Goal: Information Seeking & Learning: Learn about a topic

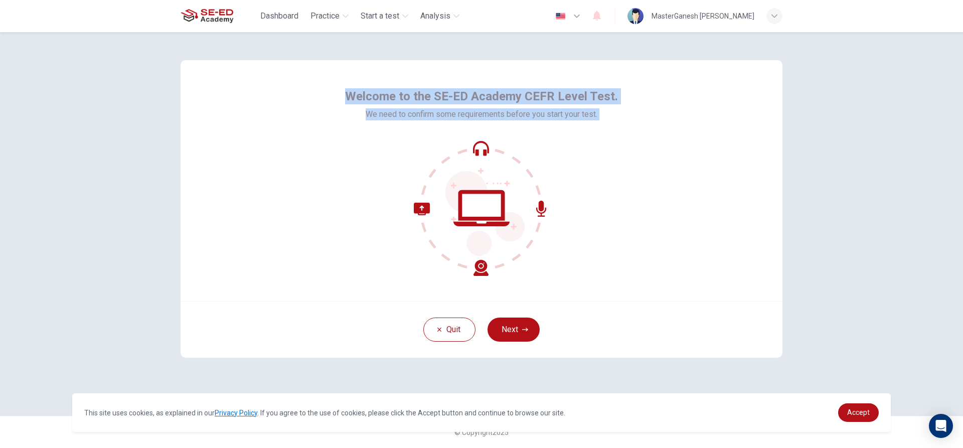
click at [523, 324] on button "Next" at bounding box center [514, 330] width 52 height 24
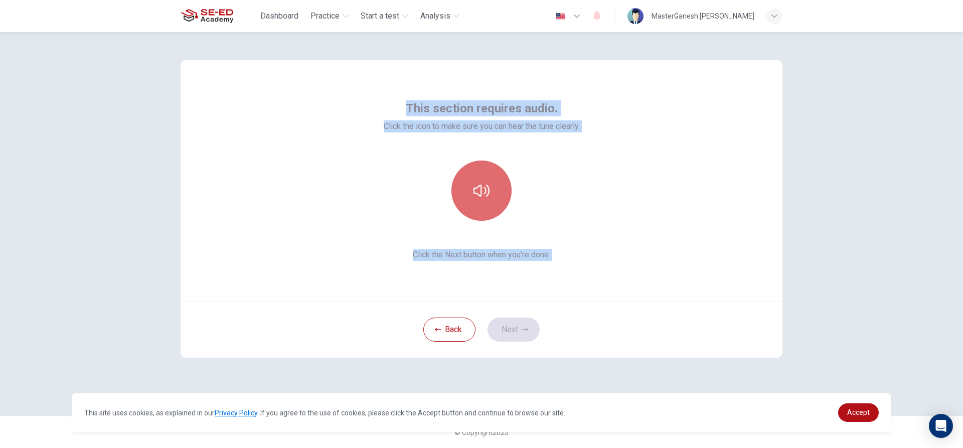
click at [488, 199] on button "button" at bounding box center [481, 191] width 60 height 60
click at [518, 330] on button "Next" at bounding box center [514, 330] width 52 height 24
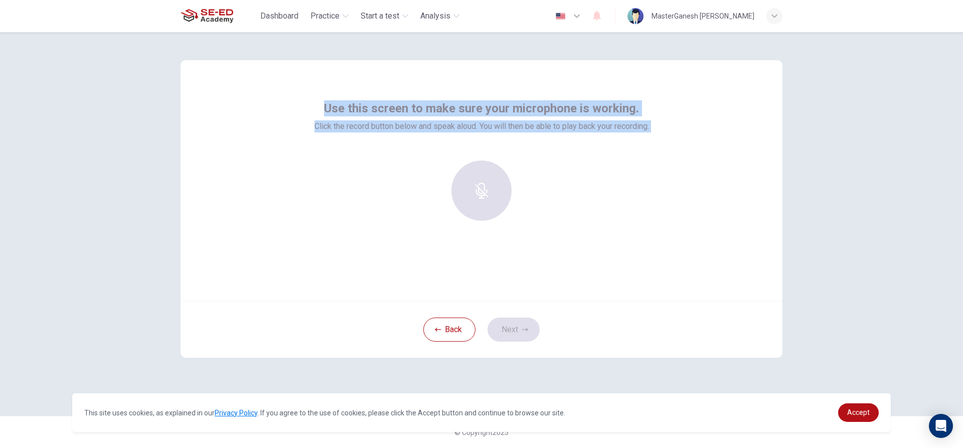
click at [474, 202] on div at bounding box center [481, 191] width 108 height 60
click at [475, 202] on div at bounding box center [481, 191] width 108 height 60
click at [462, 188] on div "Record" at bounding box center [481, 191] width 60 height 60
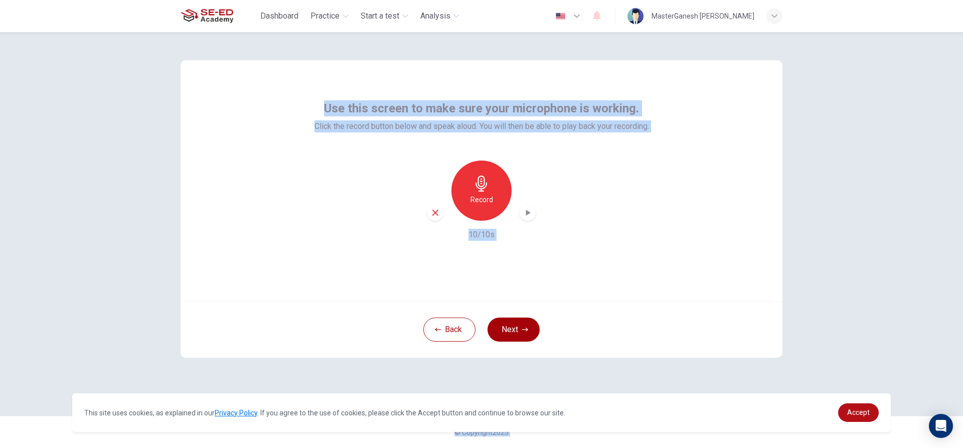
click at [521, 330] on button "Next" at bounding box center [514, 330] width 52 height 24
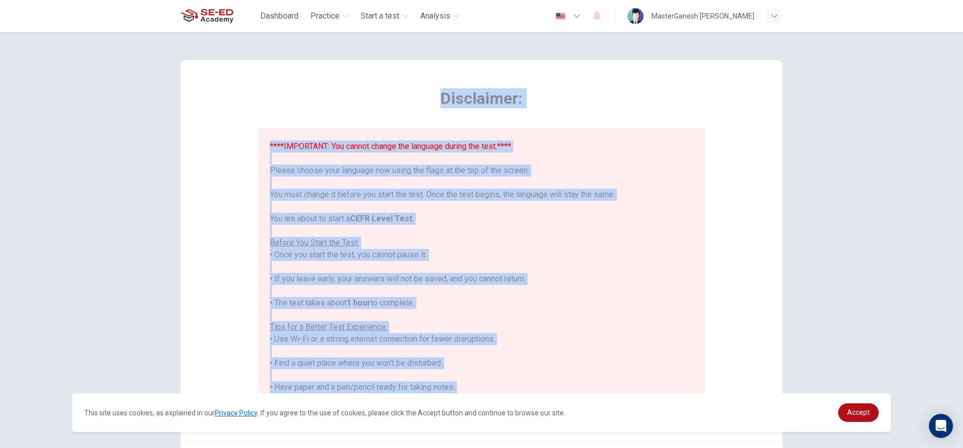
click at [521, 330] on div "****IMPORTANT: You cannot change the language during the test.**** Please choos…" at bounding box center [481, 320] width 423 height 361
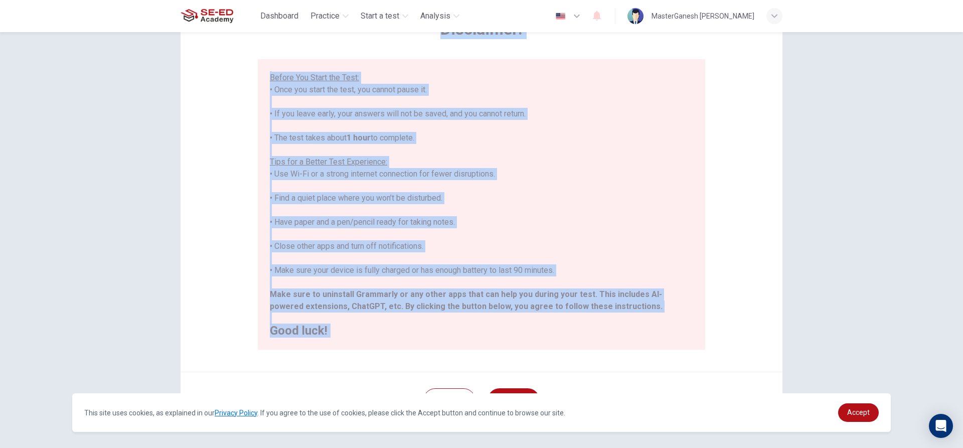
scroll to position [110, 0]
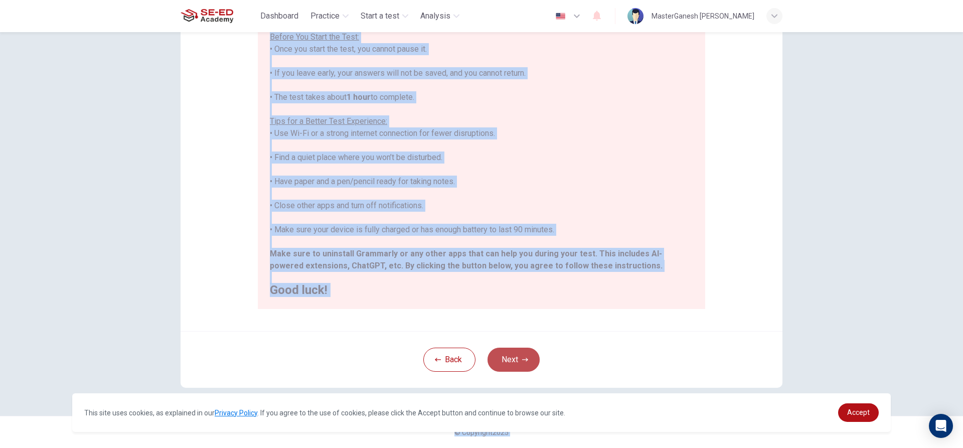
click at [513, 362] on button "Next" at bounding box center [514, 360] width 52 height 24
click at [513, 361] on div "Disclaimer: ****IMPORTANT: You cannot change the language during the test.**** …" at bounding box center [482, 169] width 634 height 494
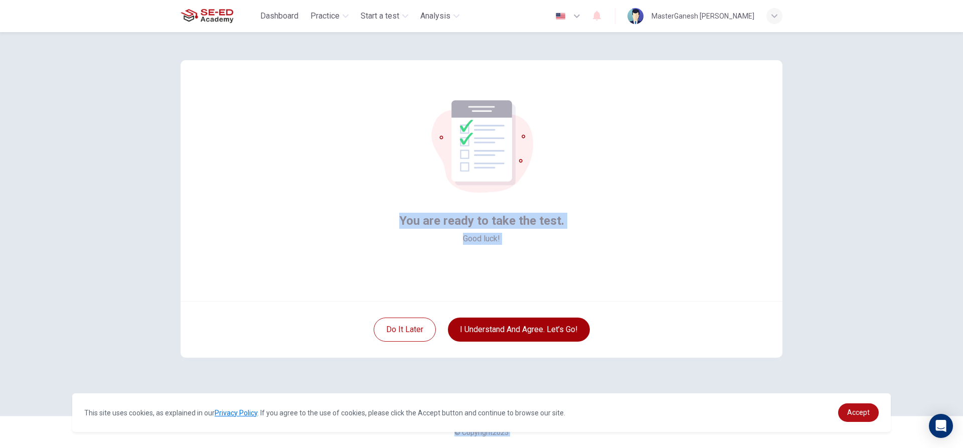
click at [504, 329] on button "I understand and agree. Let’s go!" at bounding box center [519, 330] width 142 height 24
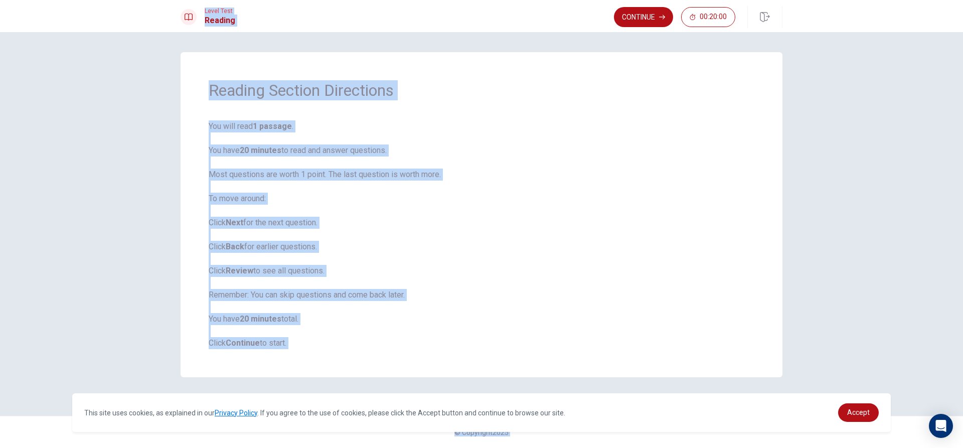
click at [234, 130] on span "You will read 1 passage . You have 20 minutes to read and answer questions. Mos…" at bounding box center [482, 234] width 546 height 229
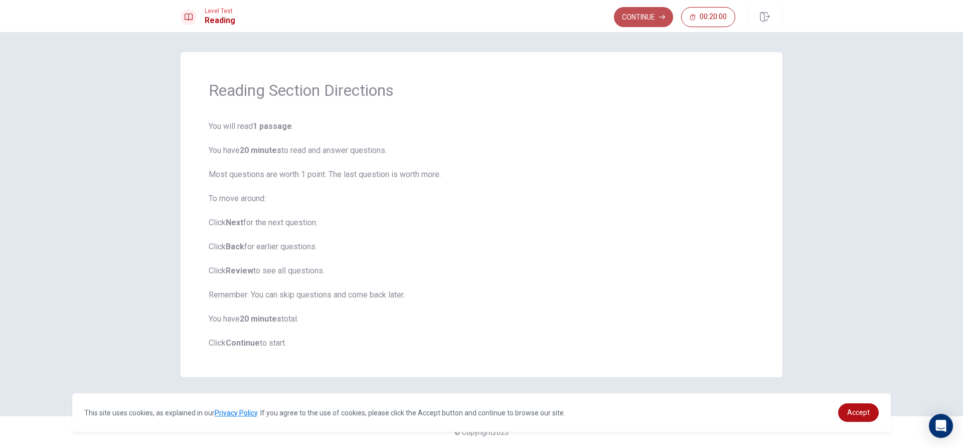
click at [663, 14] on button "Continue" at bounding box center [643, 17] width 59 height 20
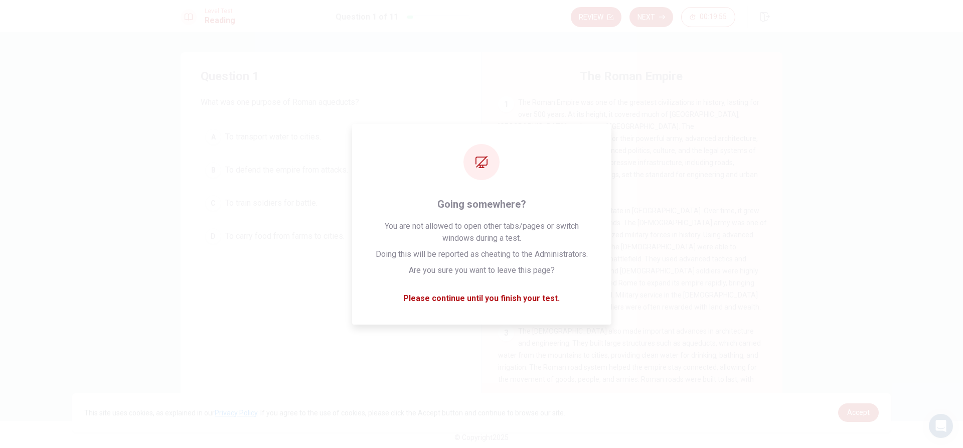
click at [671, 97] on div "1 The Roman Empire was one of the greatest civilizations in history, lasting fo…" at bounding box center [632, 144] width 269 height 96
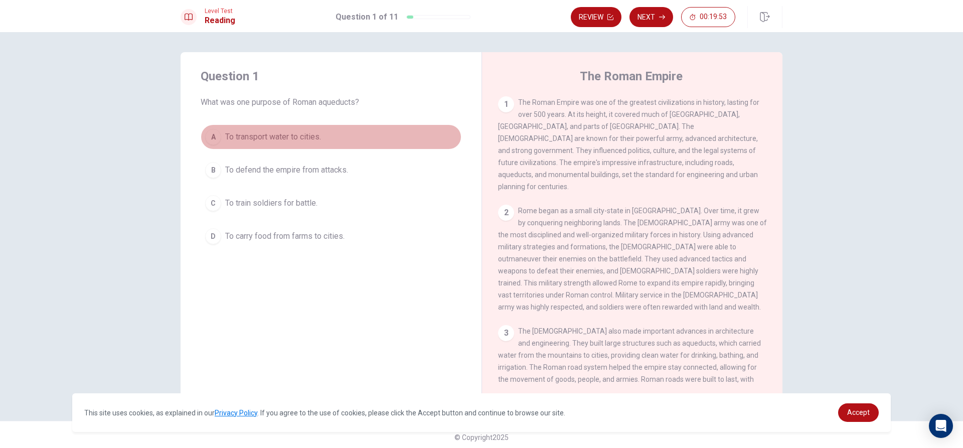
click at [213, 135] on div "A" at bounding box center [213, 137] width 16 height 16
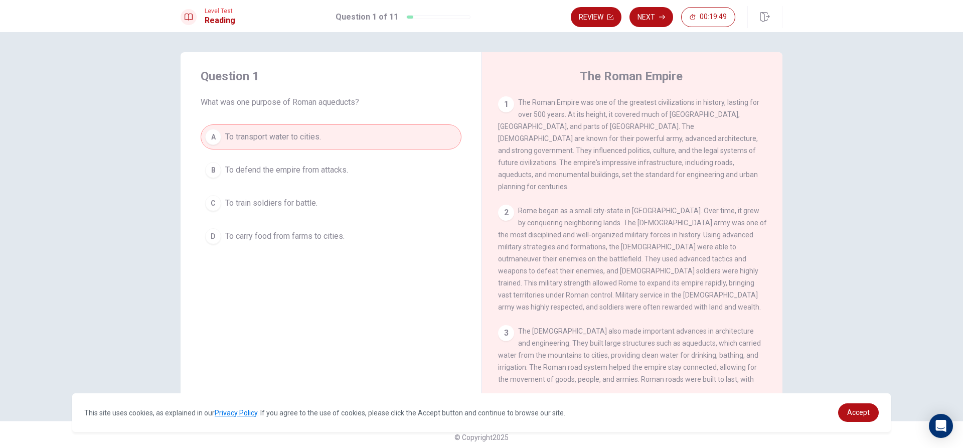
click at [211, 138] on div "A" at bounding box center [213, 137] width 16 height 16
click at [476, 184] on div "Question 1 What was one purpose of Roman aqueducts? A To transport water to cit…" at bounding box center [331, 158] width 301 height 213
click at [300, 165] on span "To defend the empire from attacks." at bounding box center [286, 170] width 123 height 12
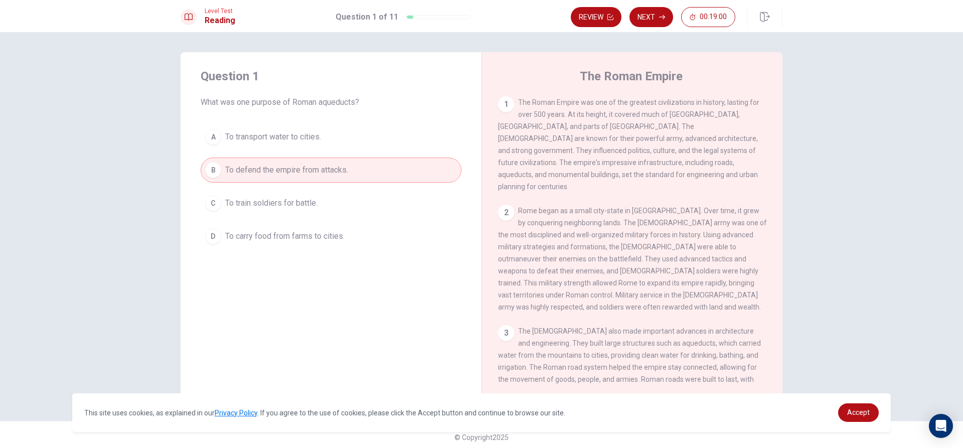
click at [331, 212] on button "C To train soldiers for battle." at bounding box center [331, 203] width 261 height 25
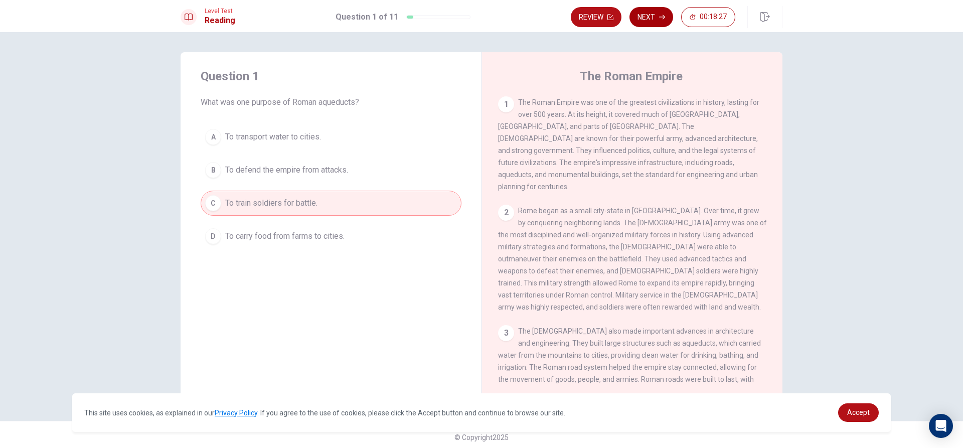
click at [653, 16] on button "Next" at bounding box center [652, 17] width 44 height 20
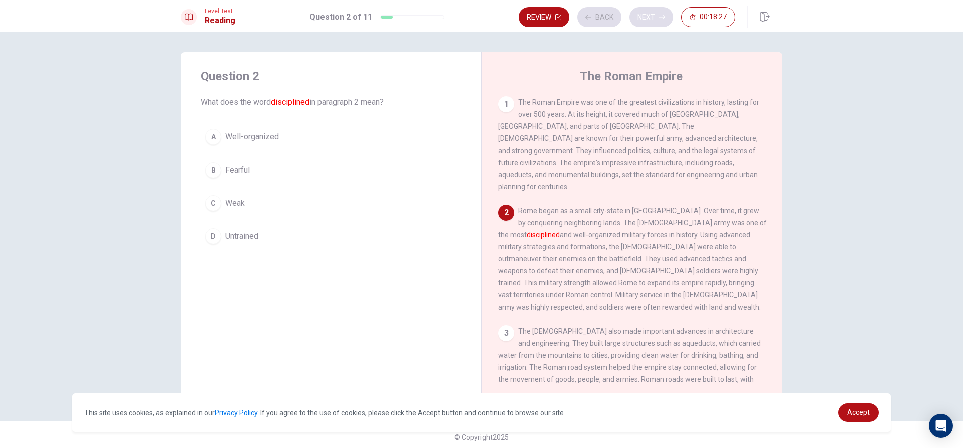
scroll to position [25, 0]
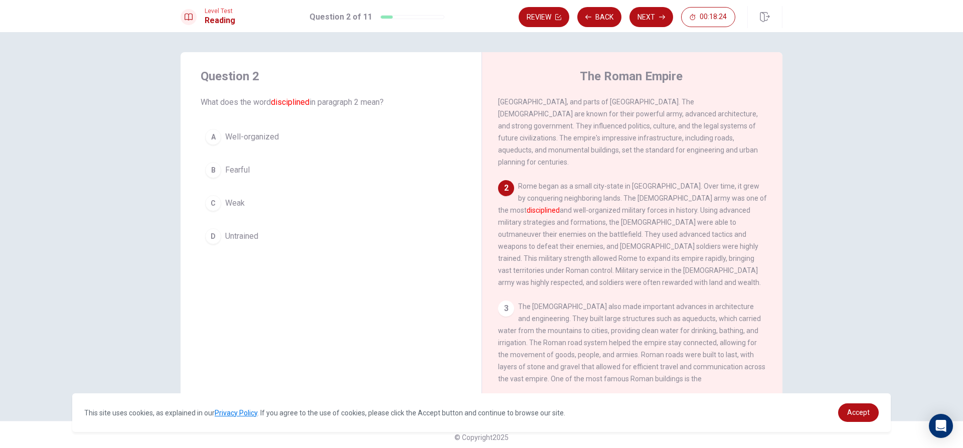
click at [231, 175] on span "Fearful" at bounding box center [237, 170] width 25 height 12
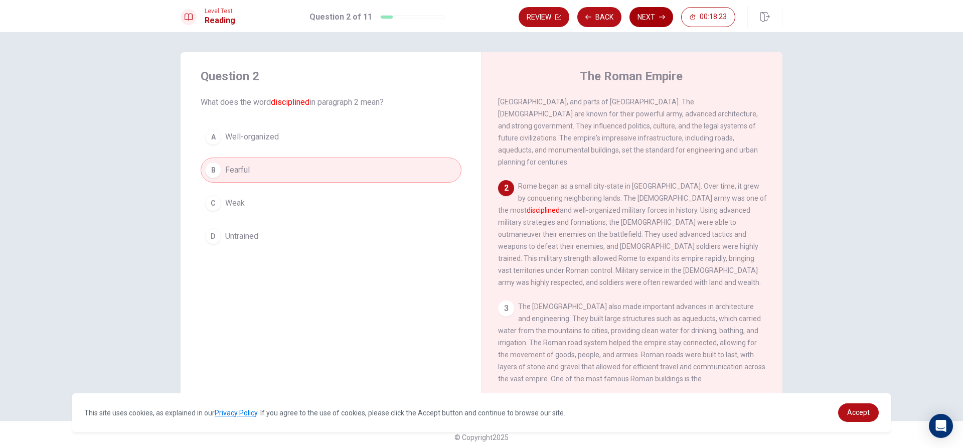
click at [651, 17] on button "Next" at bounding box center [652, 17] width 44 height 20
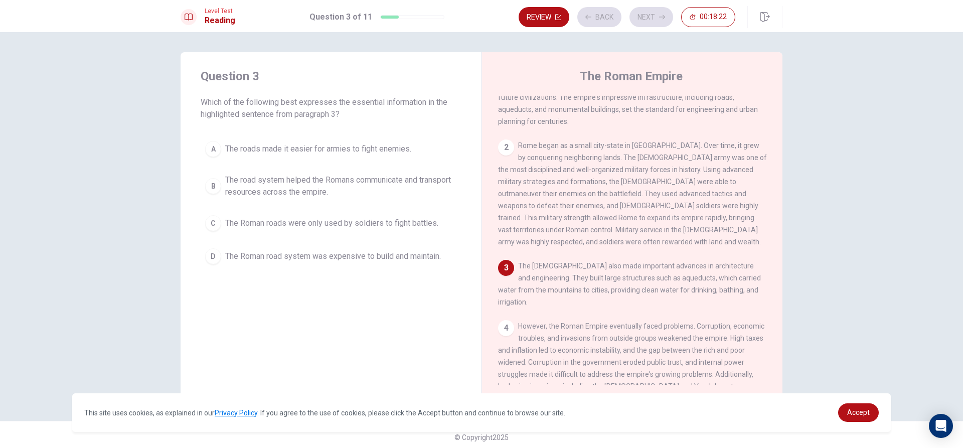
scroll to position [74, 0]
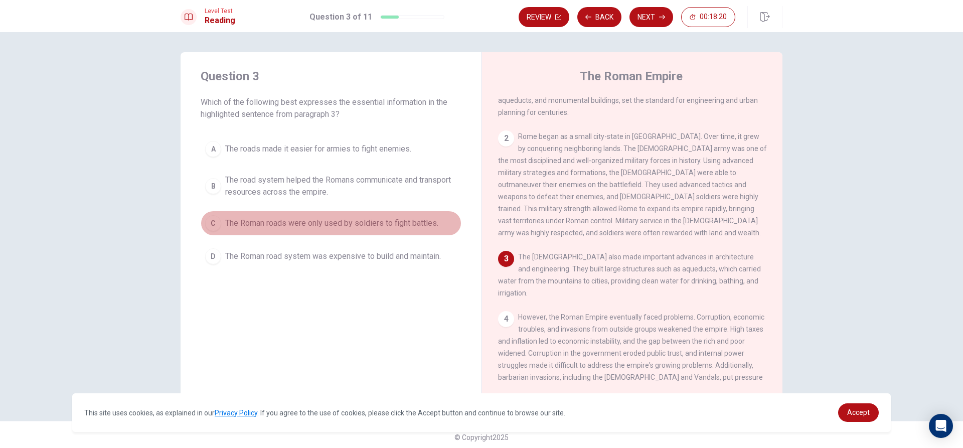
click at [320, 223] on span "The Roman roads were only used by soldiers to fight battles." at bounding box center [331, 223] width 213 height 12
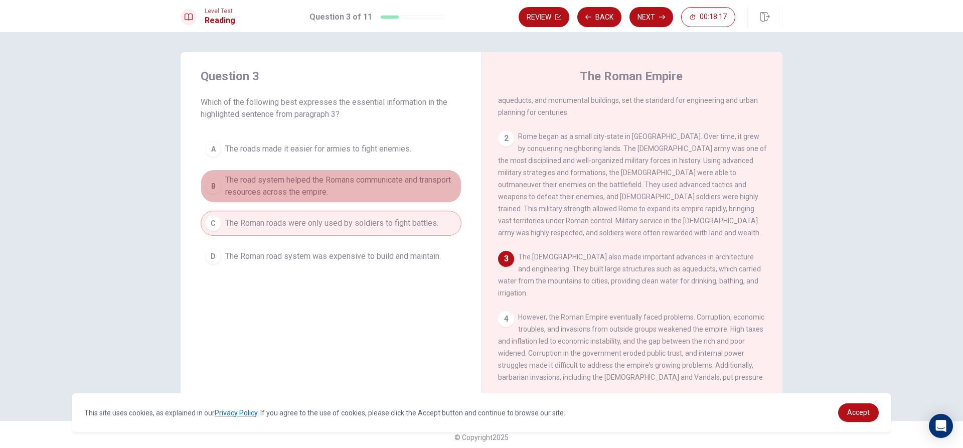
click at [350, 193] on span "The road system helped the Romans communicate and transport resources across th…" at bounding box center [341, 186] width 232 height 24
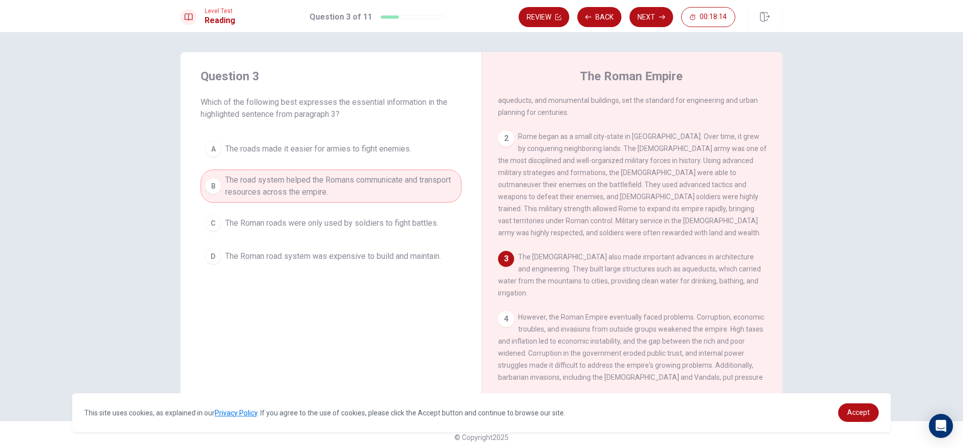
drag, startPoint x: 346, startPoint y: 127, endPoint x: 347, endPoint y: 139, distance: 11.6
click at [347, 139] on div "Question 3 Which of the following best expresses the essential information in t…" at bounding box center [331, 168] width 301 height 233
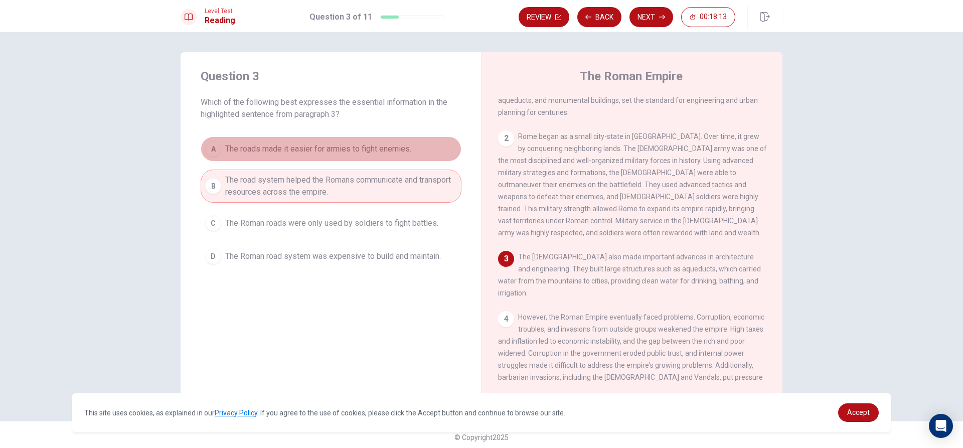
click at [347, 143] on button "A The roads made it easier for armies to fight enemies." at bounding box center [331, 148] width 261 height 25
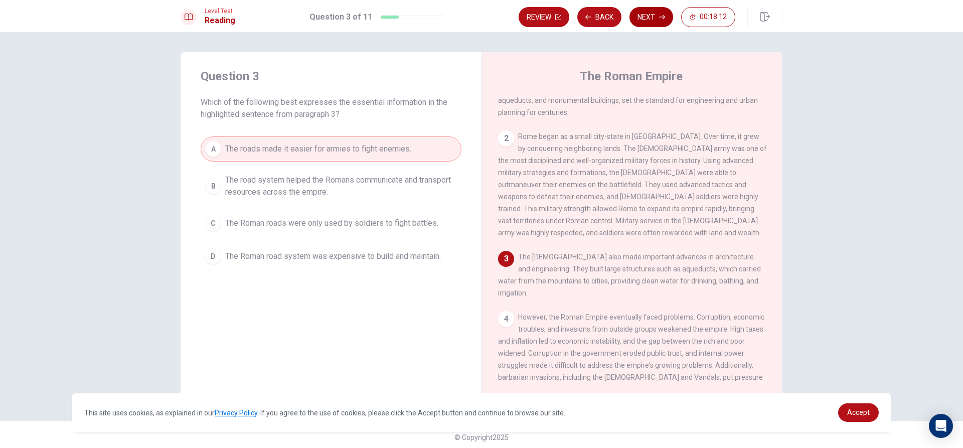
click at [655, 11] on button "Next" at bounding box center [652, 17] width 44 height 20
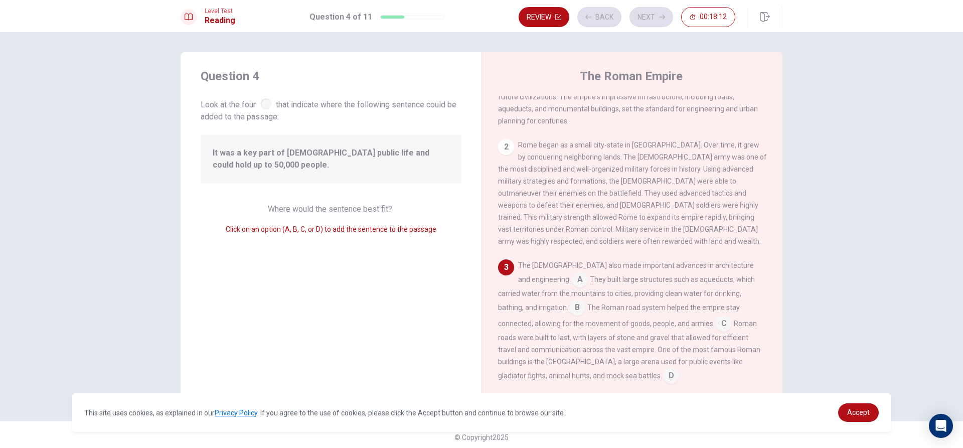
scroll to position [161, 0]
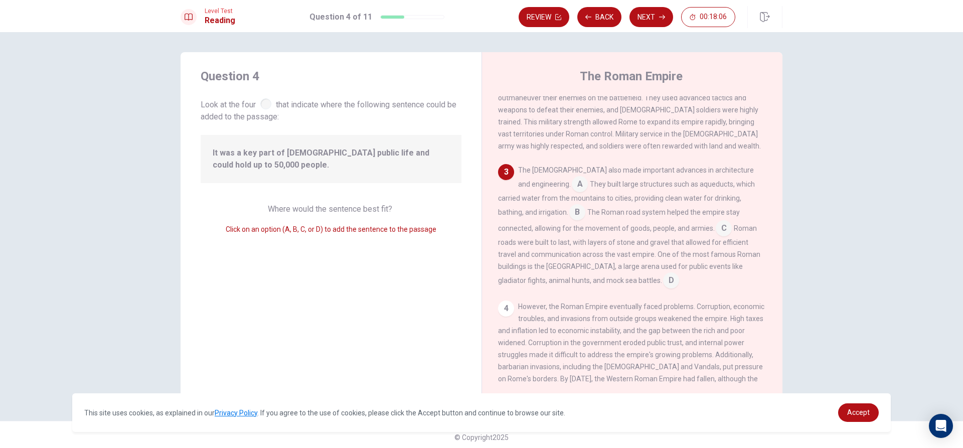
click at [268, 106] on div at bounding box center [265, 103] width 11 height 11
click at [272, 140] on div "Question 4 Look at the four that indicate where the following sentence could be…" at bounding box center [331, 226] width 301 height 349
click at [240, 154] on span "It was a key part of [DEMOGRAPHIC_DATA] public life and could hold up to 50,000…" at bounding box center [331, 159] width 237 height 24
drag, startPoint x: 240, startPoint y: 154, endPoint x: 243, endPoint y: 159, distance: 5.6
click at [240, 155] on span "It was a key part of [DEMOGRAPHIC_DATA] public life and could hold up to 50,000…" at bounding box center [331, 159] width 237 height 24
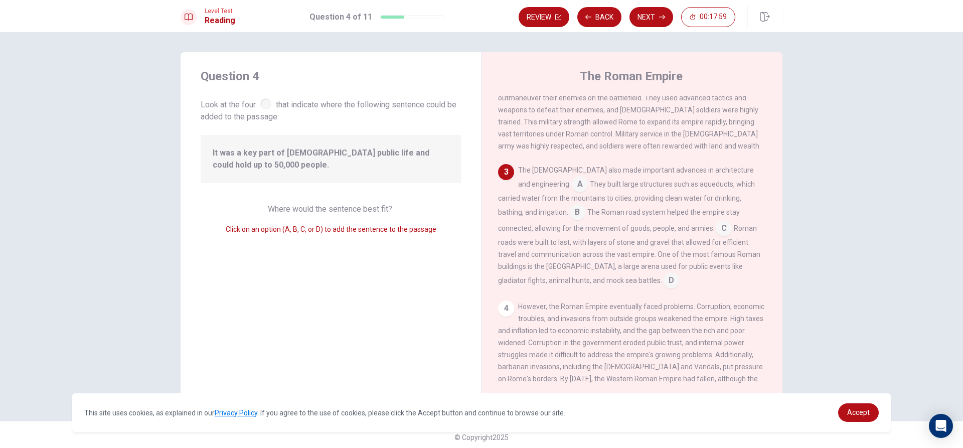
click at [716, 226] on input at bounding box center [724, 229] width 16 height 16
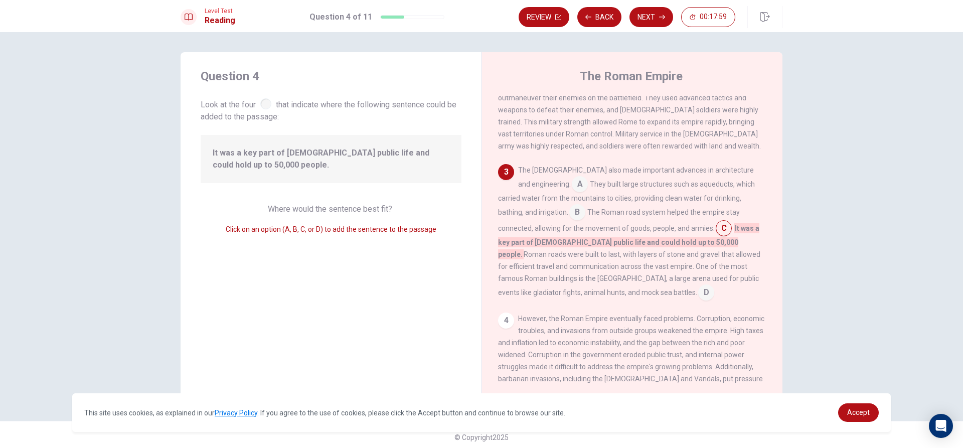
click at [716, 224] on input at bounding box center [724, 229] width 16 height 16
click at [640, 18] on button "Next" at bounding box center [652, 17] width 44 height 20
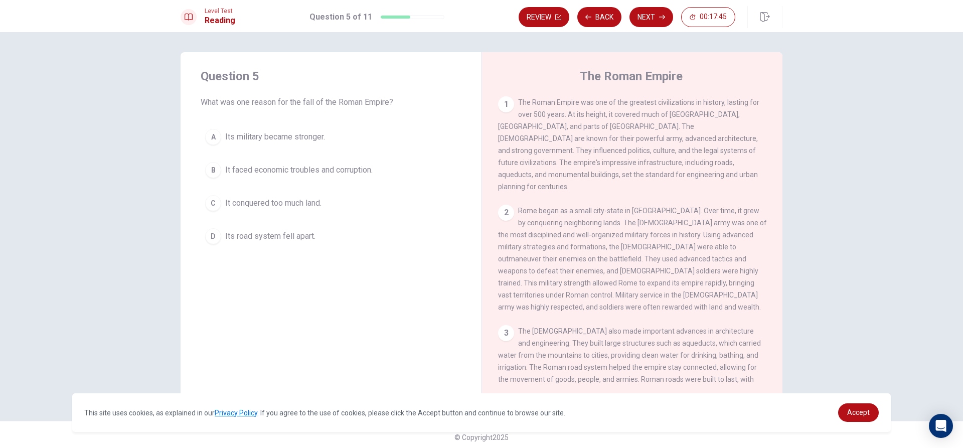
drag, startPoint x: 214, startPoint y: 132, endPoint x: 253, endPoint y: 115, distance: 42.4
click at [215, 132] on div "A" at bounding box center [213, 137] width 16 height 16
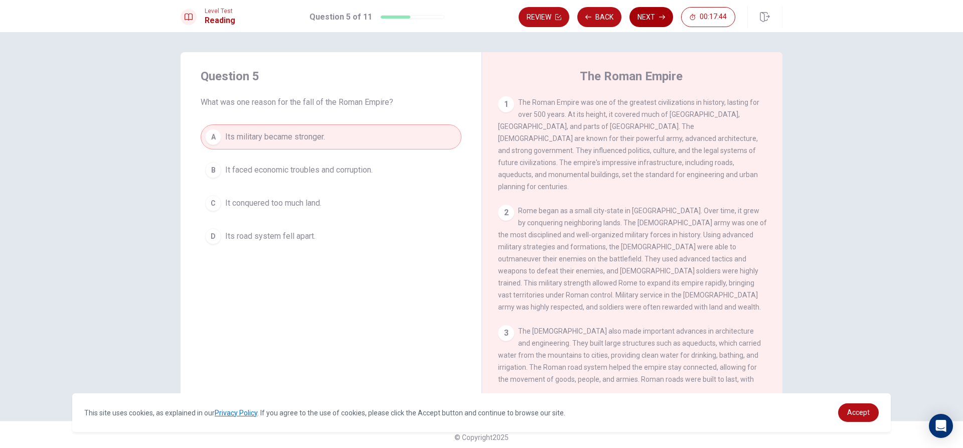
click at [648, 13] on button "Next" at bounding box center [652, 17] width 44 height 20
click at [648, 13] on div "Review Back Next 00:17:44" at bounding box center [627, 17] width 217 height 20
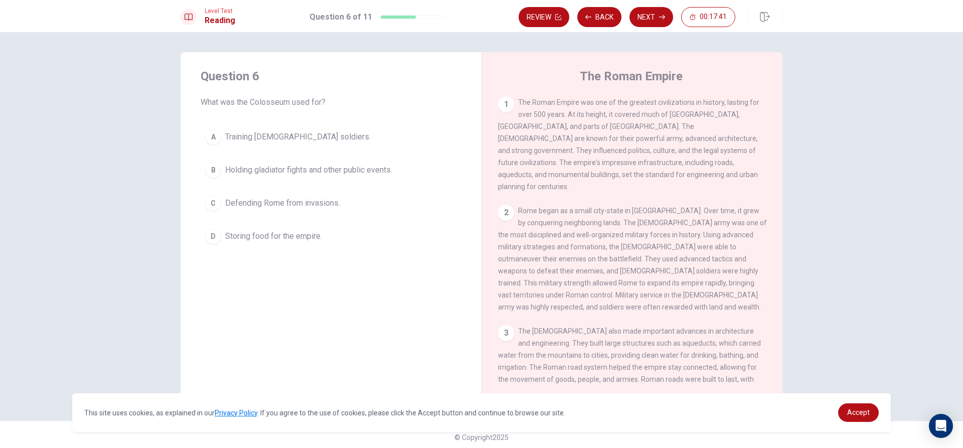
click at [208, 135] on div "A" at bounding box center [213, 137] width 16 height 16
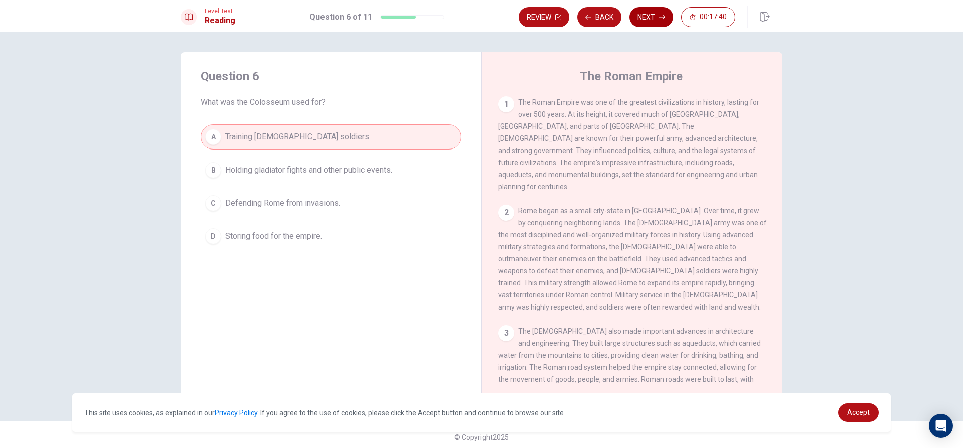
click at [644, 13] on button "Next" at bounding box center [652, 17] width 44 height 20
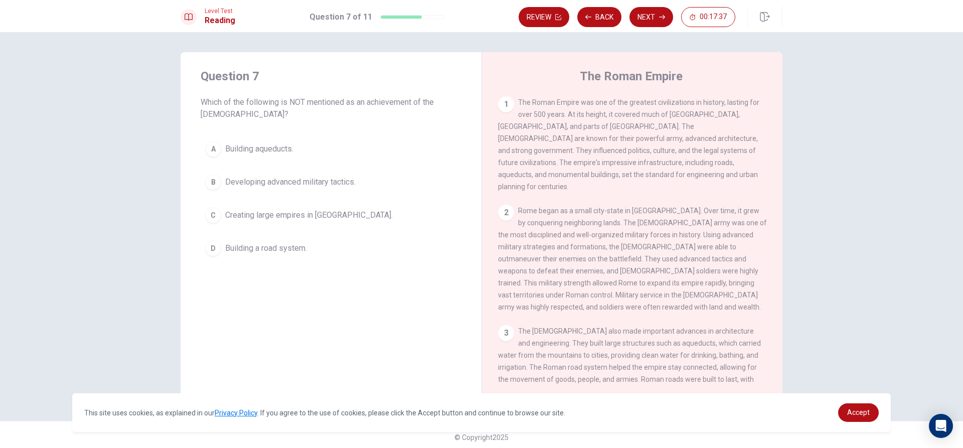
click at [212, 207] on div "C" at bounding box center [213, 215] width 16 height 16
click at [214, 208] on div "C" at bounding box center [213, 215] width 16 height 16
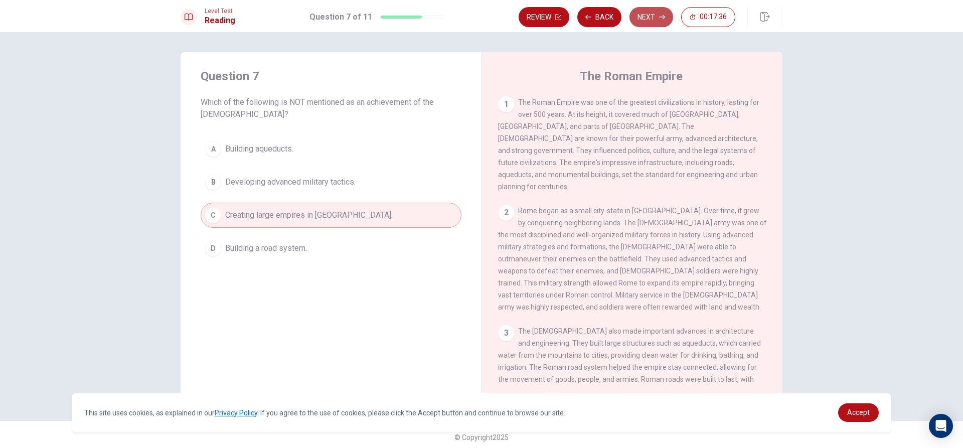
click at [643, 20] on button "Next" at bounding box center [652, 17] width 44 height 20
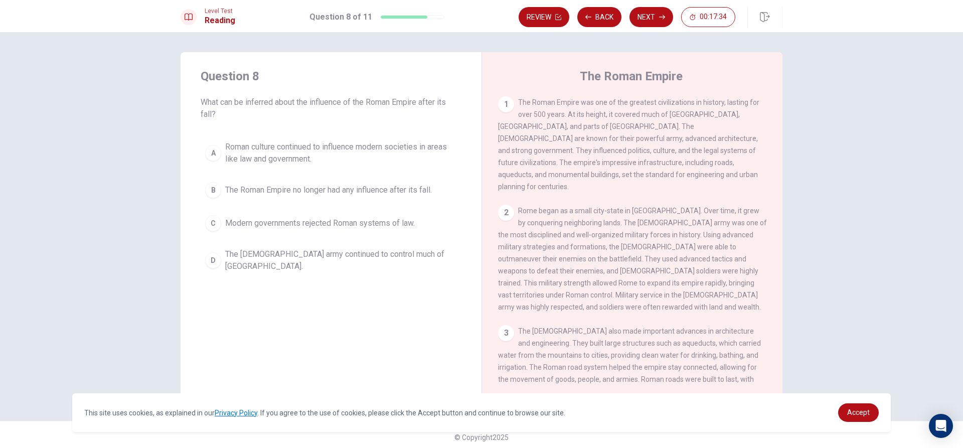
drag, startPoint x: 214, startPoint y: 258, endPoint x: 214, endPoint y: 250, distance: 7.5
click at [215, 257] on div "D" at bounding box center [213, 260] width 16 height 16
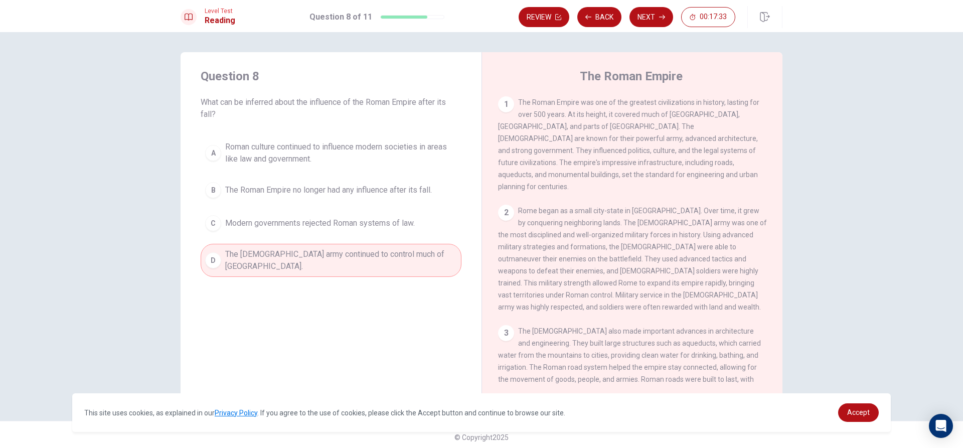
click at [661, 15] on icon "button" at bounding box center [662, 17] width 6 height 6
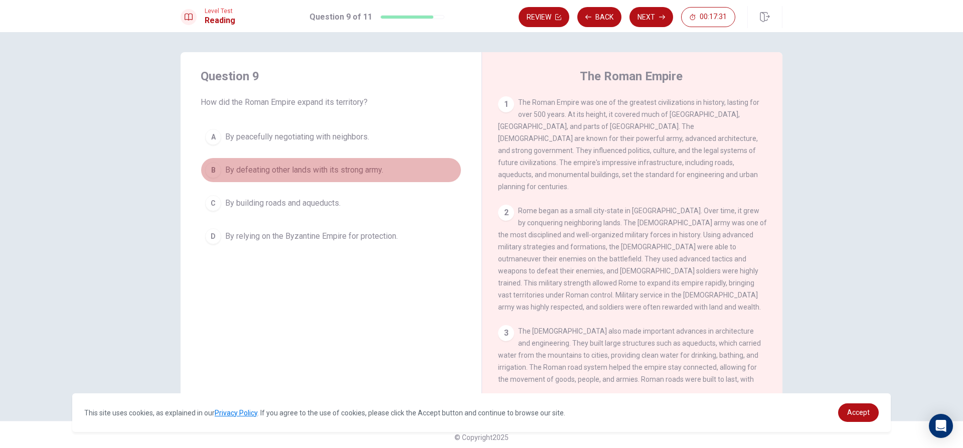
drag, startPoint x: 263, startPoint y: 174, endPoint x: 265, endPoint y: 164, distance: 10.2
click at [263, 172] on span "By defeating other lands with its strong army." at bounding box center [304, 170] width 158 height 12
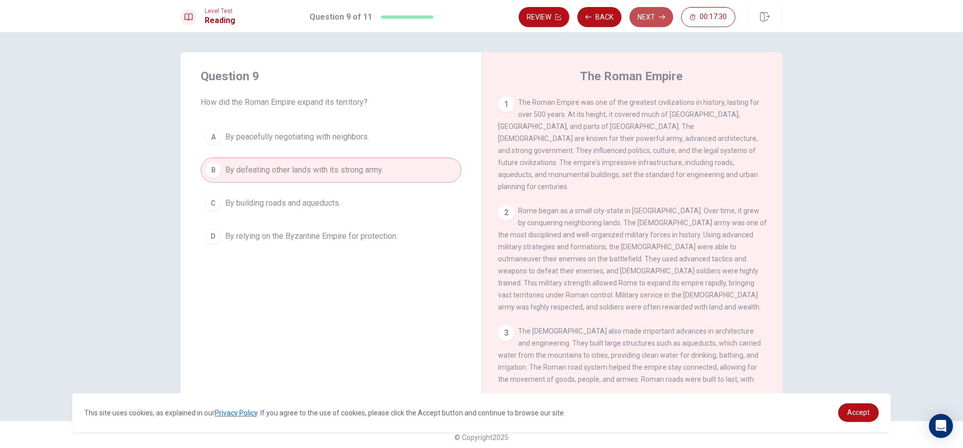
click at [643, 11] on button "Next" at bounding box center [652, 17] width 44 height 20
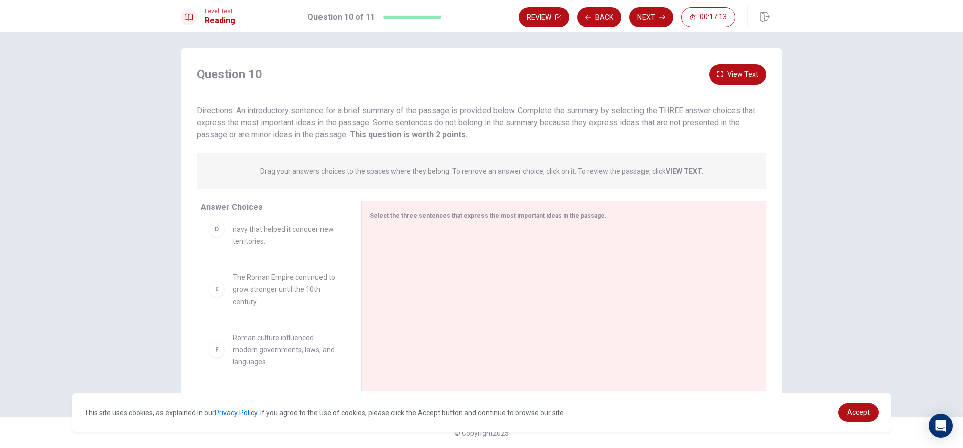
scroll to position [5, 0]
click at [217, 291] on div "E" at bounding box center [217, 288] width 16 height 16
click at [247, 290] on span "The Roman Empire continued to grow stronger until the 10th century." at bounding box center [285, 288] width 104 height 36
click at [227, 298] on div "E The Roman Empire continued to grow stronger until the 10th century." at bounding box center [273, 288] width 128 height 36
drag, startPoint x: 224, startPoint y: 295, endPoint x: 221, endPoint y: 288, distance: 7.4
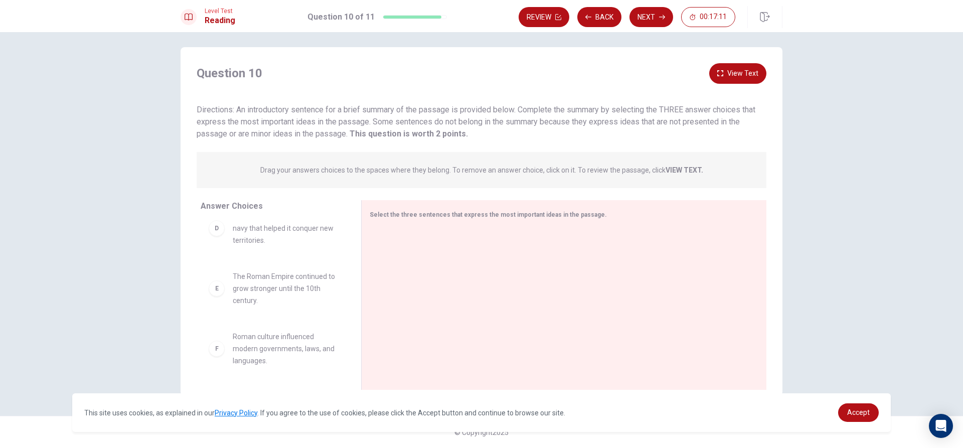
click at [223, 294] on div "E The Roman Empire continued to grow stronger until the 10th century." at bounding box center [273, 288] width 128 height 36
click at [221, 288] on div "E" at bounding box center [217, 288] width 16 height 16
click at [218, 284] on div "E" at bounding box center [217, 288] width 16 height 16
click at [366, 276] on div at bounding box center [560, 296] width 397 height 134
click at [366, 275] on div at bounding box center [560, 296] width 397 height 134
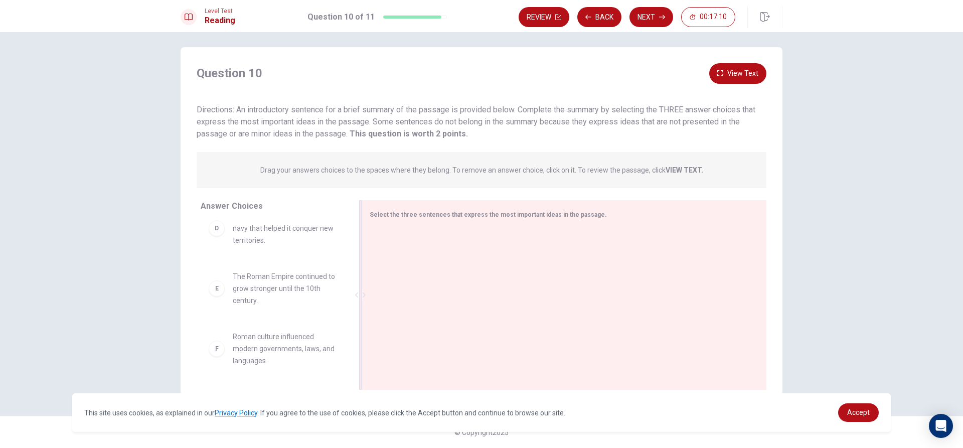
drag, startPoint x: 399, startPoint y: 245, endPoint x: 365, endPoint y: 200, distance: 56.2
click at [391, 228] on div "Select the three sentences that express the most important ideas in the passage." at bounding box center [563, 295] width 405 height 190
click at [397, 224] on div "Select the three sentences that express the most important ideas in the passage." at bounding box center [563, 295] width 405 height 190
drag, startPoint x: 397, startPoint y: 222, endPoint x: 384, endPoint y: 215, distance: 15.1
click at [395, 223] on div "Select the three sentences that express the most important ideas in the passage." at bounding box center [563, 295] width 405 height 190
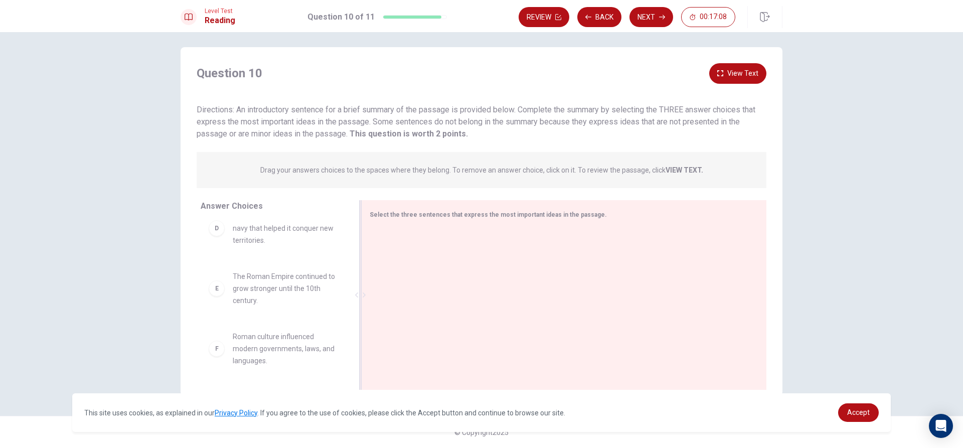
drag, startPoint x: 384, startPoint y: 215, endPoint x: 373, endPoint y: 211, distance: 11.7
click at [383, 214] on span "Select the three sentences that express the most important ideas in the passage." at bounding box center [488, 214] width 237 height 7
click at [373, 211] on div "Select the three sentences that express the most important ideas in the passage." at bounding box center [558, 214] width 377 height 13
click at [333, 172] on p "Drag your answers choices to the spaces where they belong. To remove an answer …" at bounding box center [481, 170] width 443 height 8
click at [333, 170] on p "Drag your answers choices to the spaces where they belong. To remove an answer …" at bounding box center [481, 170] width 443 height 8
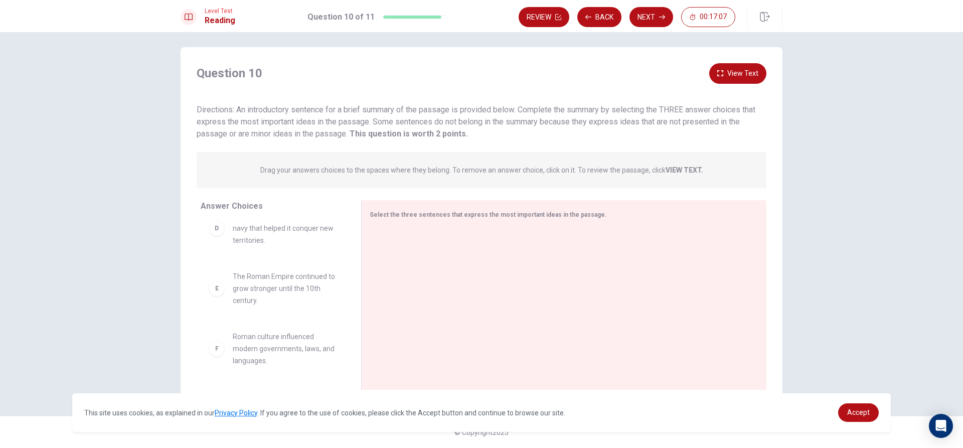
click at [332, 170] on p "Drag your answers choices to the spaces where they belong. To remove an answer …" at bounding box center [481, 170] width 443 height 8
click at [330, 159] on div "Drag your answers choices to the spaces where they belong. To remove an answer …" at bounding box center [482, 170] width 570 height 36
click at [317, 130] on span "Directions: An introductory sentence for a brief summary of the passage is prov…" at bounding box center [476, 122] width 559 height 34
click at [653, 10] on button "Next" at bounding box center [652, 17] width 44 height 20
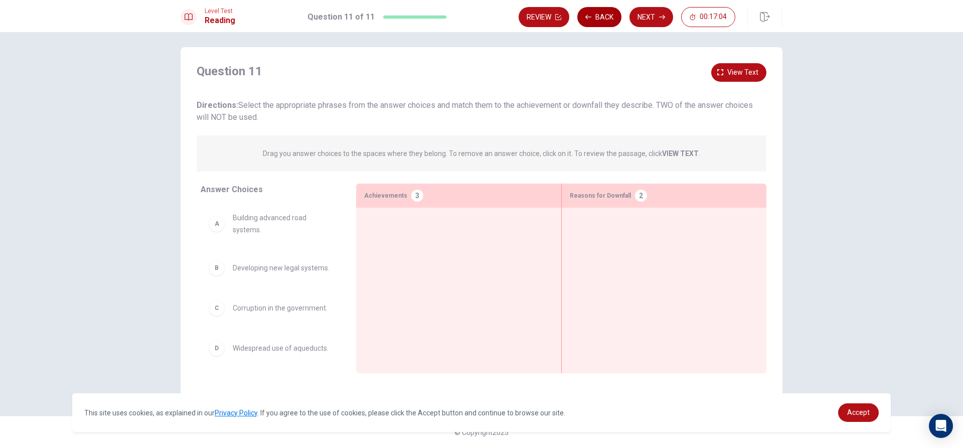
click at [583, 15] on button "Back" at bounding box center [599, 17] width 44 height 20
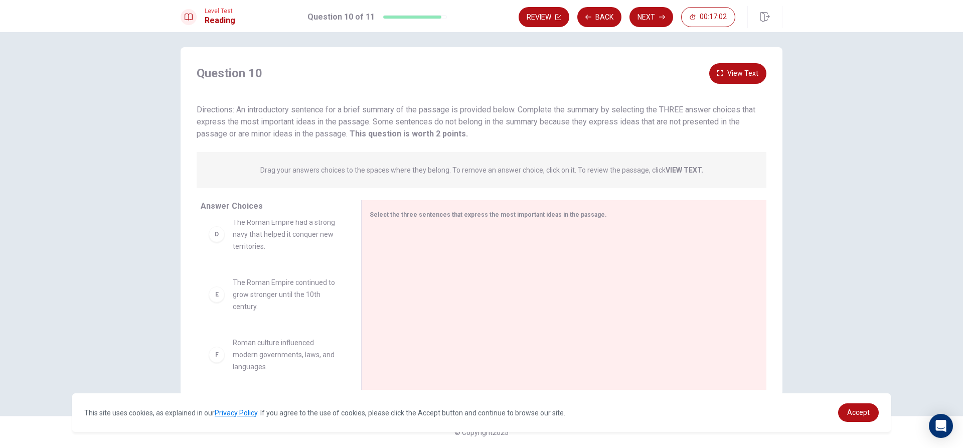
scroll to position [199, 0]
click at [212, 294] on div "E" at bounding box center [217, 288] width 16 height 16
click at [210, 294] on div "E" at bounding box center [217, 288] width 16 height 16
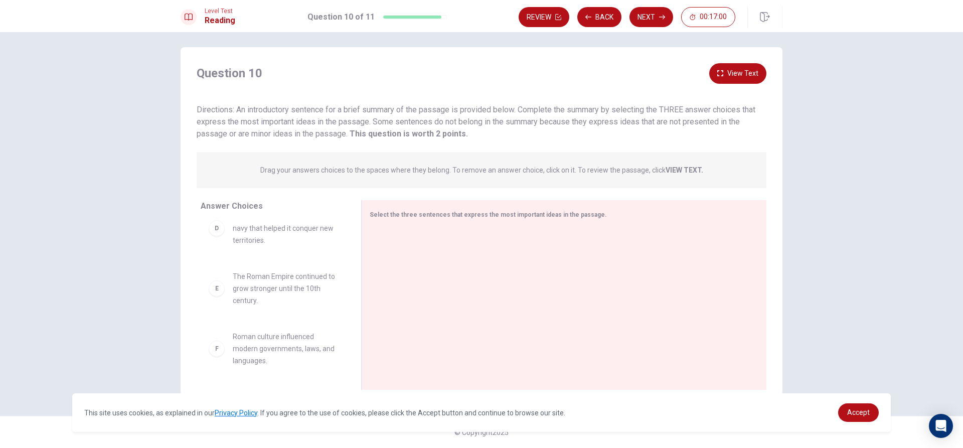
click at [210, 294] on div "E" at bounding box center [217, 288] width 16 height 16
drag, startPoint x: 217, startPoint y: 292, endPoint x: 390, endPoint y: 269, distance: 175.1
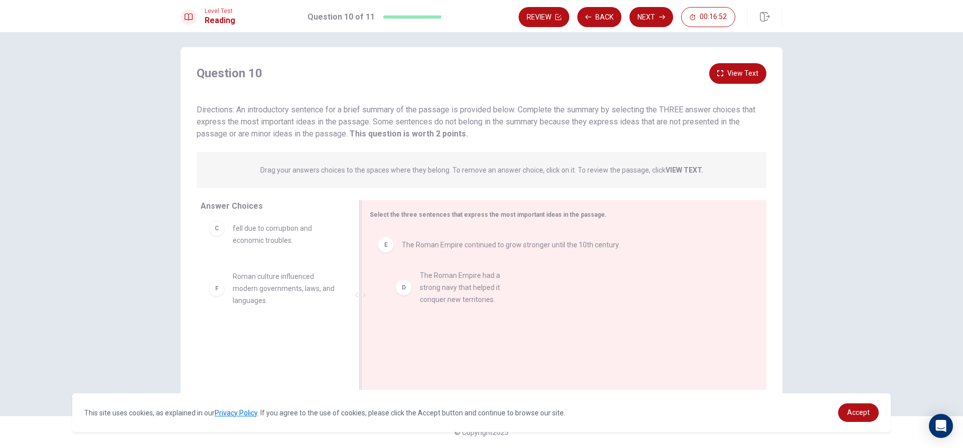
drag, startPoint x: 270, startPoint y: 293, endPoint x: 472, endPoint y: 274, distance: 203.0
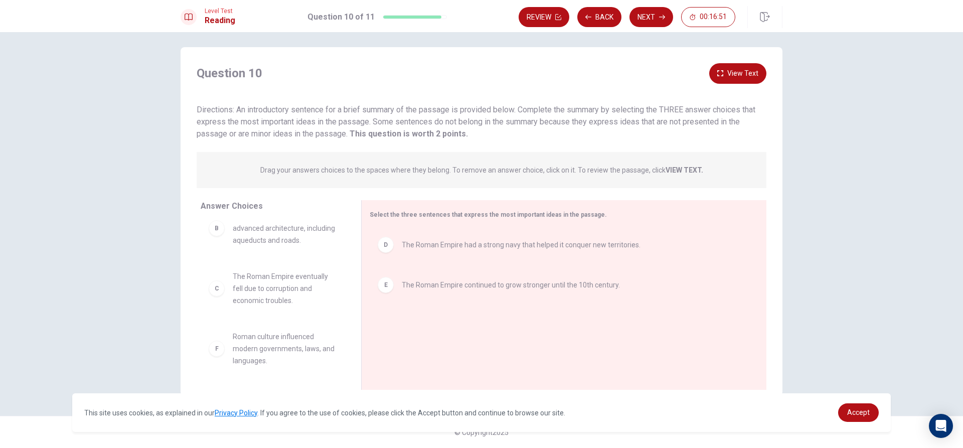
scroll to position [78, 0]
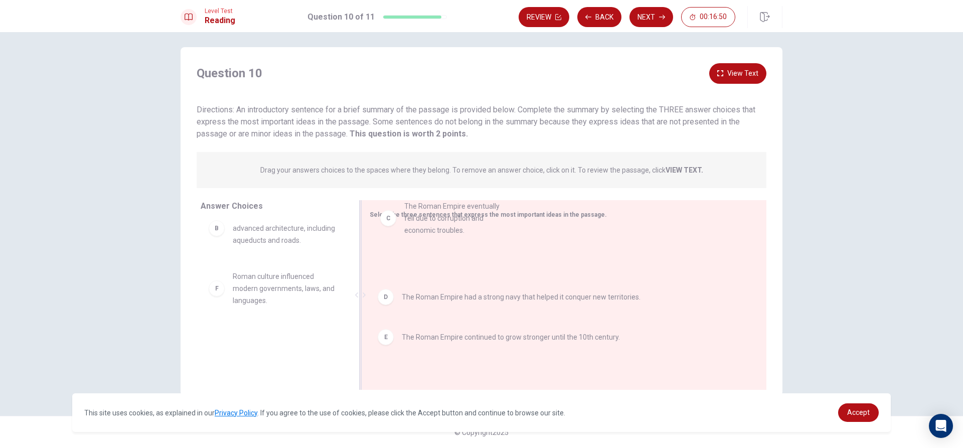
drag, startPoint x: 251, startPoint y: 288, endPoint x: 434, endPoint y: 250, distance: 187.1
click at [434, 251] on div "D The Roman Empire had a strong navy that helped it conquer new territories." at bounding box center [560, 245] width 381 height 32
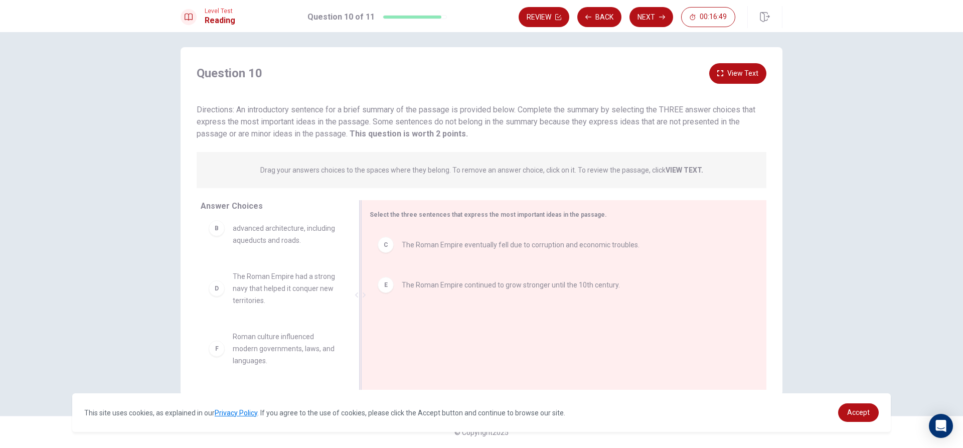
click at [273, 242] on span "The Roman Empire developed advanced architecture, including aqueducts and roads." at bounding box center [285, 228] width 104 height 36
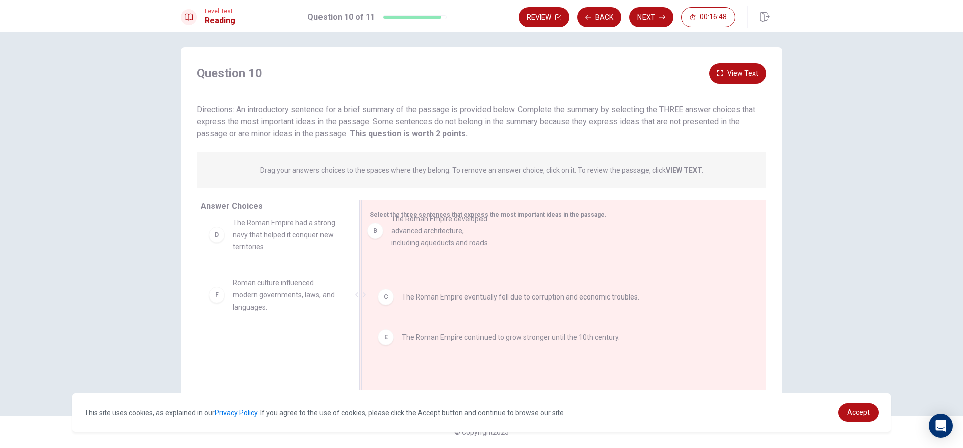
drag, startPoint x: 273, startPoint y: 242, endPoint x: 458, endPoint y: 245, distance: 184.1
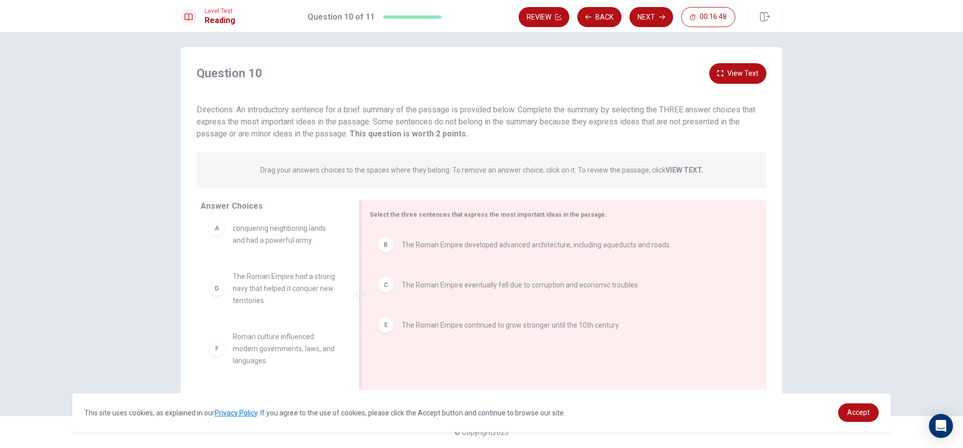
scroll to position [18, 0]
click at [297, 248] on div "A The Roman Empire expanded by conquering neighboring lands and had a powerful …" at bounding box center [273, 228] width 144 height 52
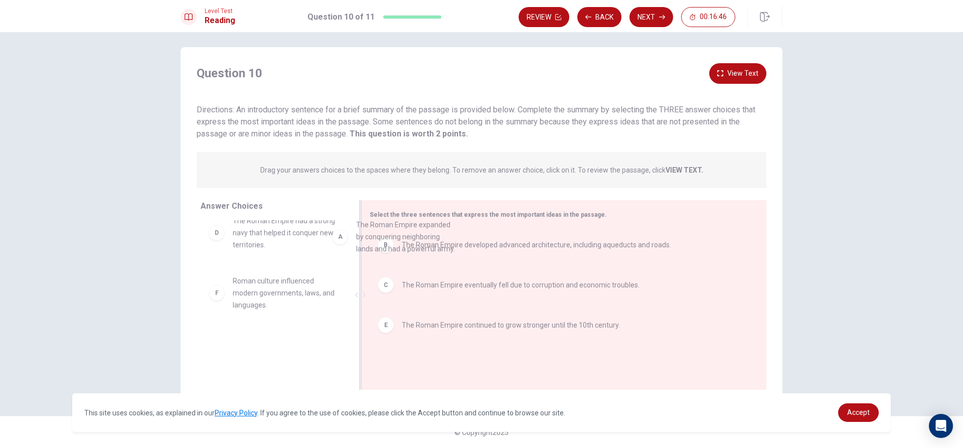
drag, startPoint x: 297, startPoint y: 248, endPoint x: 461, endPoint y: 263, distance: 164.2
drag, startPoint x: 270, startPoint y: 246, endPoint x: 445, endPoint y: 267, distance: 176.9
drag, startPoint x: 304, startPoint y: 358, endPoint x: 480, endPoint y: 257, distance: 202.9
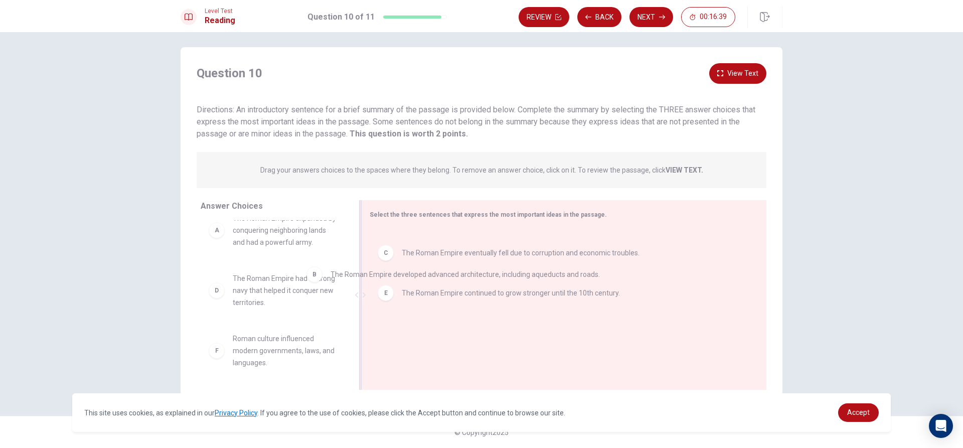
drag, startPoint x: 419, startPoint y: 254, endPoint x: 254, endPoint y: 329, distance: 181.0
click at [256, 329] on div "A The Roman Empire expanded by conquering neighboring lands and had a powerful …" at bounding box center [273, 281] width 144 height 155
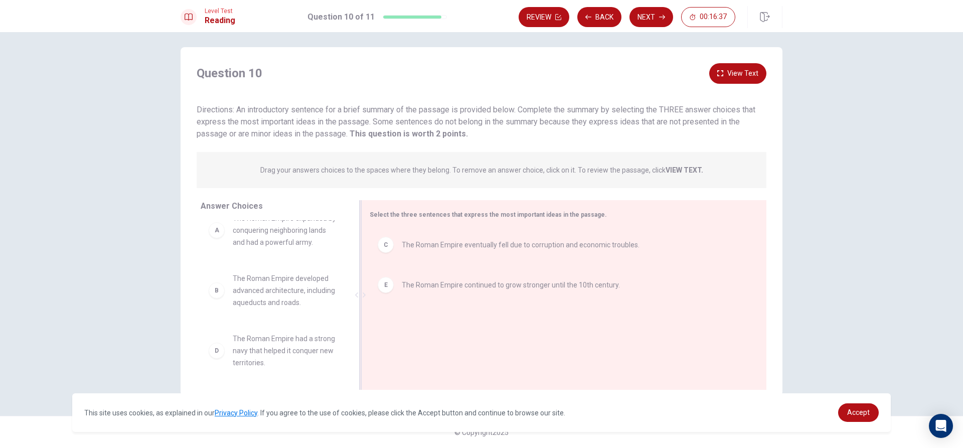
scroll to position [19, 0]
drag, startPoint x: 268, startPoint y: 356, endPoint x: 444, endPoint y: 290, distance: 188.1
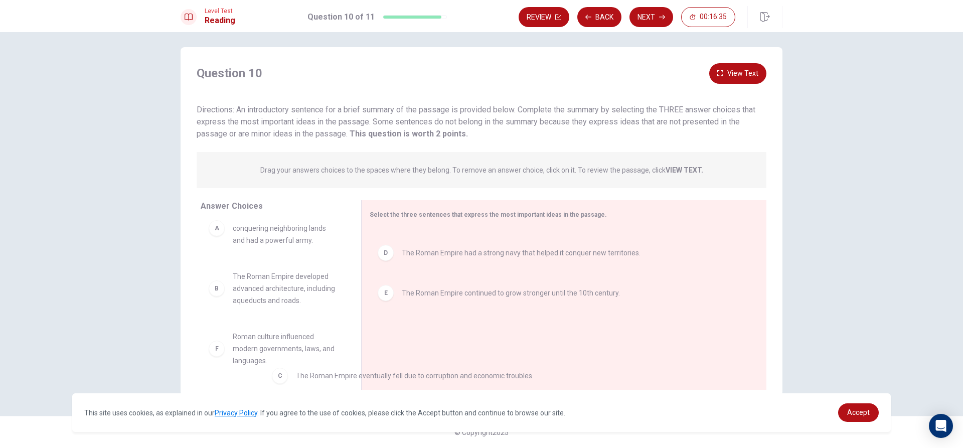
drag, startPoint x: 419, startPoint y: 250, endPoint x: 275, endPoint y: 375, distance: 191.0
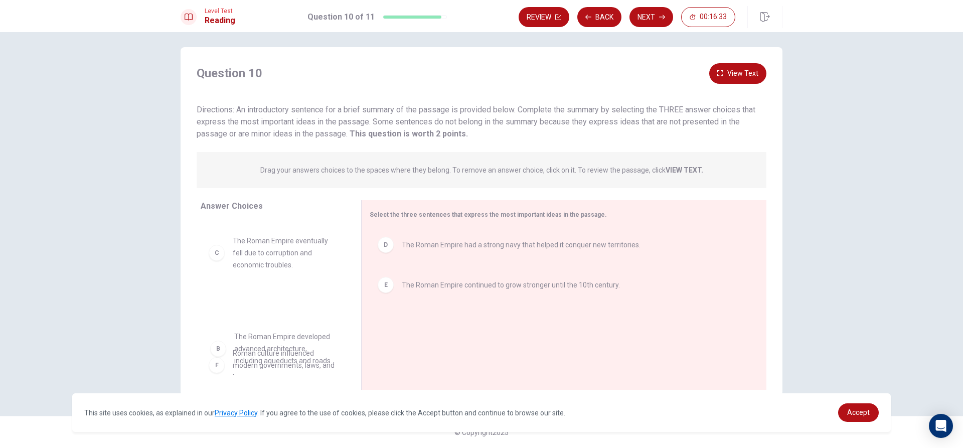
drag, startPoint x: 273, startPoint y: 323, endPoint x: 283, endPoint y: 283, distance: 40.8
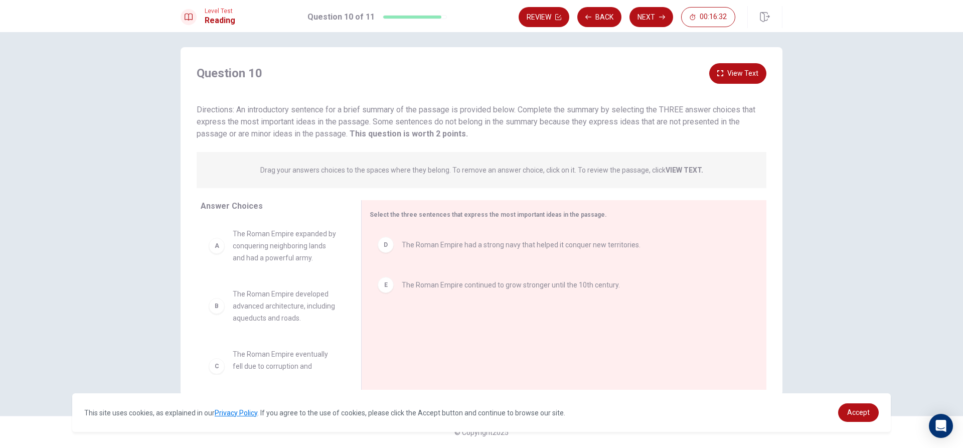
scroll to position [0, 0]
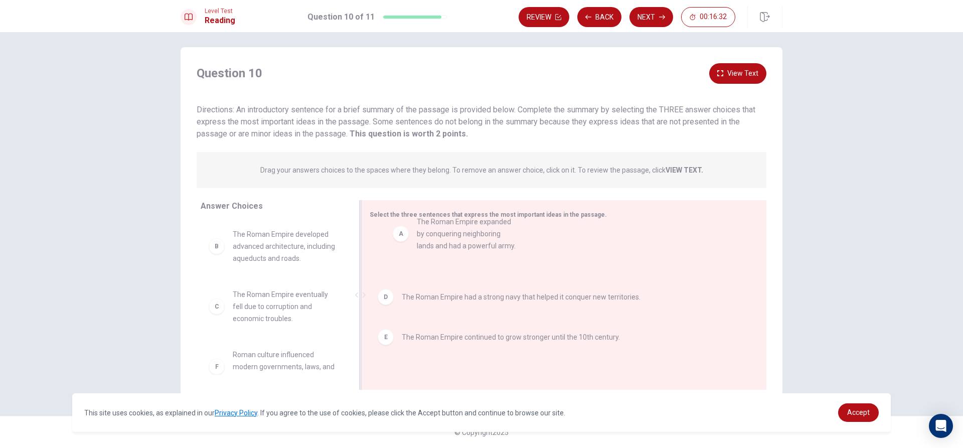
drag, startPoint x: 265, startPoint y: 251, endPoint x: 454, endPoint y: 243, distance: 188.8
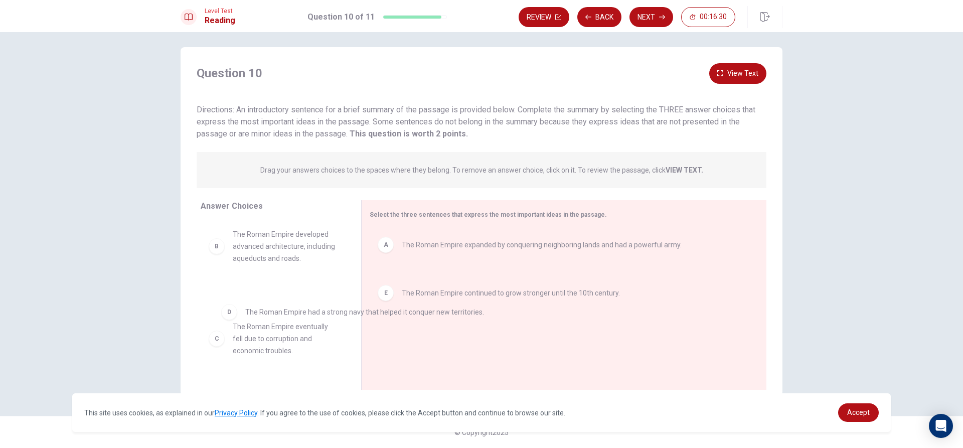
drag, startPoint x: 414, startPoint y: 289, endPoint x: 259, endPoint y: 300, distance: 155.9
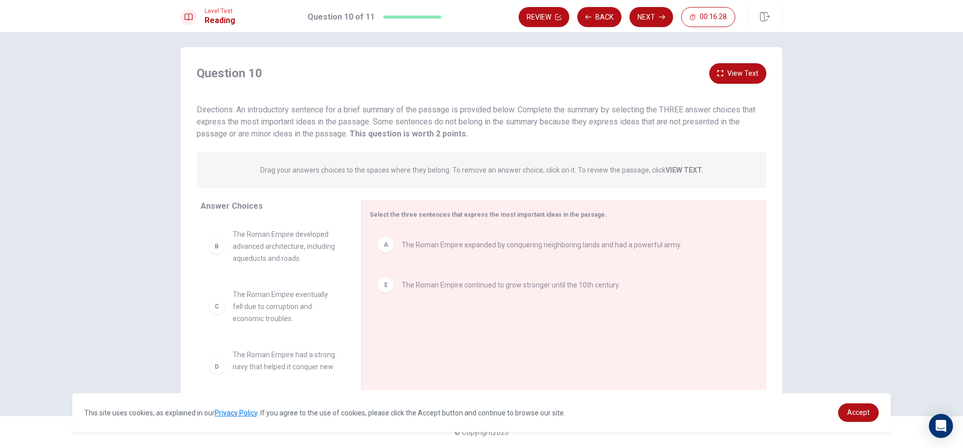
drag, startPoint x: 263, startPoint y: 317, endPoint x: 278, endPoint y: 317, distance: 15.0
click at [266, 319] on div "B The Roman Empire developed advanced architecture, including aqueducts and roa…" at bounding box center [273, 297] width 144 height 155
drag, startPoint x: 278, startPoint y: 317, endPoint x: 292, endPoint y: 338, distance: 25.2
drag, startPoint x: 285, startPoint y: 311, endPoint x: 358, endPoint y: 297, distance: 74.0
click at [358, 297] on div "Answer Choices B The Roman Empire developed advanced architecture, including aq…" at bounding box center [482, 297] width 602 height 195
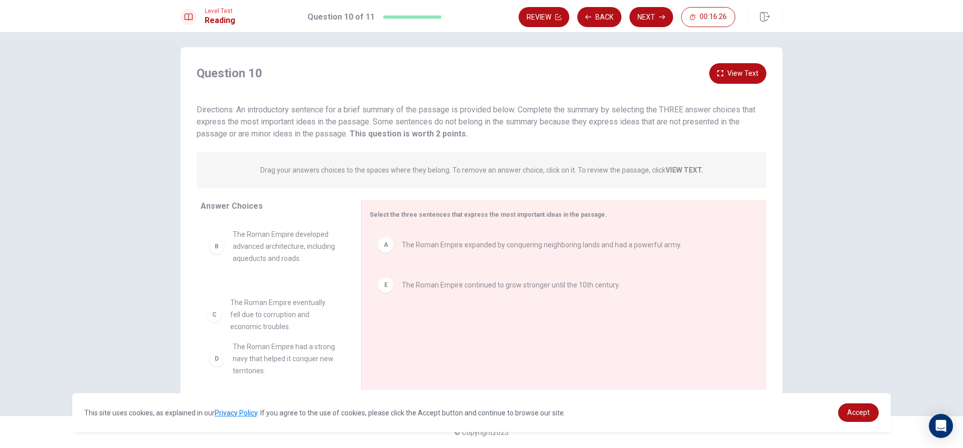
drag, startPoint x: 290, startPoint y: 310, endPoint x: 311, endPoint y: 304, distance: 21.0
click at [385, 287] on div "Answer Choices B The Roman Empire developed advanced architecture, including aq…" at bounding box center [482, 297] width 602 height 195
drag, startPoint x: 381, startPoint y: 288, endPoint x: 119, endPoint y: 312, distance: 263.4
drag, startPoint x: 232, startPoint y: 312, endPoint x: 404, endPoint y: 285, distance: 174.0
click at [256, 318] on span "The Roman Empire had a strong navy that helped it conquer new territories." at bounding box center [285, 306] width 104 height 36
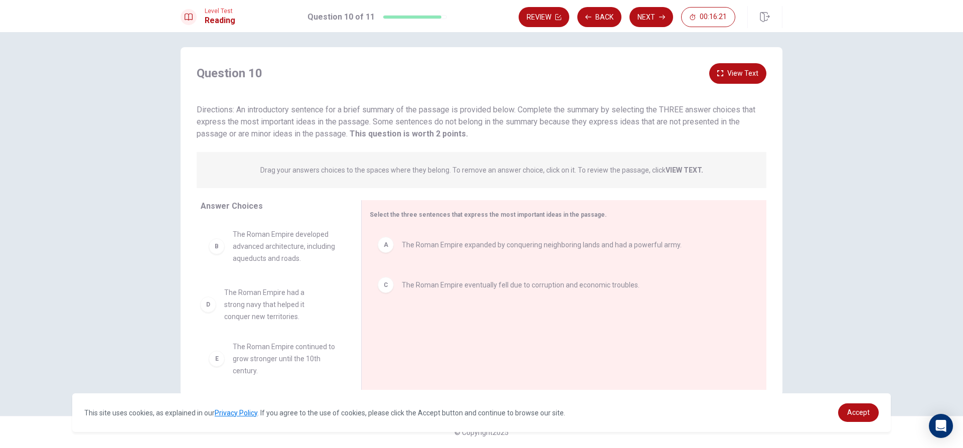
drag, startPoint x: 257, startPoint y: 316, endPoint x: 252, endPoint y: 312, distance: 6.8
drag, startPoint x: 255, startPoint y: 374, endPoint x: 403, endPoint y: 326, distance: 155.3
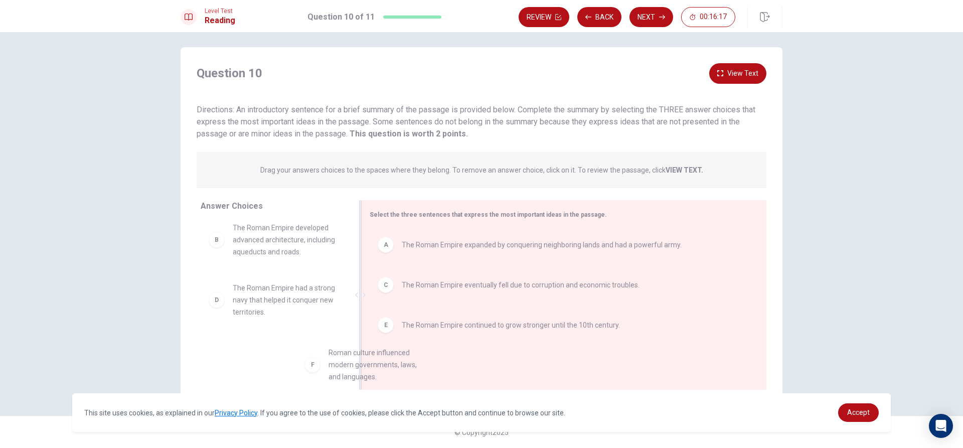
scroll to position [7, 0]
drag, startPoint x: 287, startPoint y: 360, endPoint x: 469, endPoint y: 362, distance: 181.6
click at [469, 362] on div "A The Roman Empire expanded by conquering neighboring lands and had a powerful …" at bounding box center [560, 296] width 381 height 134
click at [637, 15] on button "Next" at bounding box center [652, 17] width 44 height 20
click at [637, 15] on div "Review Back Next 00:16:15" at bounding box center [627, 17] width 217 height 20
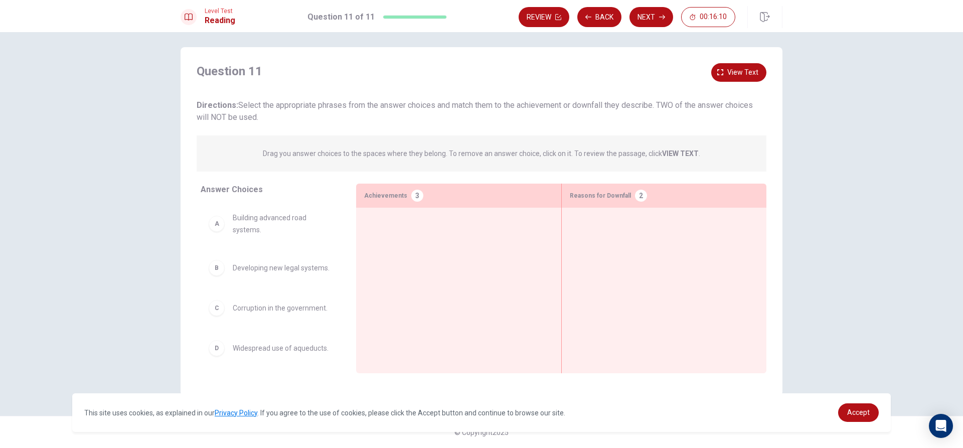
click at [292, 215] on span "Building advanced road systems." at bounding box center [282, 224] width 99 height 24
drag, startPoint x: 293, startPoint y: 215, endPoint x: 401, endPoint y: 226, distance: 108.4
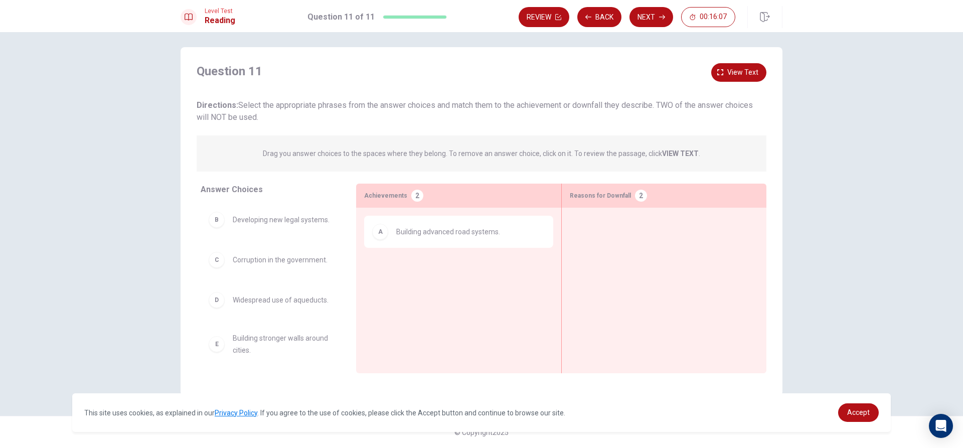
click at [263, 223] on span "Developing new legal systems." at bounding box center [281, 220] width 97 height 12
drag, startPoint x: 263, startPoint y: 223, endPoint x: 631, endPoint y: 229, distance: 367.8
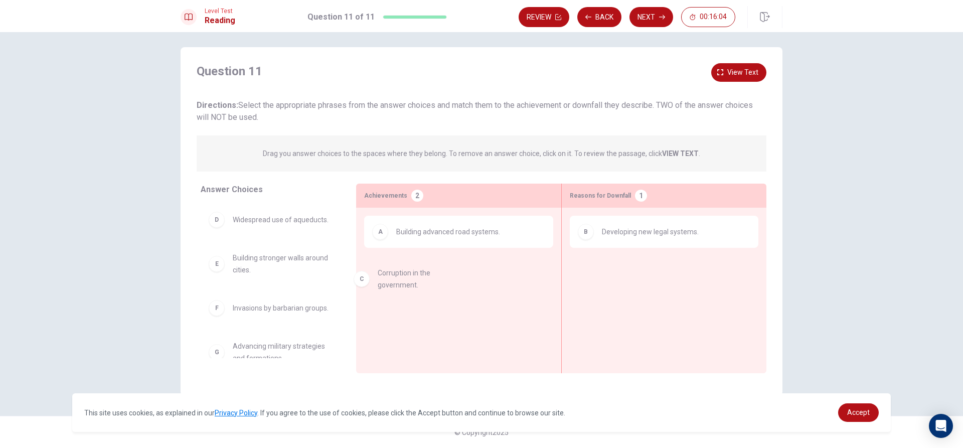
drag, startPoint x: 305, startPoint y: 217, endPoint x: 451, endPoint y: 260, distance: 152.6
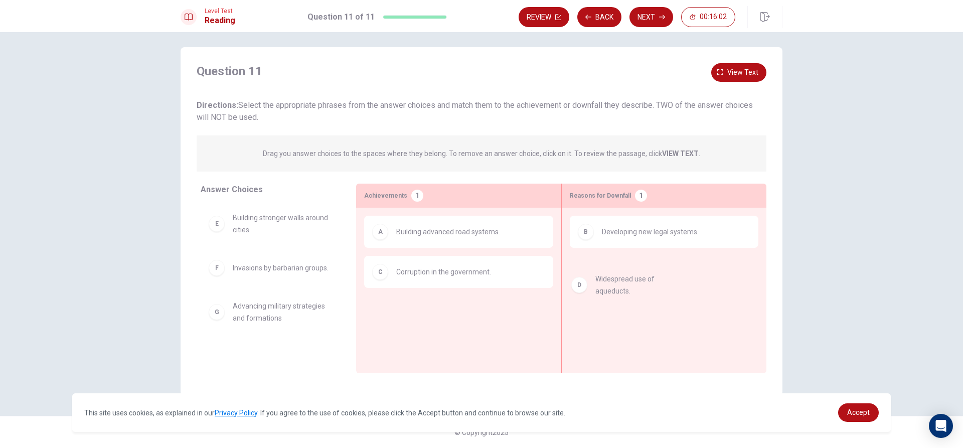
drag, startPoint x: 245, startPoint y: 225, endPoint x: 618, endPoint y: 285, distance: 377.1
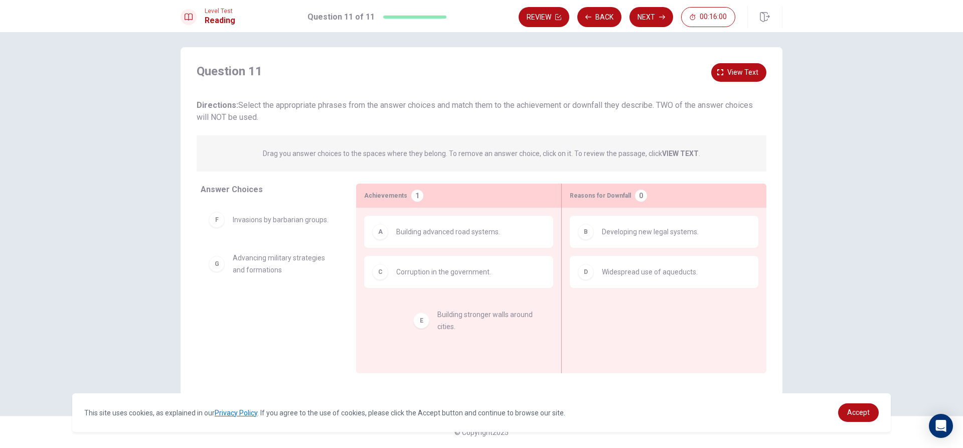
drag, startPoint x: 294, startPoint y: 224, endPoint x: 362, endPoint y: 254, distance: 73.5
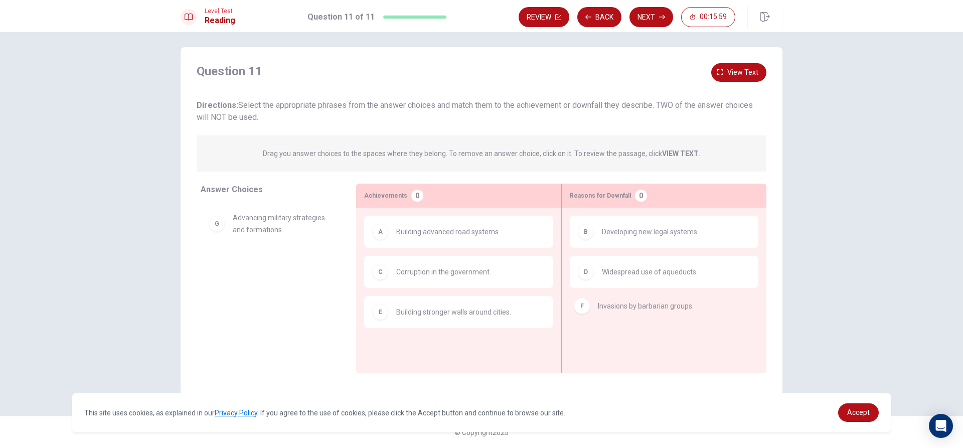
drag, startPoint x: 232, startPoint y: 229, endPoint x: 592, endPoint y: 314, distance: 370.5
click at [606, 316] on div "B Developing new legal systems. D Widespread use of aqueducts." at bounding box center [664, 275] width 189 height 118
drag, startPoint x: 277, startPoint y: 216, endPoint x: 635, endPoint y: 299, distance: 366.9
click at [635, 299] on div "B Developing new legal systems. D Widespread use of aqueducts." at bounding box center [664, 275] width 189 height 118
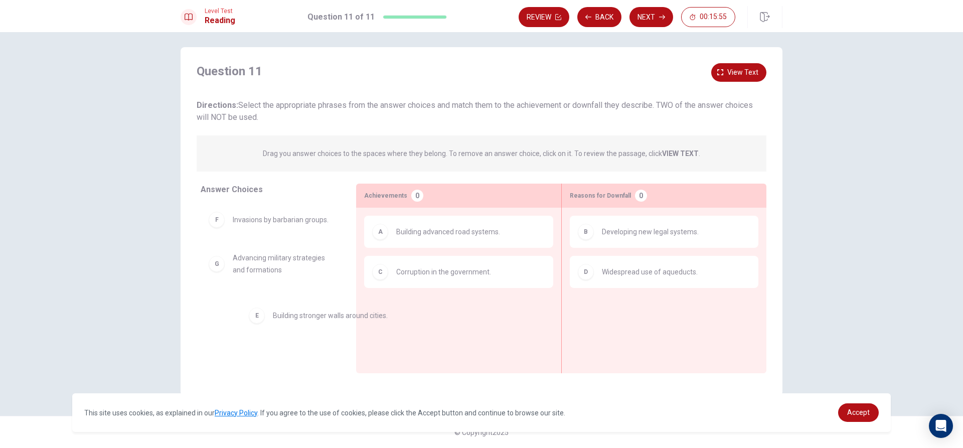
drag, startPoint x: 424, startPoint y: 316, endPoint x: 252, endPoint y: 286, distance: 174.6
drag, startPoint x: 272, startPoint y: 214, endPoint x: 780, endPoint y: 299, distance: 514.8
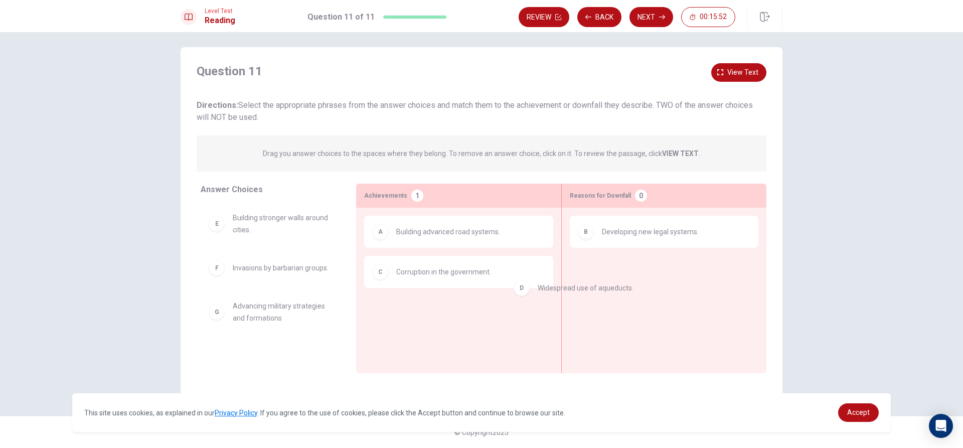
drag, startPoint x: 661, startPoint y: 269, endPoint x: 206, endPoint y: 231, distance: 456.1
click at [205, 237] on div "E Building stronger walls around cities. F Invasions by [DEMOGRAPHIC_DATA] grou…" at bounding box center [270, 281] width 139 height 155
drag, startPoint x: 261, startPoint y: 264, endPoint x: 407, endPoint y: 263, distance: 146.0
click at [527, 267] on div "Answer Choices D Widespread use of aqueducts. F Invasions by [DEMOGRAPHIC_DATA]…" at bounding box center [482, 281] width 602 height 195
drag, startPoint x: 277, startPoint y: 264, endPoint x: 303, endPoint y: 267, distance: 25.8
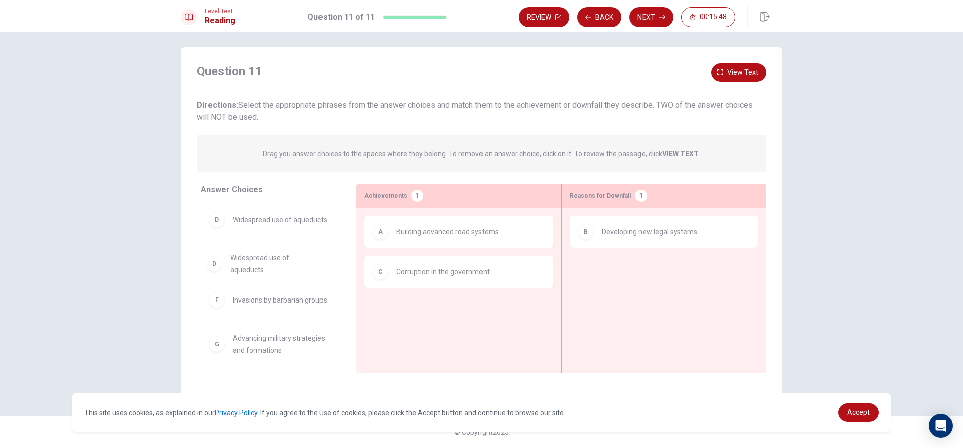
click at [360, 262] on div "Answer Choices D Widespread use of aqueducts. F Invasions by [DEMOGRAPHIC_DATA]…" at bounding box center [482, 281] width 602 height 195
drag
click at [294, 257] on div "D Widespread use of aqueducts. F Invasions by [DEMOGRAPHIC_DATA] groups. G Adva…" at bounding box center [270, 281] width 139 height 155
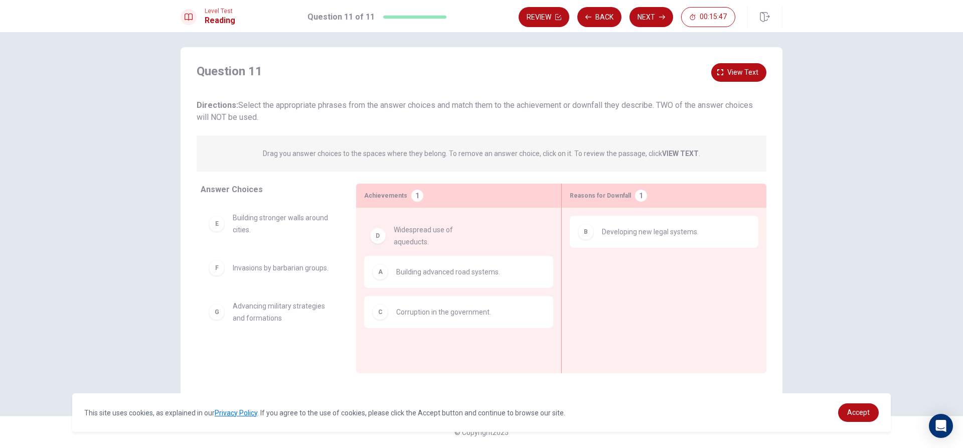
click at [268, 239] on div "E Building stronger walls around cities. F Invasions by [DEMOGRAPHIC_DATA] grou…" at bounding box center [270, 281] width 139 height 155
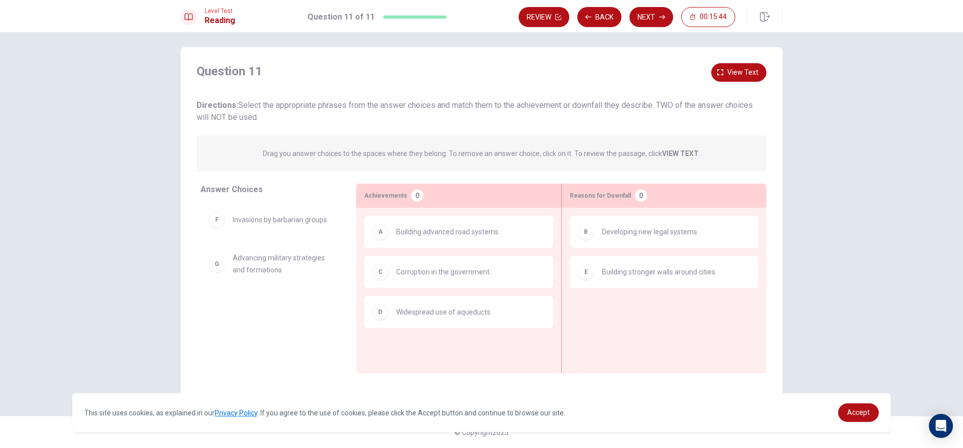
click at [254, 260] on div "F Invasions by barbarian groups. G Advancing military strategies and formations" at bounding box center [270, 281] width 139 height 155
click at [259, 261] on div "F Invasions by barbarian groups. G Advancing military strategies and formations" at bounding box center [270, 281] width 139 height 155
click at [331, 265] on div "F Invasions by barbarian groups." at bounding box center [270, 281] width 139 height 155
click at [336, 265] on div "F Invasions by barbarian groups." at bounding box center [270, 281] width 139 height 155
click at [431, 283] on div "Answer Choices F Invasions by barbarian groups. Achievements 0 A Building advan…" at bounding box center [482, 279] width 602 height 190
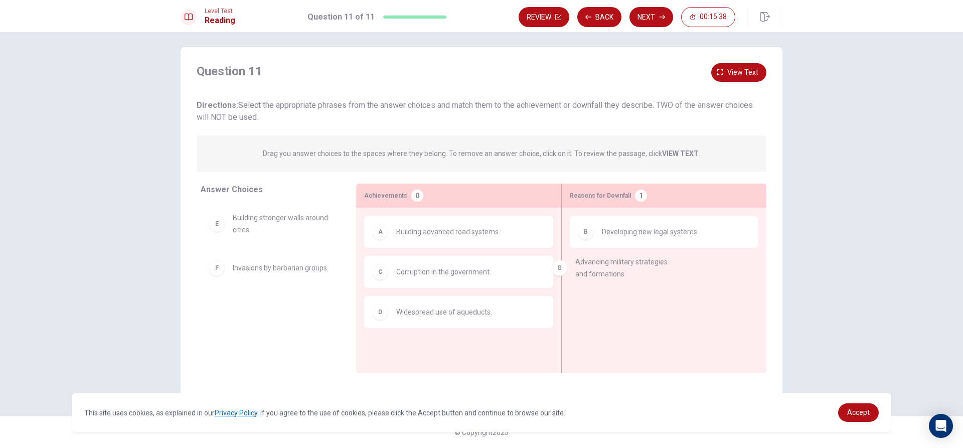
click at [624, 270] on div "B Developing new legal systems." at bounding box center [664, 275] width 189 height 118
click at [639, 276] on div "B Developing new legal systems." at bounding box center [664, 275] width 189 height 118
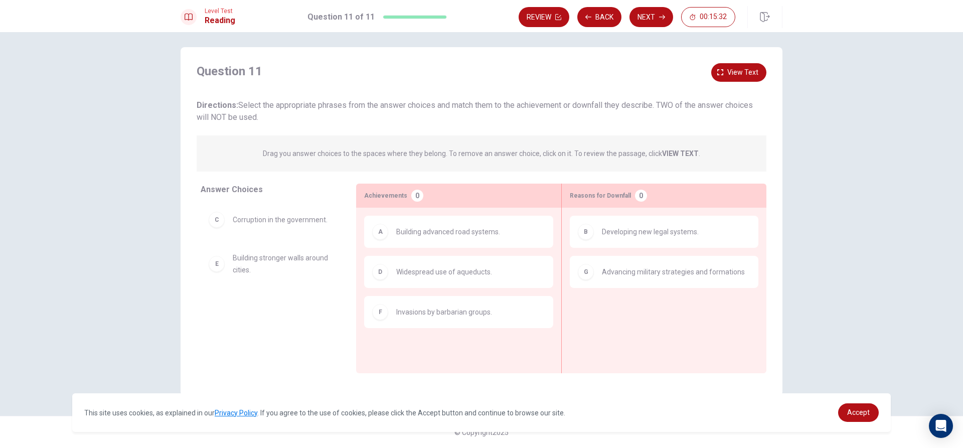
click at [386, 238] on div "A Building advanced road systems." at bounding box center [458, 232] width 173 height 16
click at [642, 18] on button "Next" at bounding box center [652, 17] width 44 height 20
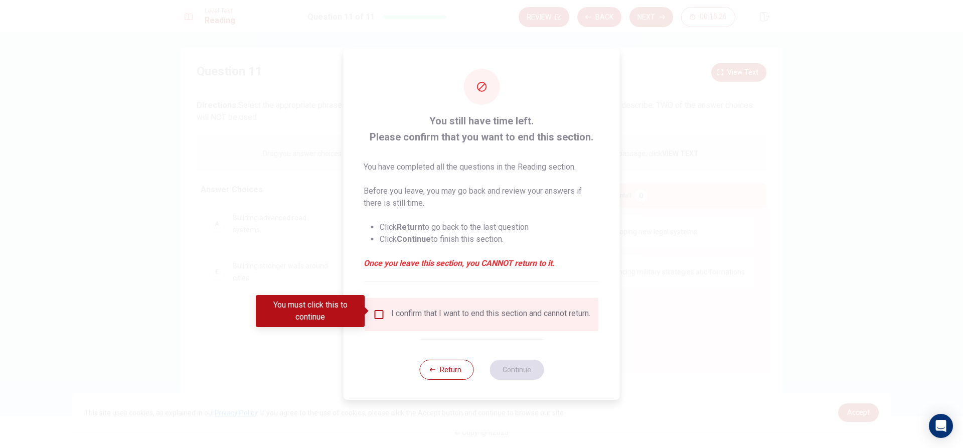
click at [371, 308] on div "You must click this to continue" at bounding box center [314, 311] width 116 height 32
click at [377, 309] on input "You must click this to continue" at bounding box center [379, 315] width 12 height 12
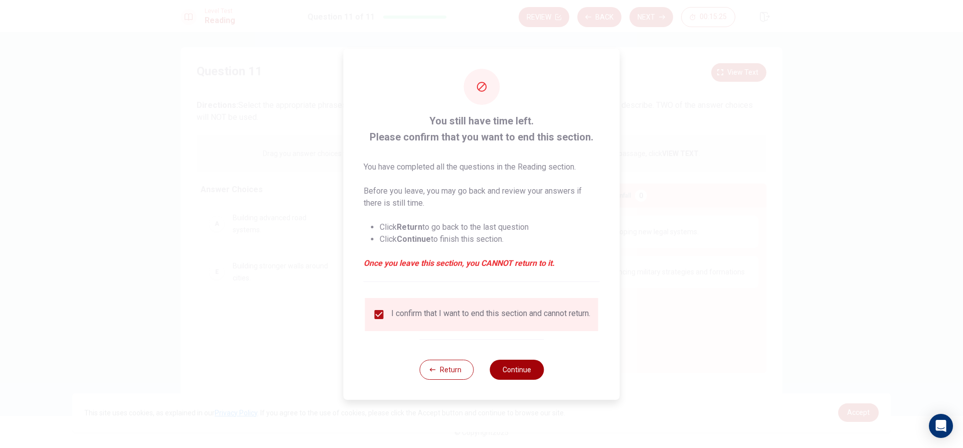
click at [505, 368] on button "Continue" at bounding box center [517, 370] width 54 height 20
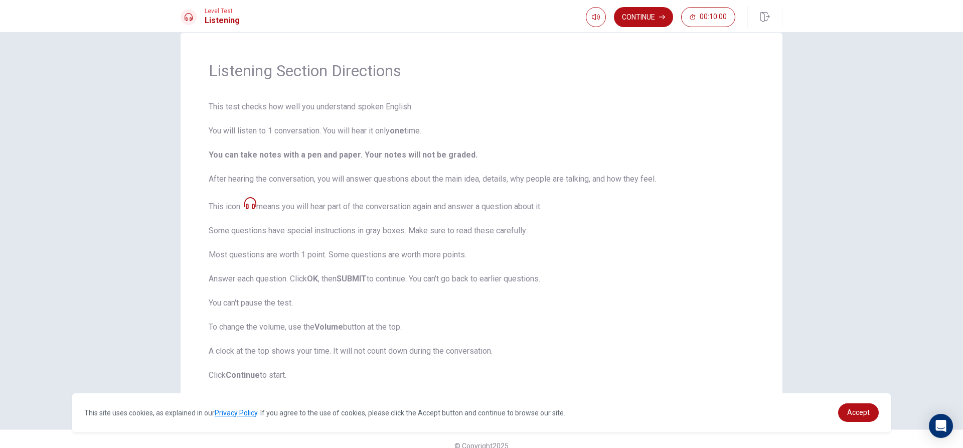
scroll to position [33, 0]
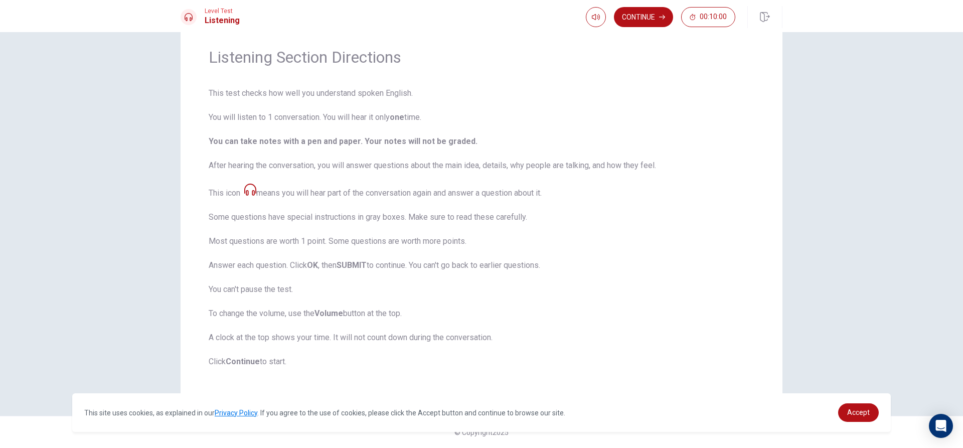
click at [248, 194] on icon at bounding box center [250, 190] width 12 height 12
click at [638, 11] on button "Continue" at bounding box center [643, 17] width 59 height 20
click at [638, 11] on div "Continue 00:10:00" at bounding box center [660, 17] width 149 height 20
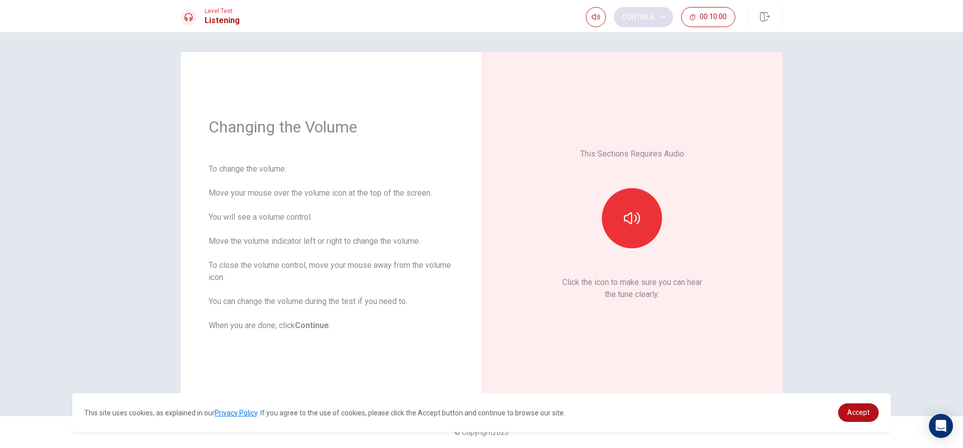
scroll to position [0, 0]
click at [638, 225] on icon "button" at bounding box center [632, 218] width 16 height 16
click at [640, 216] on icon "button" at bounding box center [632, 218] width 16 height 12
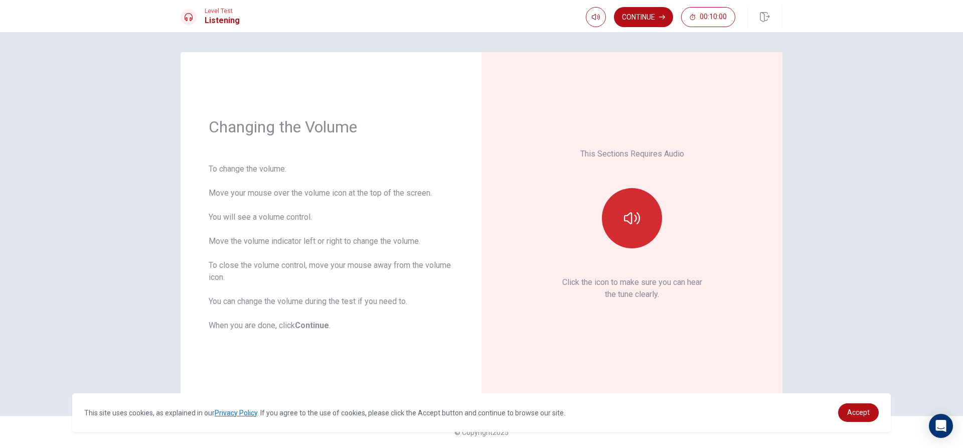
click at [640, 216] on icon "button" at bounding box center [632, 218] width 16 height 12
click at [639, 217] on icon "button" at bounding box center [632, 218] width 16 height 12
click at [639, 218] on icon "button" at bounding box center [632, 218] width 16 height 16
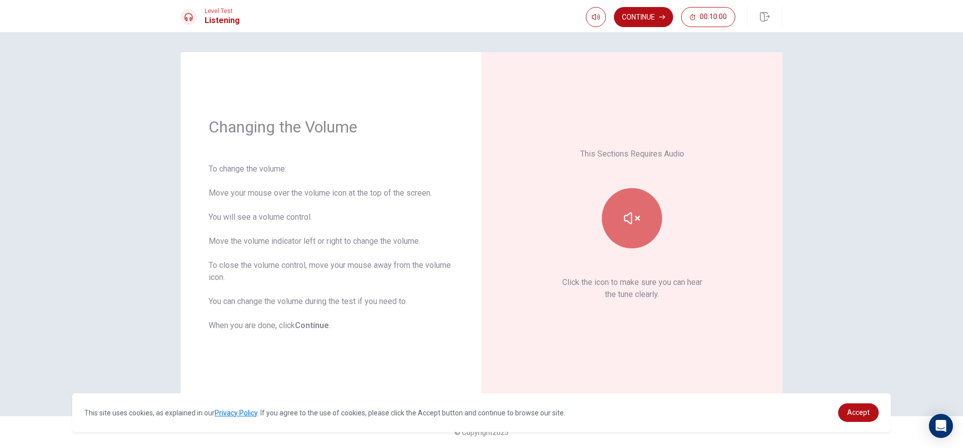
click at [638, 216] on icon "button" at bounding box center [632, 218] width 16 height 16
drag, startPoint x: 637, startPoint y: 215, endPoint x: 636, endPoint y: 209, distance: 5.7
click at [636, 212] on icon "button" at bounding box center [632, 218] width 16 height 16
click at [642, 231] on button "button" at bounding box center [632, 218] width 60 height 60
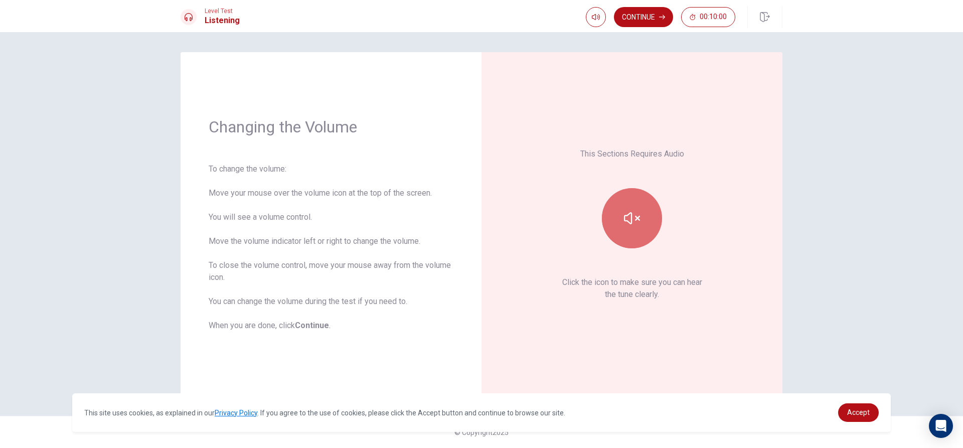
click at [642, 231] on button "button" at bounding box center [632, 218] width 60 height 60
click at [248, 168] on div "To change the volume: Move your mouse over the volume icon at the top of the sc…" at bounding box center [331, 247] width 245 height 169
click at [266, 181] on div "To change the volume: Move your mouse over the volume icon at the top of the sc…" at bounding box center [331, 247] width 245 height 169
click at [266, 194] on div "To change the volume: Move your mouse over the volume icon at the top of the sc…" at bounding box center [331, 247] width 245 height 169
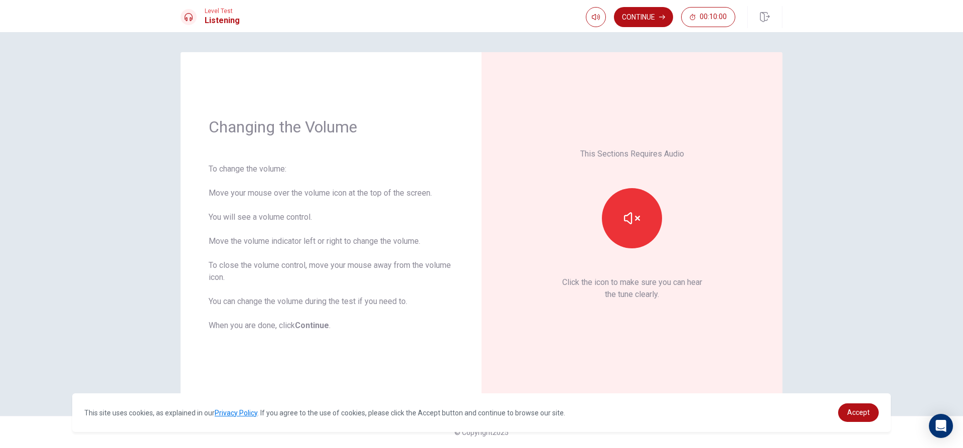
click at [267, 196] on div "To change the volume: Move your mouse over the volume icon at the top of the sc…" at bounding box center [331, 247] width 245 height 169
click at [289, 193] on div "To change the volume: Move your mouse over the volume icon at the top of the sc…" at bounding box center [331, 247] width 245 height 169
click at [291, 193] on div "To change the volume: Move your mouse over the volume icon at the top of the sc…" at bounding box center [331, 247] width 245 height 169
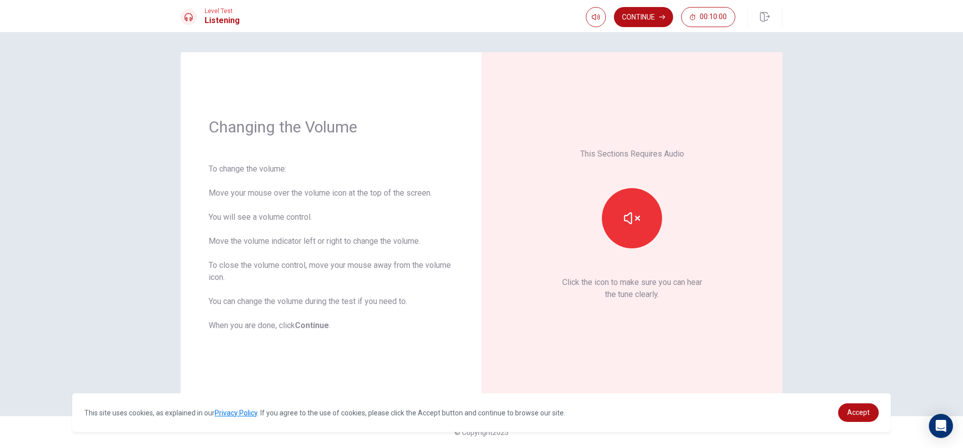
drag, startPoint x: 632, startPoint y: 16, endPoint x: 633, endPoint y: 21, distance: 5.2
click at [633, 21] on button "Continue" at bounding box center [643, 17] width 59 height 20
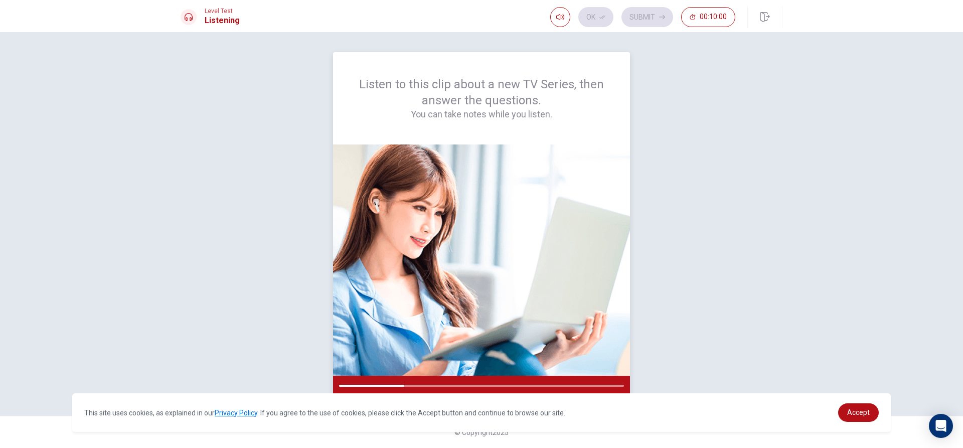
click at [415, 383] on div at bounding box center [481, 386] width 297 height 20
click at [418, 384] on div at bounding box center [481, 386] width 297 height 20
click at [446, 396] on div "This site uses cookies, as explained in our Privacy Policy . If you agree to th…" at bounding box center [481, 412] width 819 height 39
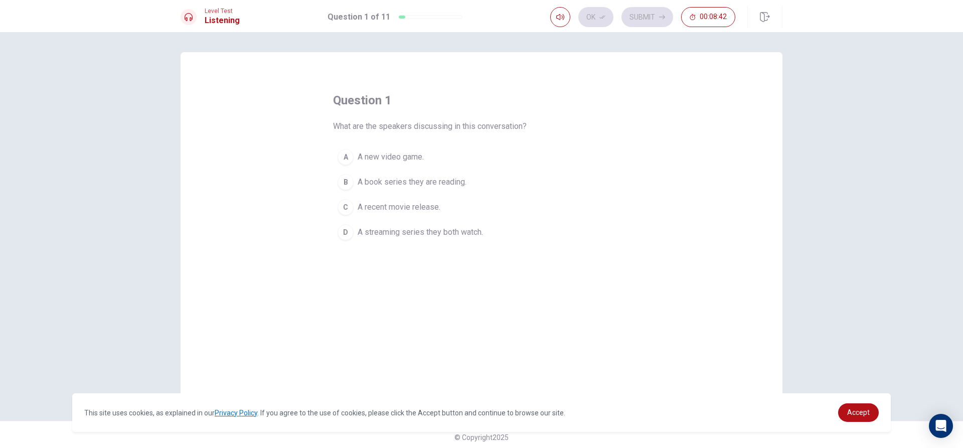
click at [358, 203] on span "A recent movie release." at bounding box center [399, 207] width 83 height 12
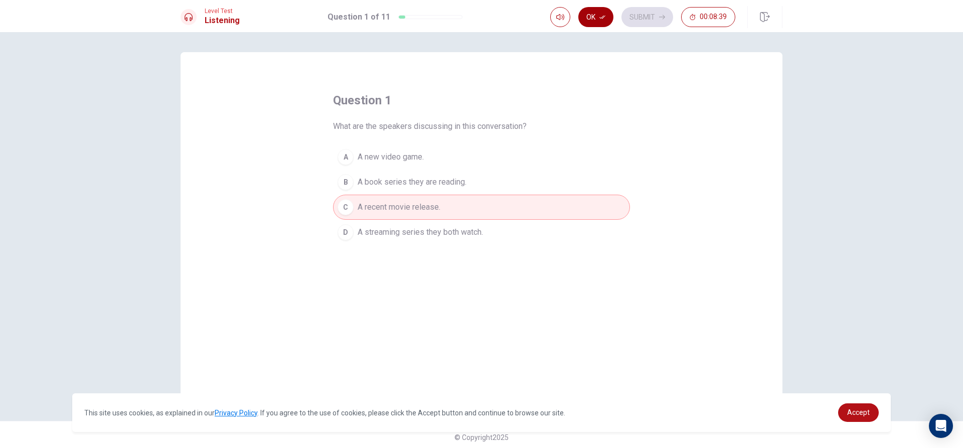
click at [592, 14] on button "Ok" at bounding box center [595, 17] width 35 height 20
click at [640, 8] on button "Submit" at bounding box center [648, 17] width 52 height 20
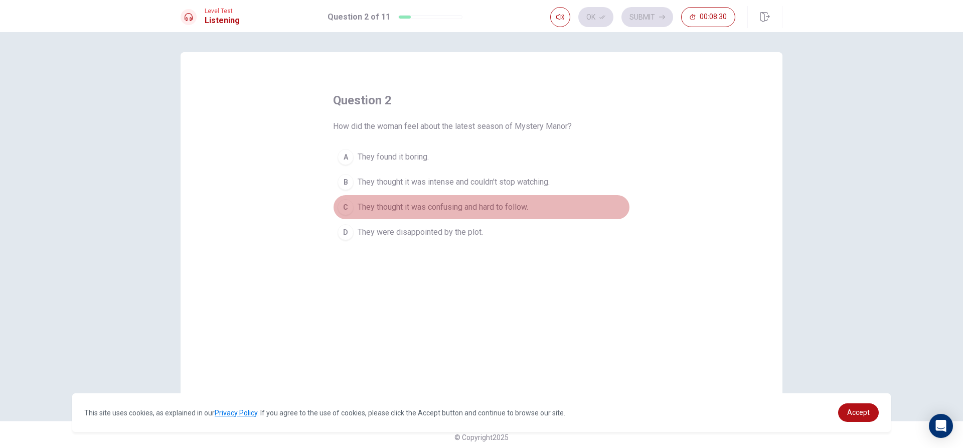
click at [437, 209] on span "They thought it was confusing and hard to follow." at bounding box center [443, 207] width 171 height 12
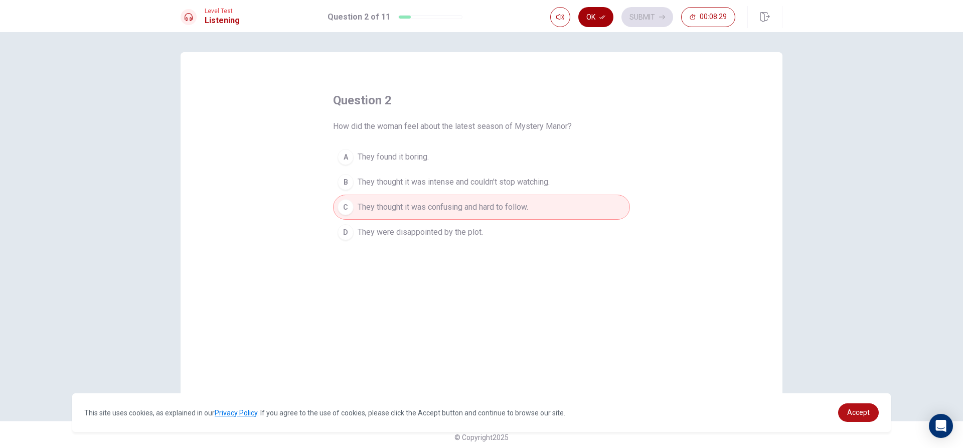
drag, startPoint x: 597, startPoint y: 2, endPoint x: 595, endPoint y: 11, distance: 8.8
click at [595, 9] on div "Level Test Listening Question 2 of 11 Ok Submit 00:08:29" at bounding box center [481, 16] width 963 height 32
click at [593, 20] on button "Ok" at bounding box center [595, 17] width 35 height 20
click at [640, 17] on button "Submit" at bounding box center [648, 17] width 52 height 20
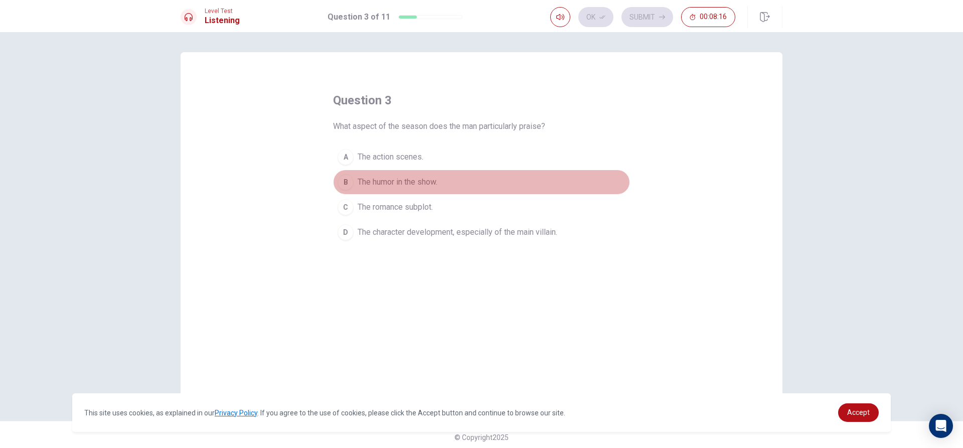
click at [432, 181] on span "The humor in the show." at bounding box center [398, 182] width 80 height 12
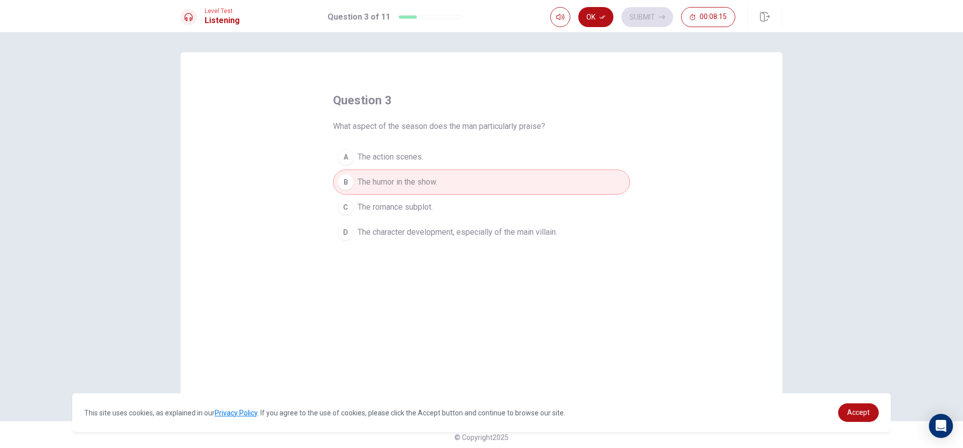
click at [594, 12] on button "Ok" at bounding box center [595, 17] width 35 height 20
click at [655, 11] on button "Submit" at bounding box center [648, 17] width 52 height 20
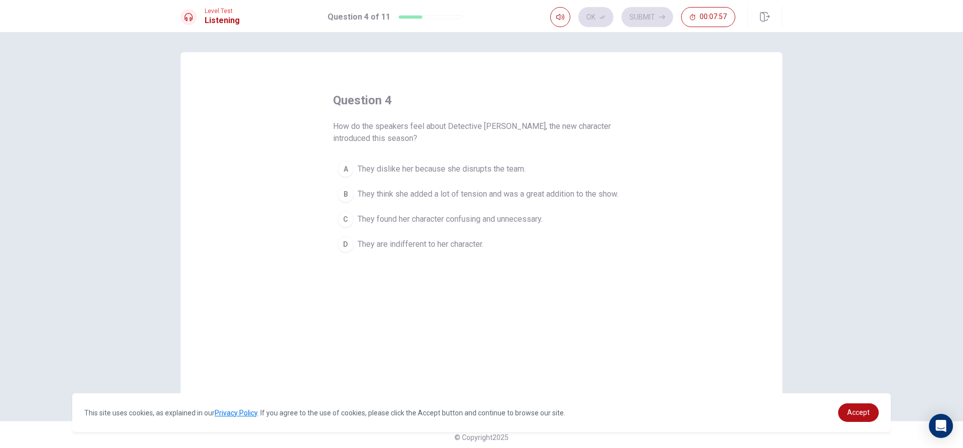
click at [439, 244] on span "They are indifferent to her character." at bounding box center [421, 244] width 126 height 12
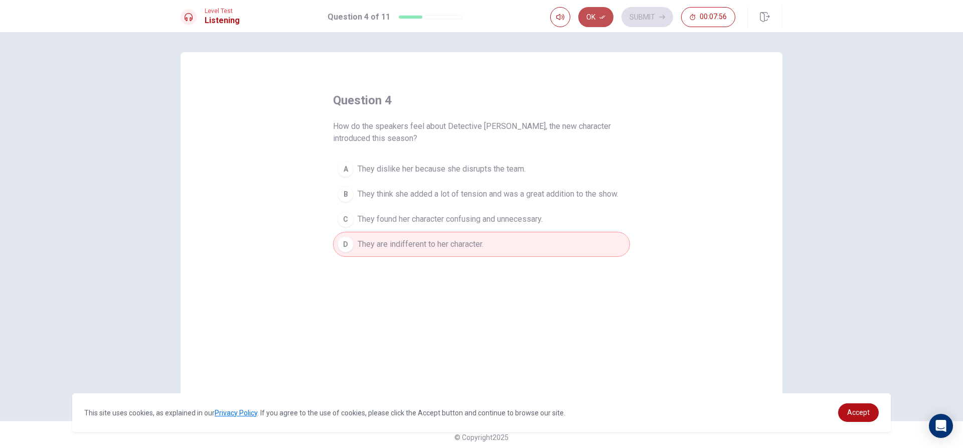
click at [592, 14] on button "Ok" at bounding box center [595, 17] width 35 height 20
click at [623, 17] on button "Submit" at bounding box center [648, 17] width 52 height 20
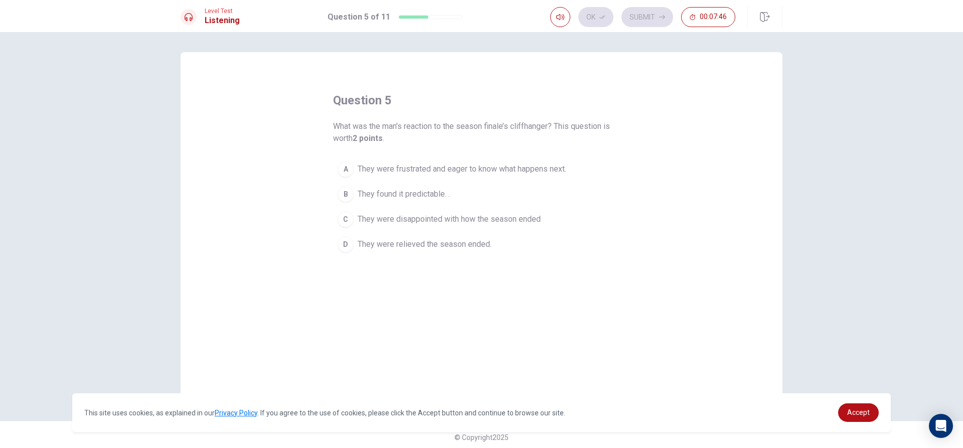
click at [479, 242] on span "They were relieved the season ended." at bounding box center [425, 244] width 134 height 12
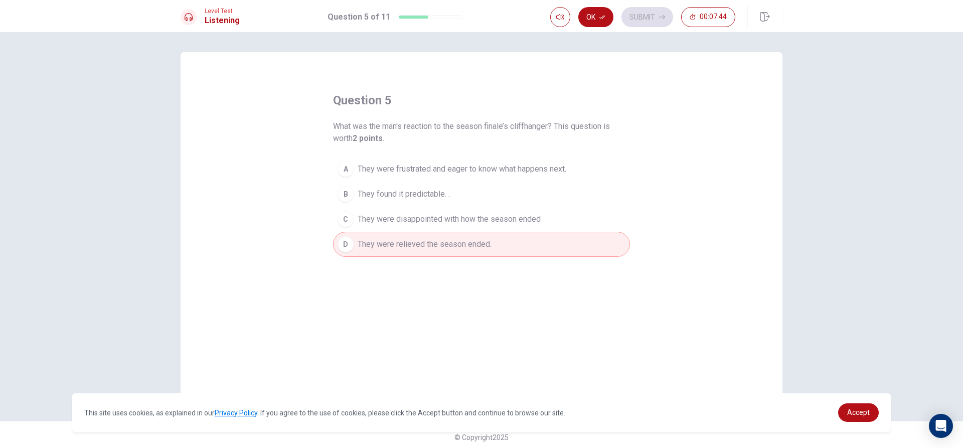
click at [600, 14] on button "Ok" at bounding box center [595, 17] width 35 height 20
click at [639, 17] on button "Submit" at bounding box center [648, 17] width 52 height 20
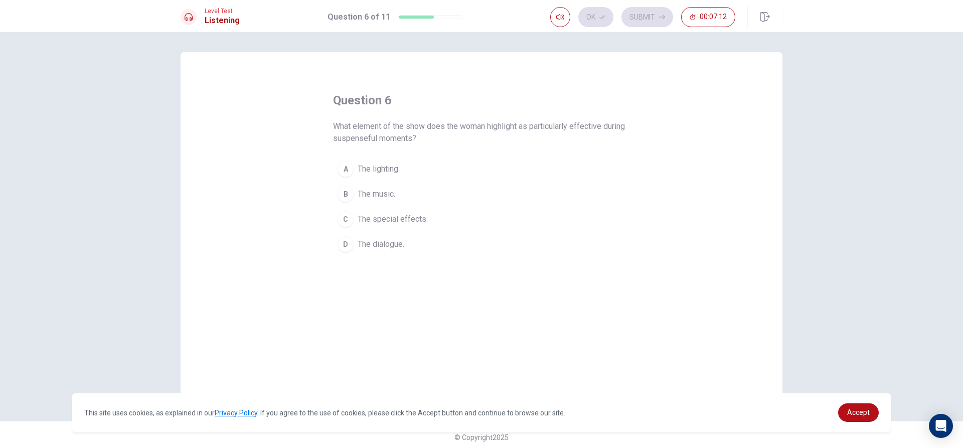
click at [366, 247] on span "The dialogue." at bounding box center [381, 244] width 47 height 12
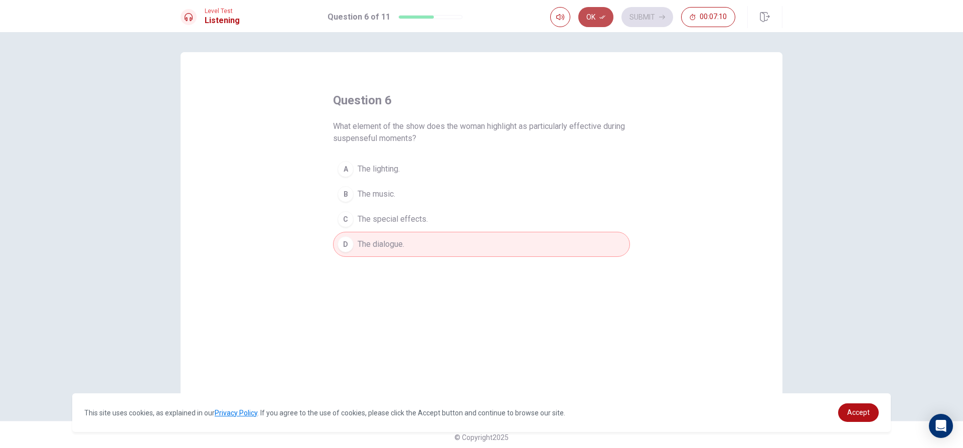
click at [590, 18] on button "Ok" at bounding box center [595, 17] width 35 height 20
click at [662, 8] on button "Submit" at bounding box center [648, 17] width 52 height 20
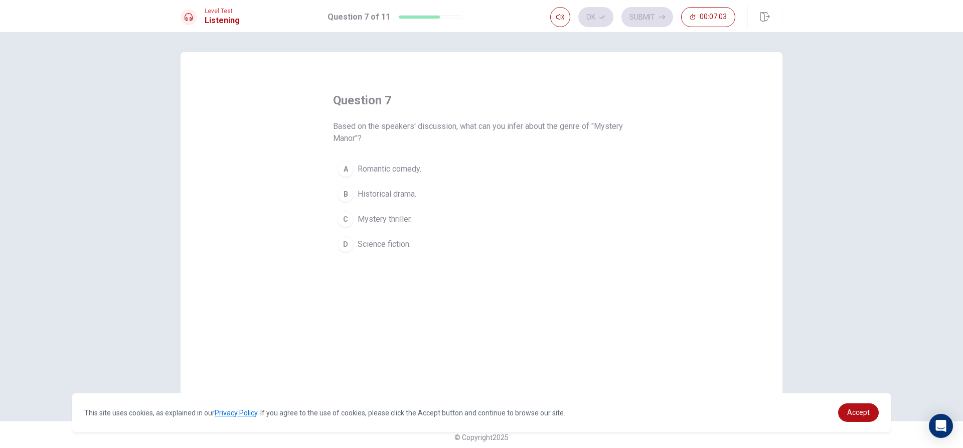
click at [378, 195] on span "Historical drama." at bounding box center [387, 194] width 59 height 12
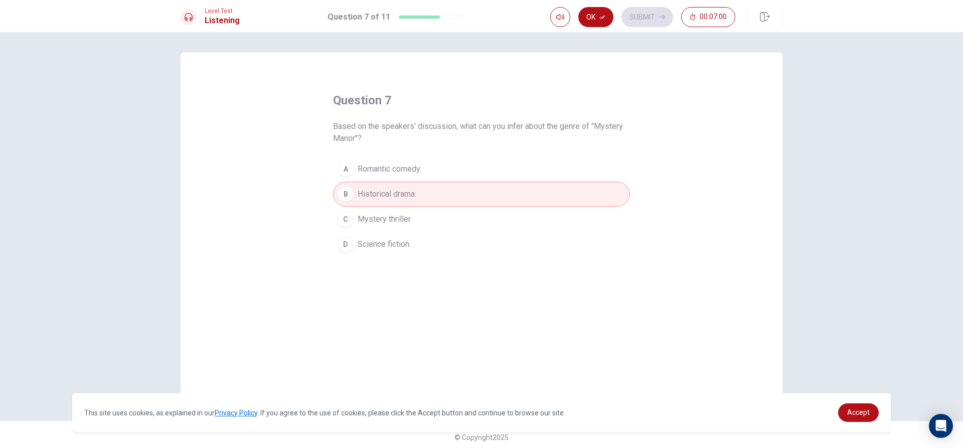
click at [597, 18] on button "Ok" at bounding box center [595, 17] width 35 height 20
click at [650, 17] on button "Submit" at bounding box center [648, 17] width 52 height 20
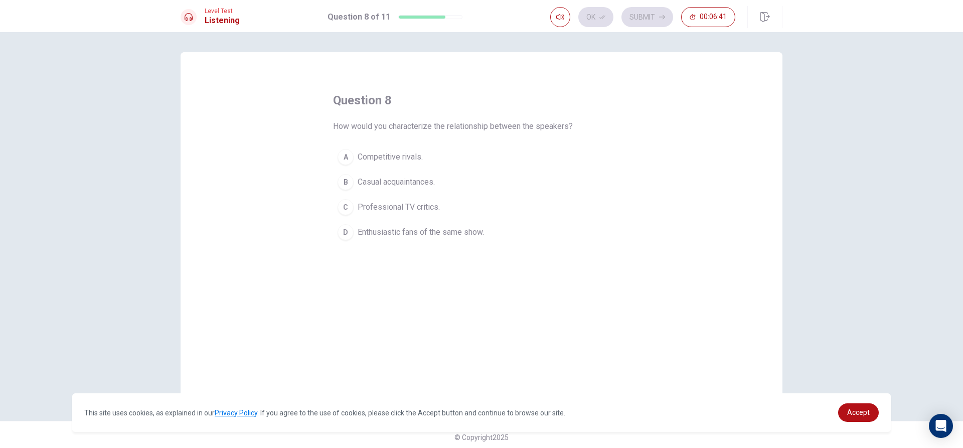
click at [414, 152] on div "A Competitive rivals. B Casual acquaintances. C Professional TV critics. D Enth…" at bounding box center [481, 194] width 297 height 100
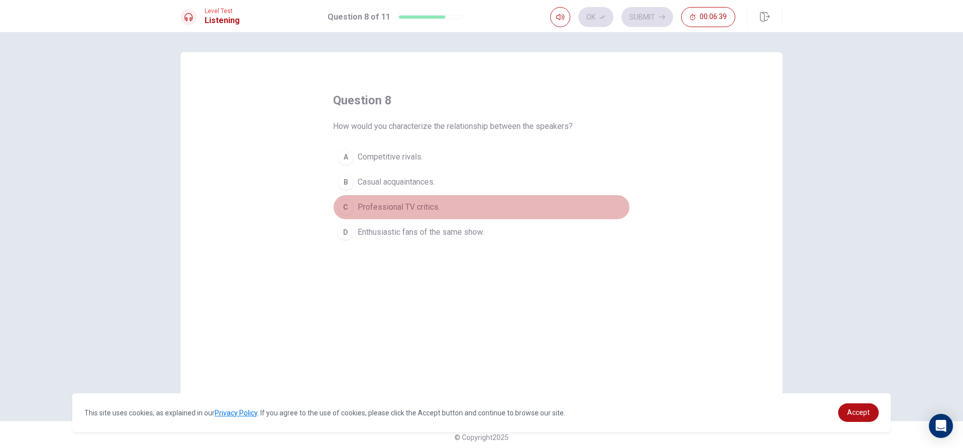
click at [392, 208] on span "Professional TV critics." at bounding box center [399, 207] width 82 height 12
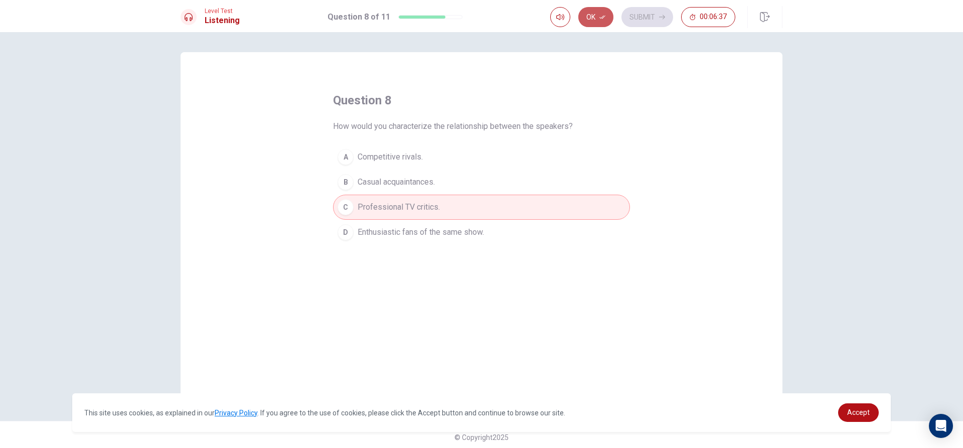
drag, startPoint x: 594, startPoint y: 22, endPoint x: 632, endPoint y: 1, distance: 43.3
click at [623, 11] on div "Ok Submit 00:06:37" at bounding box center [642, 17] width 185 height 20
click at [593, 17] on button "Ok" at bounding box center [595, 17] width 35 height 20
click at [637, 18] on button "Submit" at bounding box center [648, 17] width 52 height 20
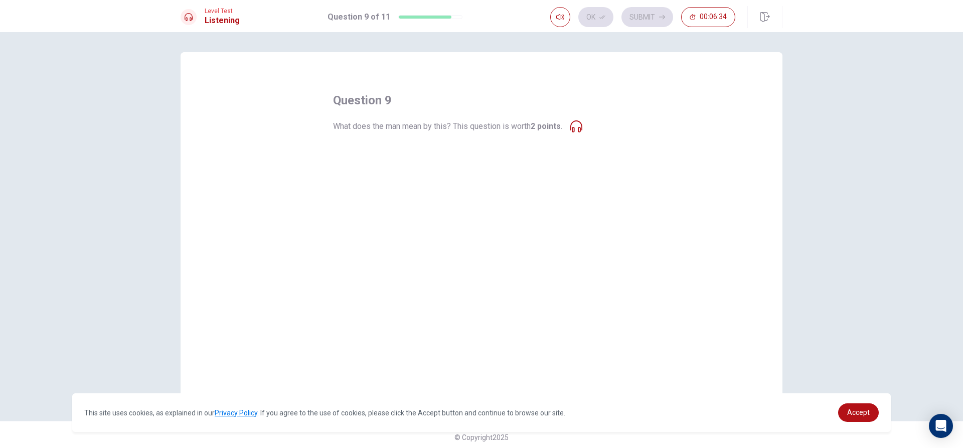
click at [430, 158] on span "The manor is poorly designed." at bounding box center [411, 157] width 106 height 12
click at [364, 181] on span "The manor plays a significant role in setting the tone and atmosphere." at bounding box center [479, 182] width 243 height 12
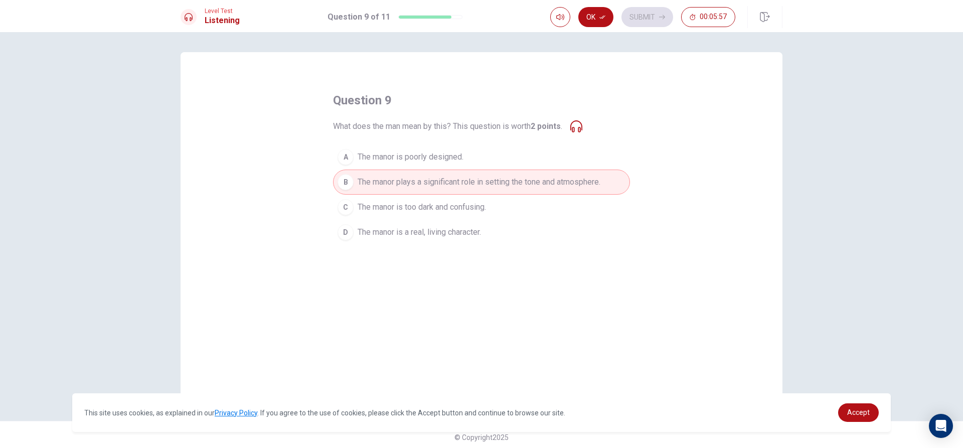
click at [384, 152] on span "The manor is poorly designed." at bounding box center [411, 157] width 106 height 12
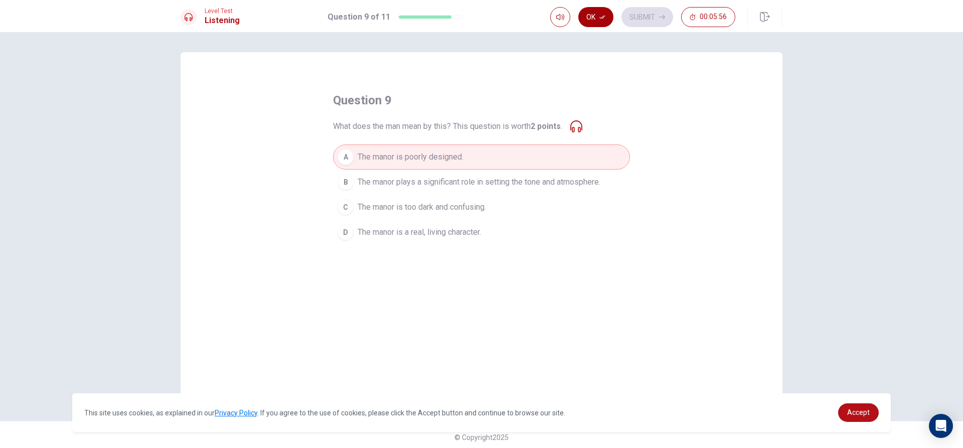
click at [579, 16] on button "Ok" at bounding box center [595, 17] width 35 height 20
click at [627, 17] on button "Submit" at bounding box center [648, 17] width 52 height 20
click at [627, 17] on div "Ok Submit 00:05:55" at bounding box center [642, 17] width 185 height 20
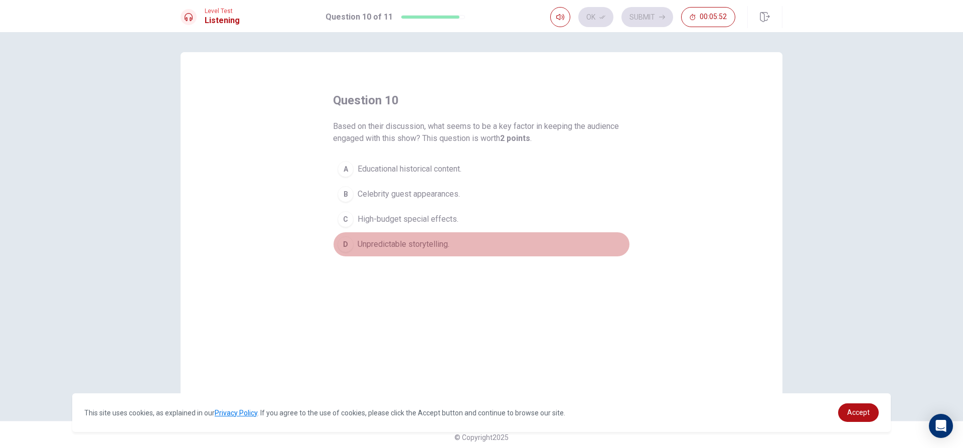
click at [410, 249] on span "Unpredictable storytelling." at bounding box center [404, 244] width 92 height 12
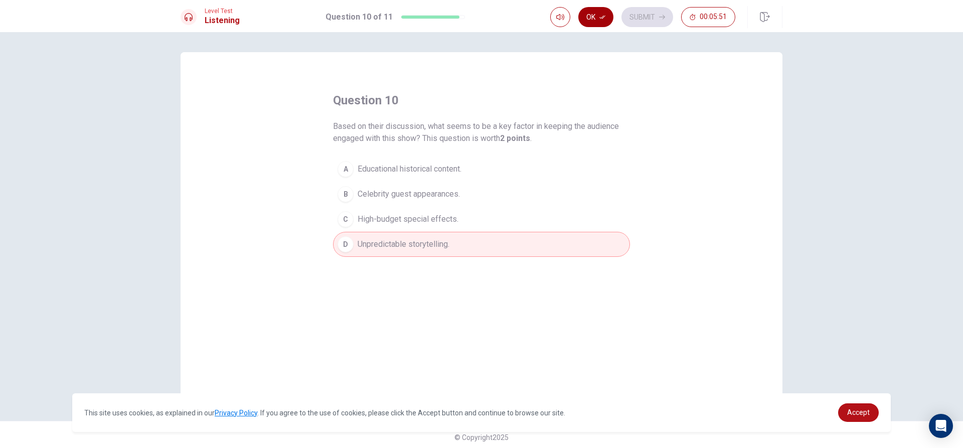
click at [597, 18] on button "Ok" at bounding box center [595, 17] width 35 height 20
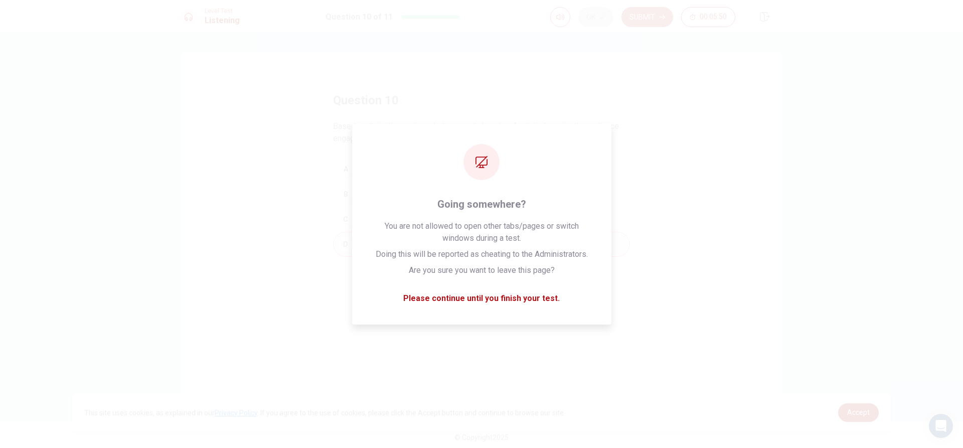
click at [648, 10] on button "Submit" at bounding box center [648, 17] width 52 height 20
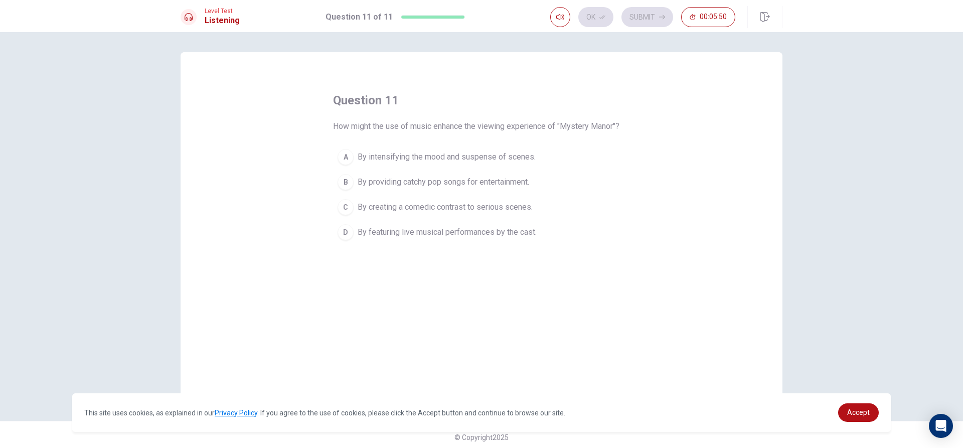
click at [646, 11] on div "Ok Submit 00:05:50" at bounding box center [642, 17] width 185 height 20
click at [646, 13] on div "Ok Submit 00:05:50" at bounding box center [642, 17] width 185 height 20
click at [400, 161] on span "By intensifying the mood and suspense of scenes." at bounding box center [447, 157] width 178 height 12
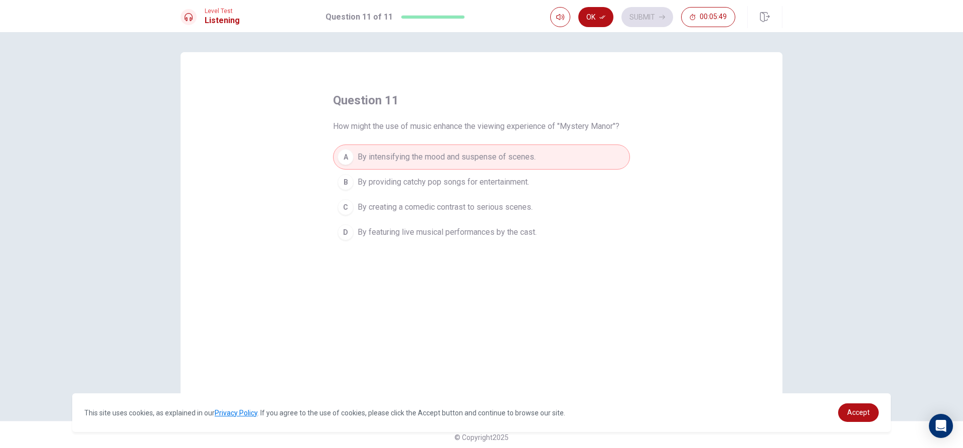
click at [414, 195] on button "C By creating a comedic contrast to serious scenes." at bounding box center [481, 207] width 297 height 25
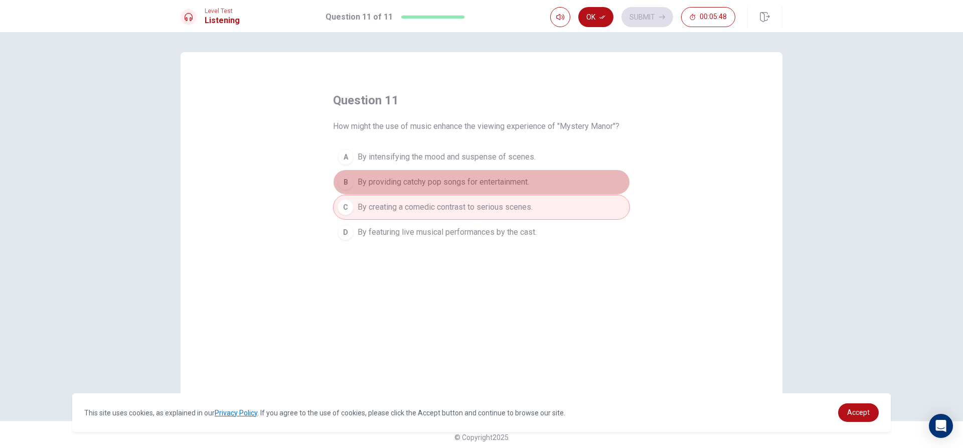
click at [413, 179] on span "By providing catchy pop songs for entertainment." at bounding box center [444, 182] width 172 height 12
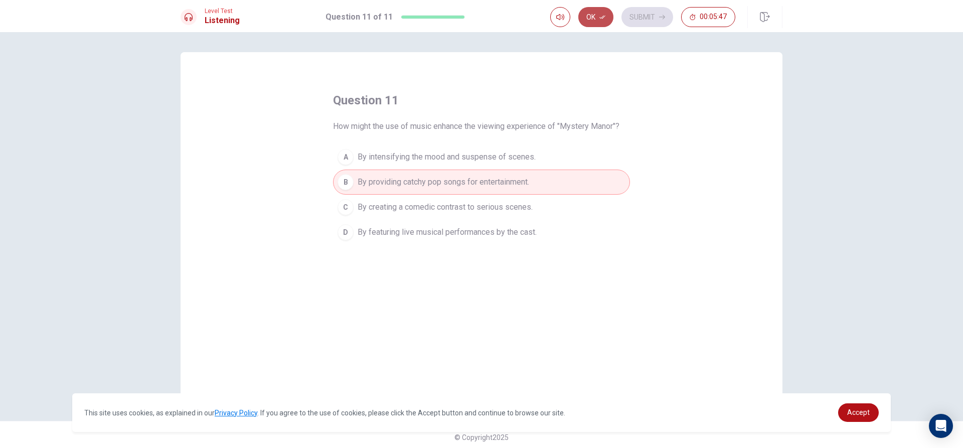
click at [598, 20] on button "Ok" at bounding box center [595, 17] width 35 height 20
drag, startPoint x: 598, startPoint y: 20, endPoint x: 650, endPoint y: 13, distance: 51.6
click at [599, 20] on div "Ok Submit 00:05:47" at bounding box center [642, 17] width 185 height 20
click at [649, 14] on button "Submit" at bounding box center [648, 17] width 52 height 20
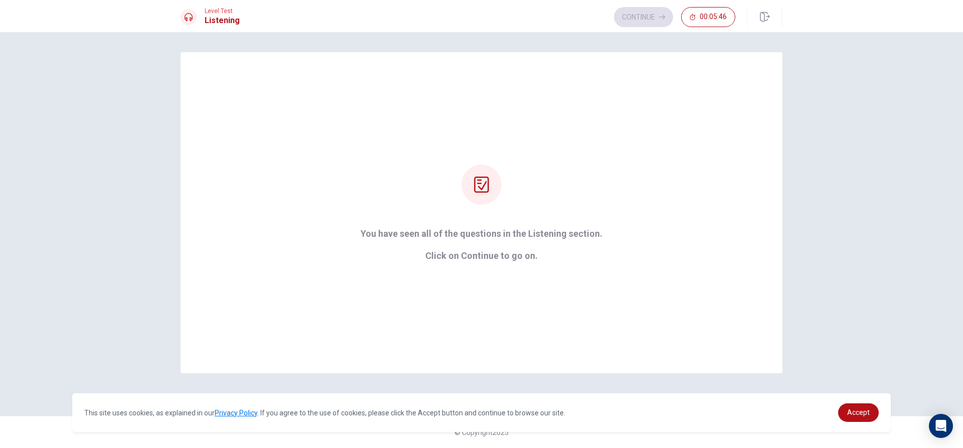
click at [649, 14] on div "Continue 00:05:46" at bounding box center [674, 17] width 121 height 20
click at [647, 15] on button "Continue" at bounding box center [643, 17] width 59 height 20
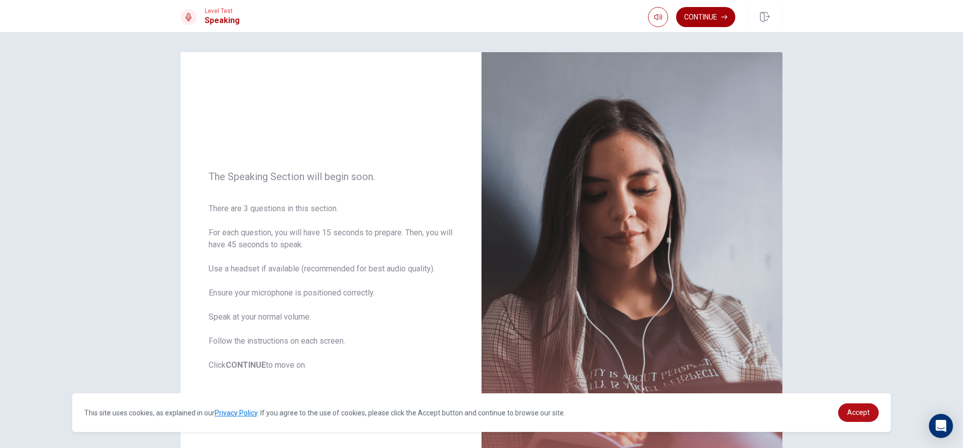
click at [700, 17] on button "Continue" at bounding box center [705, 17] width 59 height 20
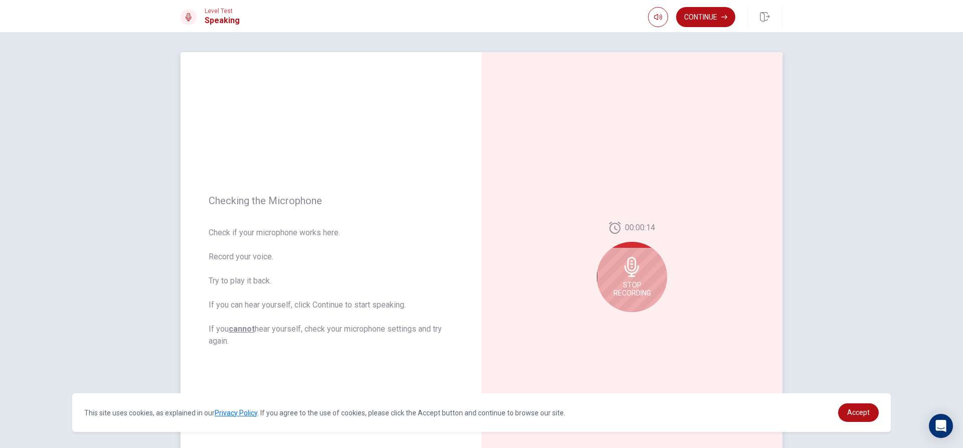
drag, startPoint x: 633, startPoint y: 292, endPoint x: 626, endPoint y: 295, distance: 7.4
click at [632, 294] on span "Stop Recording" at bounding box center [633, 289] width 38 height 16
click at [641, 319] on icon "Play Audio" at bounding box center [643, 320] width 5 height 6
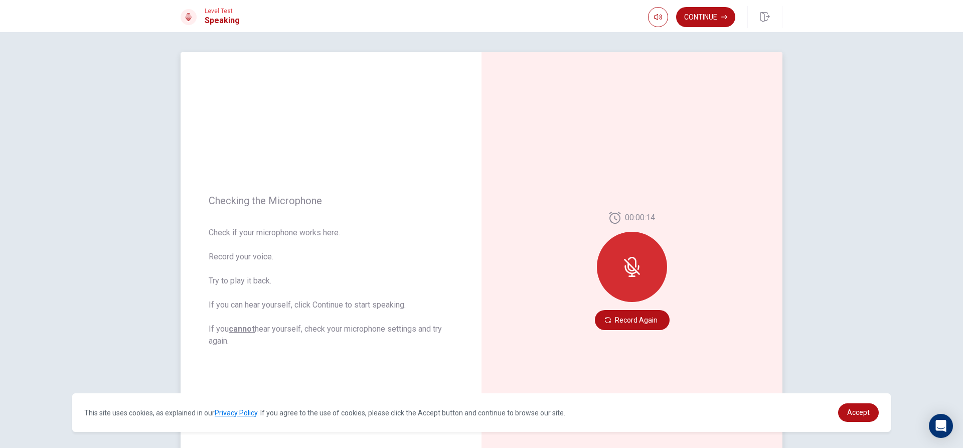
click at [622, 259] on div at bounding box center [632, 267] width 70 height 70
drag, startPoint x: 627, startPoint y: 245, endPoint x: 617, endPoint y: 268, distance: 25.6
click at [625, 246] on div at bounding box center [632, 267] width 70 height 70
click at [630, 329] on button "Record Again" at bounding box center [632, 320] width 75 height 20
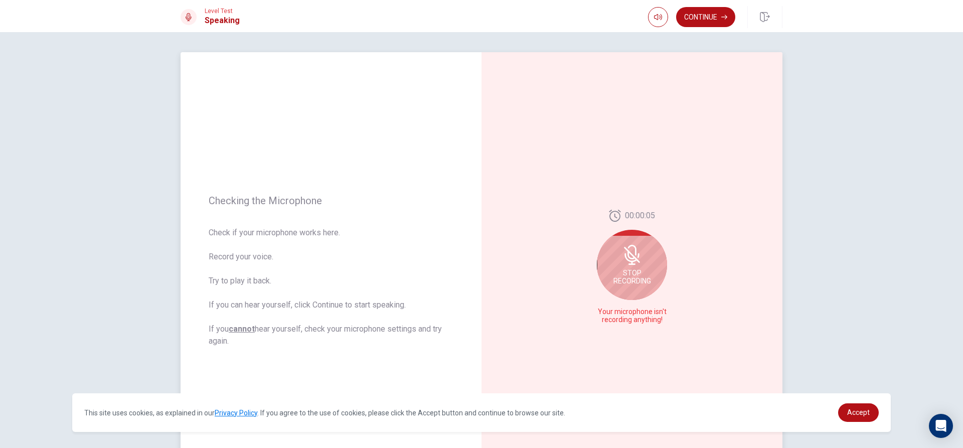
drag, startPoint x: 259, startPoint y: 255, endPoint x: 268, endPoint y: 256, distance: 9.6
click at [259, 255] on span "Check if your microphone works here. Record your voice. Try to play it back. If…" at bounding box center [331, 287] width 245 height 120
click at [267, 258] on span "Check if your microphone works here. Record your voice. Try to play it back. If…" at bounding box center [331, 287] width 245 height 120
drag, startPoint x: 265, startPoint y: 258, endPoint x: 285, endPoint y: 261, distance: 20.8
click at [262, 257] on span "Check if your microphone works here. Record your voice. Try to play it back. If…" at bounding box center [331, 287] width 245 height 120
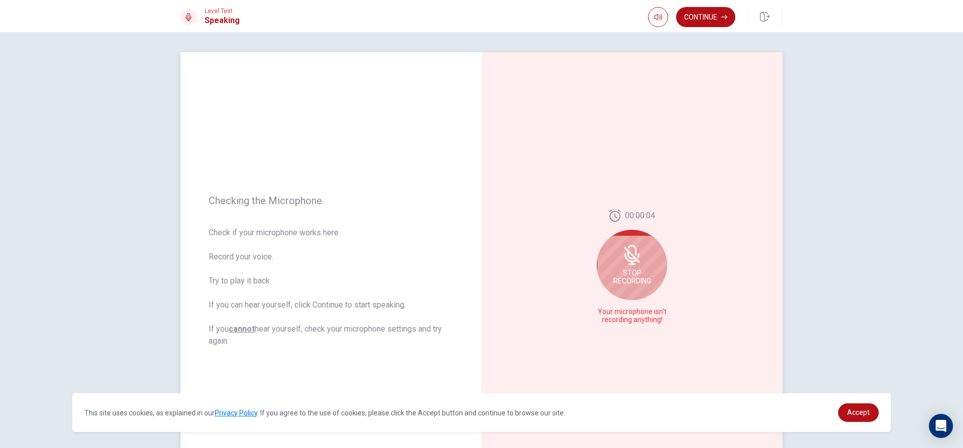
click at [285, 262] on span "Check if your microphone works here. Record your voice. Try to play it back. If…" at bounding box center [331, 287] width 245 height 120
drag, startPoint x: 274, startPoint y: 256, endPoint x: 240, endPoint y: 252, distance: 34.4
click at [240, 252] on span "Check if your microphone works here. Record your voice. Try to play it back. If…" at bounding box center [331, 287] width 245 height 120
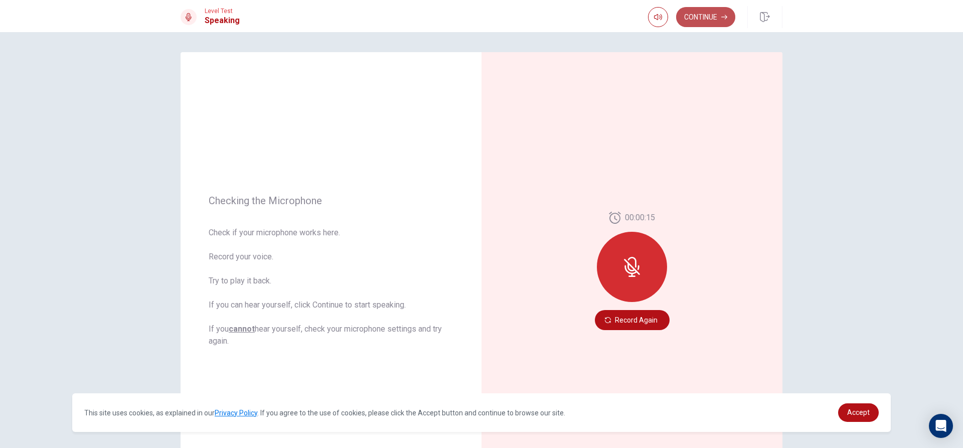
click at [691, 12] on button "Continue" at bounding box center [705, 17] width 59 height 20
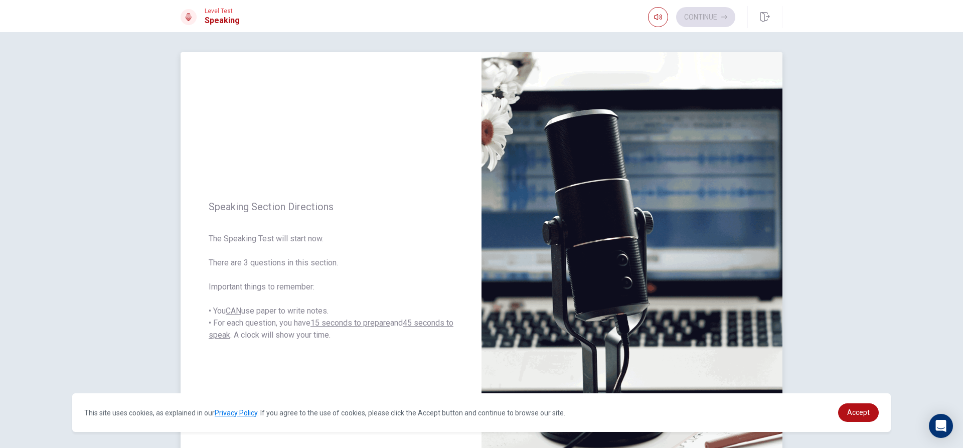
drag, startPoint x: 589, startPoint y: 70, endPoint x: 570, endPoint y: 81, distance: 22.0
click at [587, 71] on div "Level Test Speaking Continue Continue Speaking Section Directions The Speaking …" at bounding box center [481, 224] width 963 height 448
click at [315, 259] on span "The Speaking Test will start now. There are 3 questions in this section. Import…" at bounding box center [331, 287] width 245 height 108
click at [318, 260] on span "The Speaking Test will start now. There are 3 questions in this section. Import…" at bounding box center [331, 287] width 245 height 108
click at [318, 265] on span "The Speaking Test will start now. There are 3 questions in this section. Import…" at bounding box center [331, 287] width 245 height 108
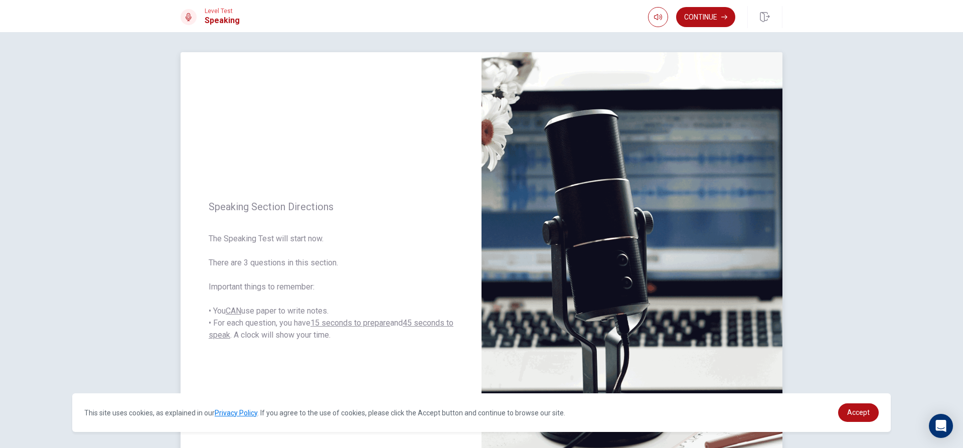
click at [321, 263] on span "The Speaking Test will start now. There are 3 questions in this section. Import…" at bounding box center [331, 287] width 245 height 108
click at [315, 236] on span "The Speaking Test will start now. There are 3 questions in this section. Import…" at bounding box center [331, 287] width 245 height 108
click at [316, 236] on span "The Speaking Test will start now. There are 3 questions in this section. Import…" at bounding box center [331, 287] width 245 height 108
click at [317, 237] on span "The Speaking Test will start now. There are 3 questions in this section. Import…" at bounding box center [331, 287] width 245 height 108
click at [317, 238] on span "The Speaking Test will start now. There are 3 questions in this section. Import…" at bounding box center [331, 287] width 245 height 108
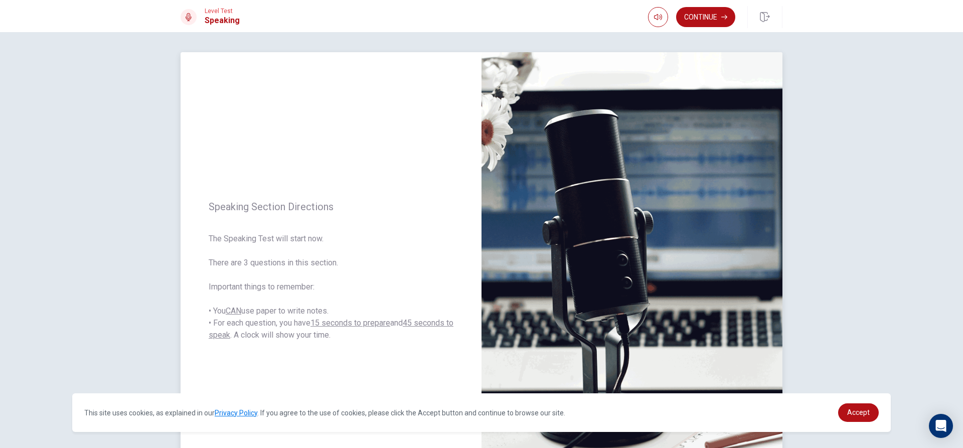
click at [317, 242] on span "The Speaking Test will start now. There are 3 questions in this section. Import…" at bounding box center [331, 287] width 245 height 108
click at [713, 20] on button "Continue" at bounding box center [705, 17] width 59 height 20
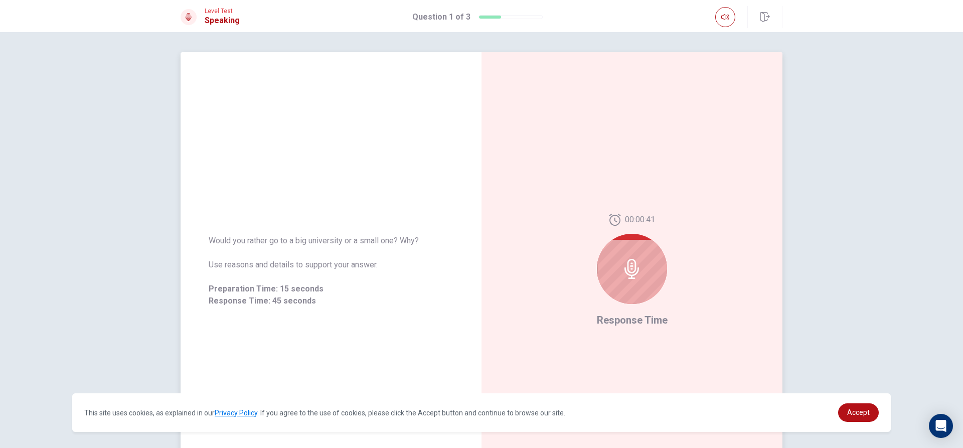
click at [643, 262] on div at bounding box center [632, 269] width 70 height 70
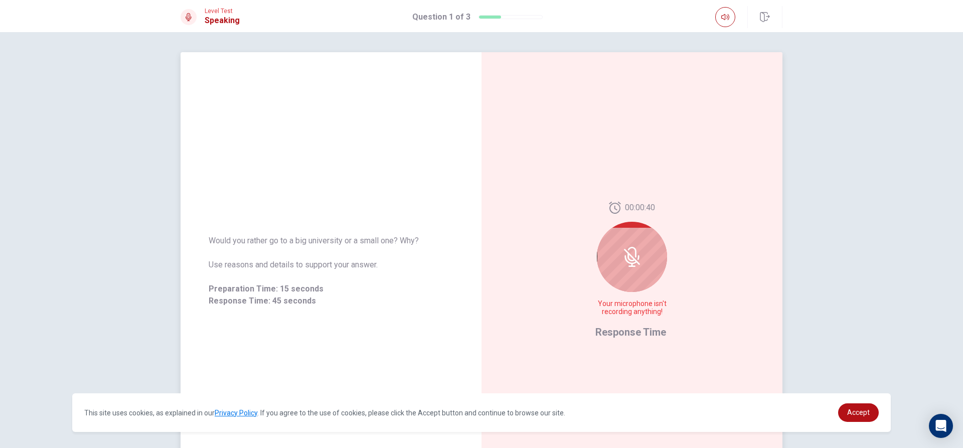
click at [628, 265] on icon at bounding box center [632, 257] width 20 height 20
click at [605, 272] on div at bounding box center [632, 257] width 70 height 70
click at [633, 249] on icon at bounding box center [632, 252] width 9 height 11
click at [647, 231] on div at bounding box center [632, 257] width 70 height 70
click at [646, 232] on div at bounding box center [632, 257] width 70 height 70
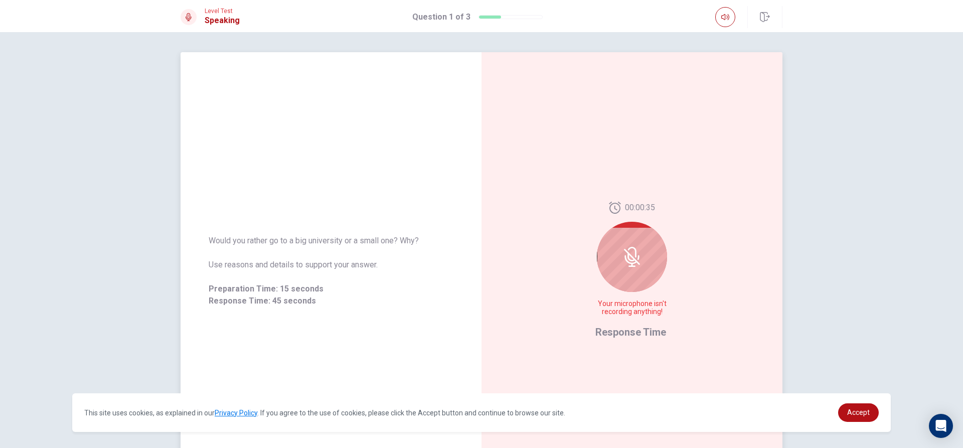
click at [640, 239] on div at bounding box center [632, 257] width 70 height 70
click at [635, 242] on div at bounding box center [632, 257] width 70 height 70
click at [632, 244] on div at bounding box center [632, 257] width 70 height 70
click at [631, 245] on div at bounding box center [632, 257] width 70 height 70
click at [618, 249] on div at bounding box center [632, 257] width 70 height 70
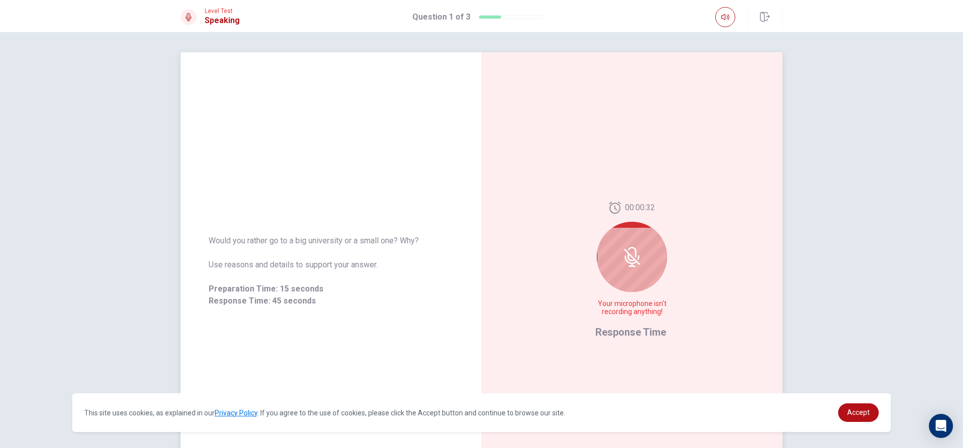
click at [617, 254] on div at bounding box center [632, 257] width 70 height 70
drag, startPoint x: 626, startPoint y: 325, endPoint x: 622, endPoint y: 329, distance: 5.3
click at [625, 325] on div "00:00:32 Your microphone isn't recording anything! Response Time" at bounding box center [631, 271] width 73 height 138
click at [622, 331] on span "Response Time" at bounding box center [630, 332] width 71 height 12
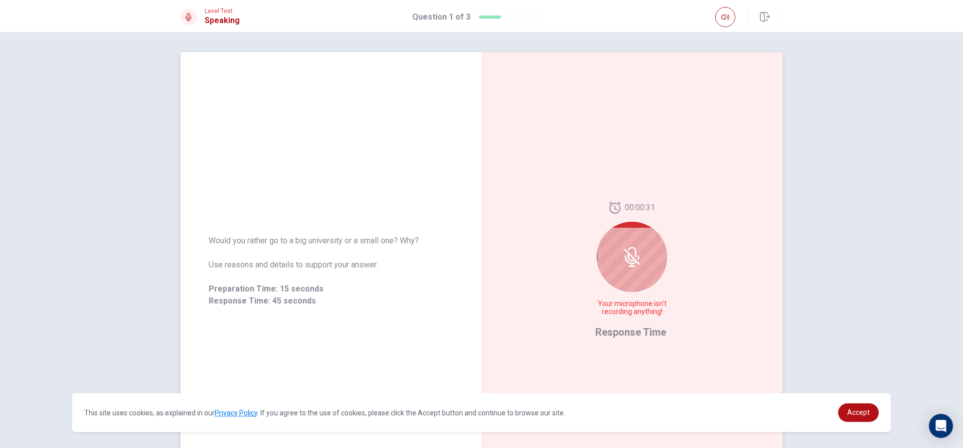
drag, startPoint x: 613, startPoint y: 328, endPoint x: 618, endPoint y: 275, distance: 52.9
click at [618, 318] on div "00:00:31 Your microphone isn't recording anything! Response Time" at bounding box center [631, 271] width 73 height 138
click at [625, 220] on div "00:00:31 Your microphone isn't recording anything!" at bounding box center [631, 263] width 73 height 122
drag, startPoint x: 621, startPoint y: 241, endPoint x: 643, endPoint y: 232, distance: 23.8
click at [624, 239] on div at bounding box center [632, 257] width 70 height 70
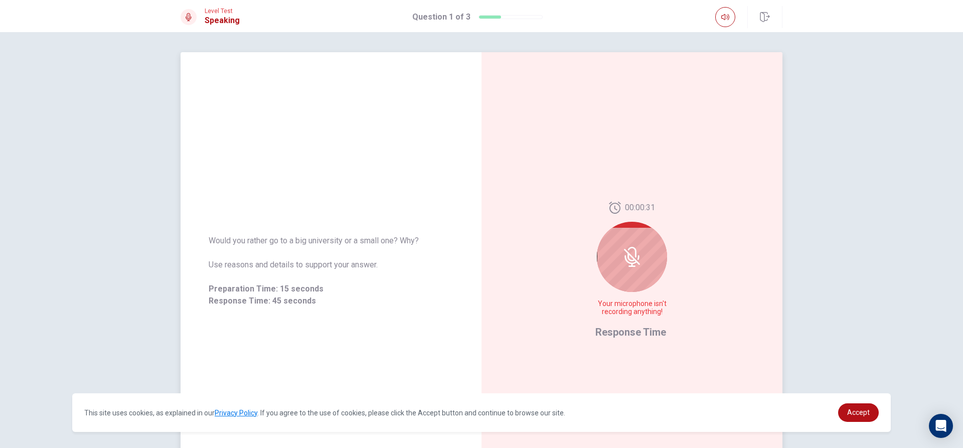
drag, startPoint x: 643, startPoint y: 232, endPoint x: 645, endPoint y: 224, distance: 8.3
click at [645, 224] on div "00:00:31 Your microphone isn't recording anything!" at bounding box center [631, 263] width 73 height 122
drag, startPoint x: 629, startPoint y: 264, endPoint x: 625, endPoint y: 248, distance: 16.1
click at [625, 251] on icon at bounding box center [632, 257] width 20 height 20
drag, startPoint x: 625, startPoint y: 248, endPoint x: 633, endPoint y: 222, distance: 27.6
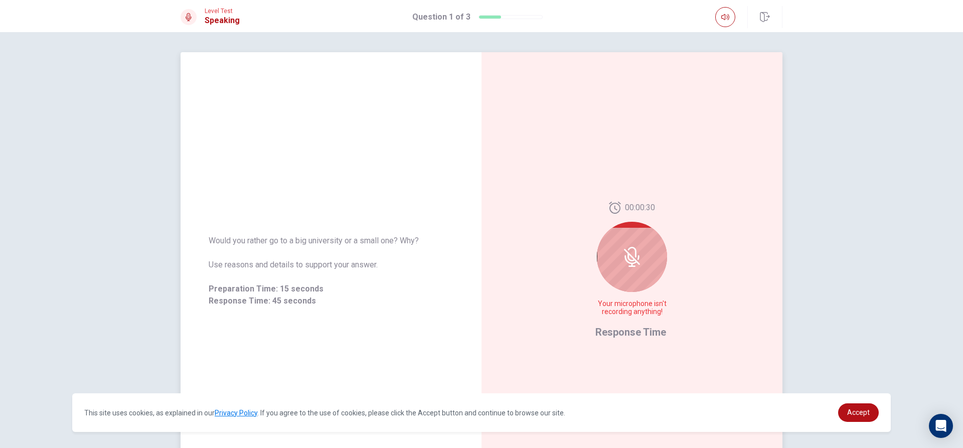
click at [633, 222] on div at bounding box center [632, 257] width 70 height 70
click at [630, 225] on div at bounding box center [632, 257] width 70 height 70
click at [629, 222] on div "00:00:30 Your microphone isn't recording anything!" at bounding box center [631, 263] width 73 height 122
click at [632, 212] on div "00:00:29 Your microphone isn't recording anything!" at bounding box center [631, 263] width 73 height 122
drag, startPoint x: 633, startPoint y: 207, endPoint x: 632, endPoint y: 212, distance: 5.1
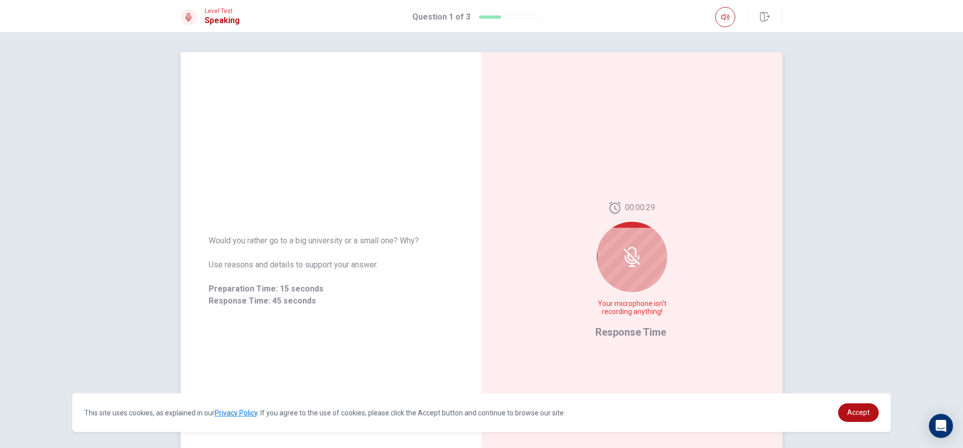
click at [632, 212] on span "00:00:29" at bounding box center [640, 208] width 30 height 12
click at [631, 211] on span "00:00:29" at bounding box center [640, 208] width 30 height 12
click at [631, 195] on div "00:00:29 Your microphone isn't recording anything! Response Time" at bounding box center [632, 270] width 301 height 437
drag, startPoint x: 630, startPoint y: 199, endPoint x: 631, endPoint y: 180, distance: 19.1
click at [630, 192] on div "00:00:29 Your microphone isn't recording anything! Response Time" at bounding box center [632, 270] width 301 height 437
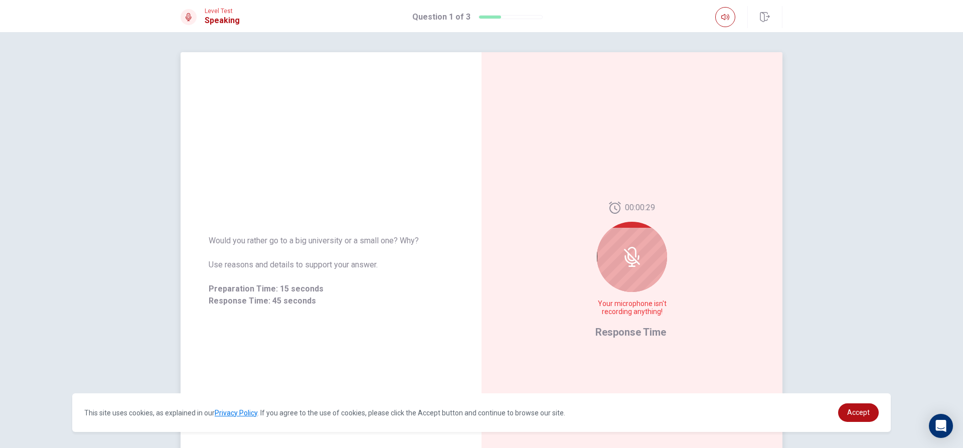
click at [629, 178] on div "00:00:29 Your microphone isn't recording anything! Response Time" at bounding box center [632, 270] width 301 height 437
click at [621, 180] on div "00:00:28 Your microphone isn't recording anything! Response Time" at bounding box center [632, 270] width 301 height 437
click at [619, 179] on div "00:00:28 Your microphone isn't recording anything! Response Time" at bounding box center [632, 270] width 301 height 437
drag, startPoint x: 619, startPoint y: 179, endPoint x: 627, endPoint y: 179, distance: 7.5
click at [623, 174] on div "00:00:28 Your microphone isn't recording anything! Response Time" at bounding box center [632, 270] width 301 height 437
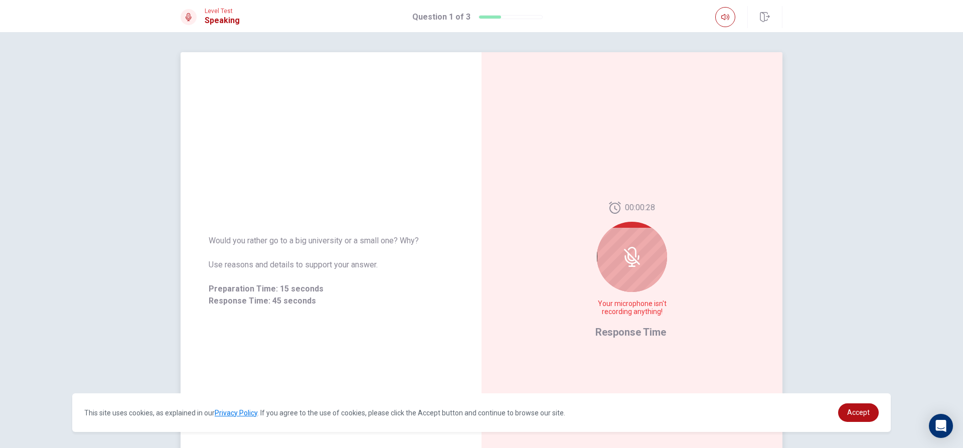
drag, startPoint x: 627, startPoint y: 179, endPoint x: 600, endPoint y: 229, distance: 56.5
click at [602, 226] on div "00:00:28 Your microphone isn't recording anything! Response Time" at bounding box center [632, 270] width 301 height 437
drag, startPoint x: 601, startPoint y: 224, endPoint x: 606, endPoint y: 220, distance: 6.0
click at [604, 218] on div "00:00:28 Your microphone isn't recording anything!" at bounding box center [631, 263] width 73 height 122
click at [606, 220] on div "00:00:28 Your microphone isn't recording anything!" at bounding box center [631, 263] width 73 height 122
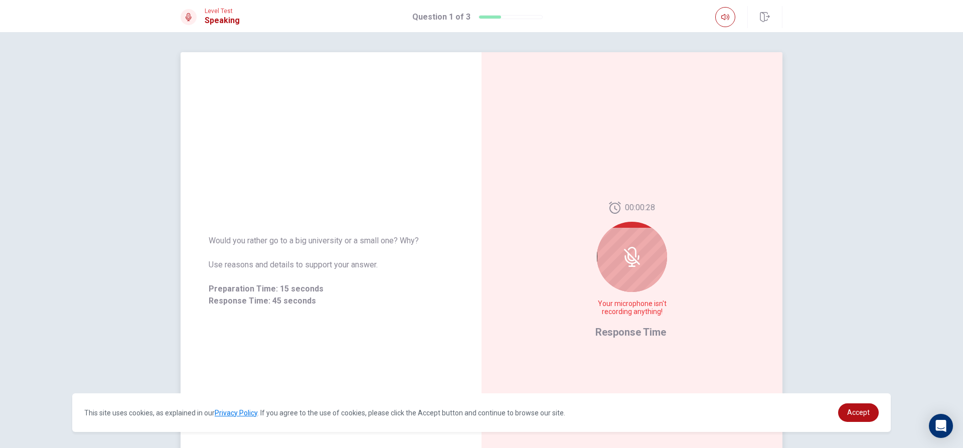
click at [609, 224] on div "00:00:28 Your microphone isn't recording anything!" at bounding box center [631, 263] width 73 height 122
drag, startPoint x: 638, startPoint y: 233, endPoint x: 637, endPoint y: 240, distance: 7.0
click at [638, 232] on div at bounding box center [632, 257] width 70 height 70
click at [637, 240] on div at bounding box center [632, 257] width 70 height 70
click at [631, 246] on div at bounding box center [632, 257] width 70 height 70
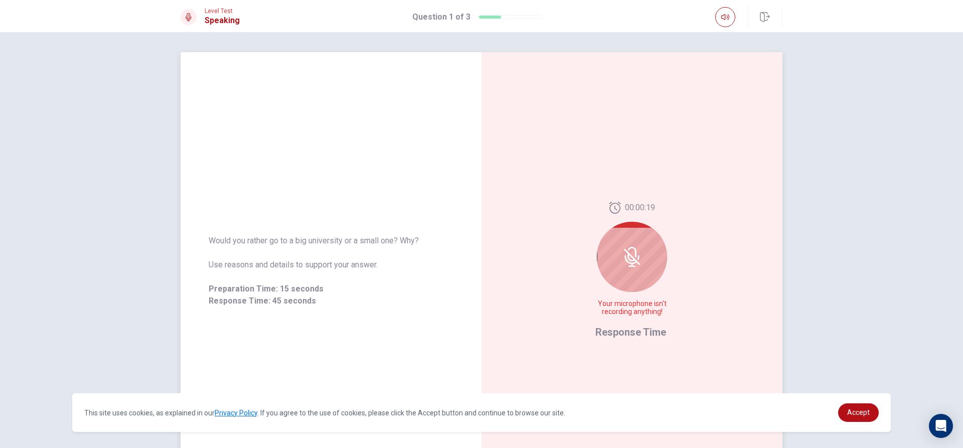
click at [619, 271] on div at bounding box center [632, 257] width 70 height 70
click at [622, 272] on div at bounding box center [632, 257] width 70 height 70
click at [635, 261] on icon at bounding box center [632, 257] width 20 height 20
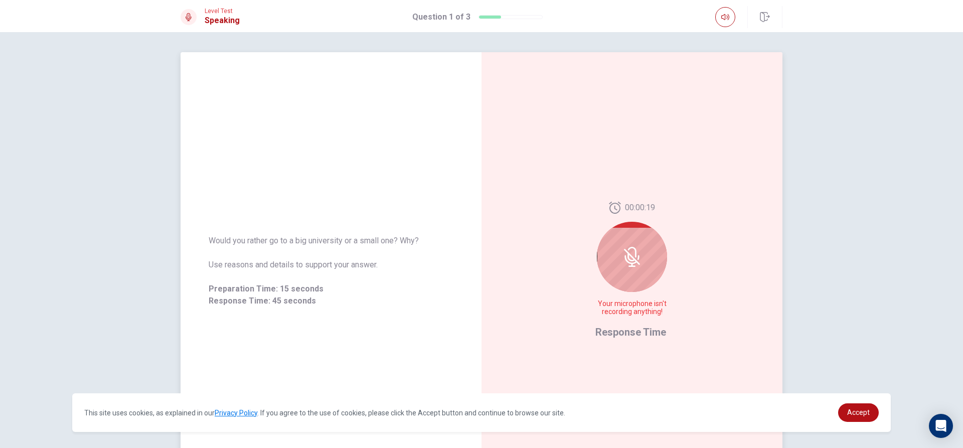
click at [631, 278] on div at bounding box center [632, 257] width 70 height 70
click at [625, 281] on div at bounding box center [632, 257] width 70 height 70
click at [625, 311] on div "00:00:19 Your microphone isn't recording anything!" at bounding box center [631, 263] width 73 height 122
click at [625, 312] on span "Your microphone isn't recording anything!" at bounding box center [631, 308] width 73 height 16
drag, startPoint x: 622, startPoint y: 312, endPoint x: 623, endPoint y: 284, distance: 28.1
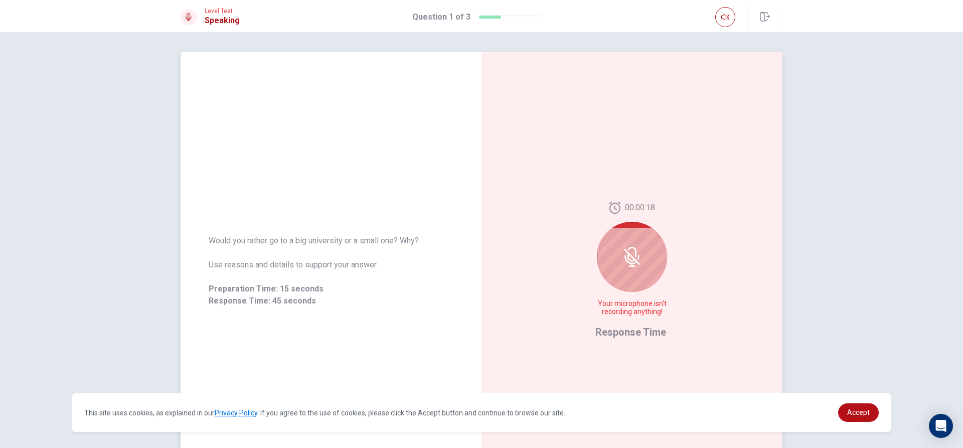
click at [622, 298] on div "00:00:18 Your microphone isn't recording anything!" at bounding box center [631, 263] width 73 height 122
click at [616, 207] on icon at bounding box center [615, 208] width 12 height 12
drag, startPoint x: 622, startPoint y: 260, endPoint x: 628, endPoint y: 251, distance: 10.6
click at [628, 254] on icon at bounding box center [632, 257] width 20 height 20
click at [628, 254] on icon at bounding box center [632, 256] width 8 height 9
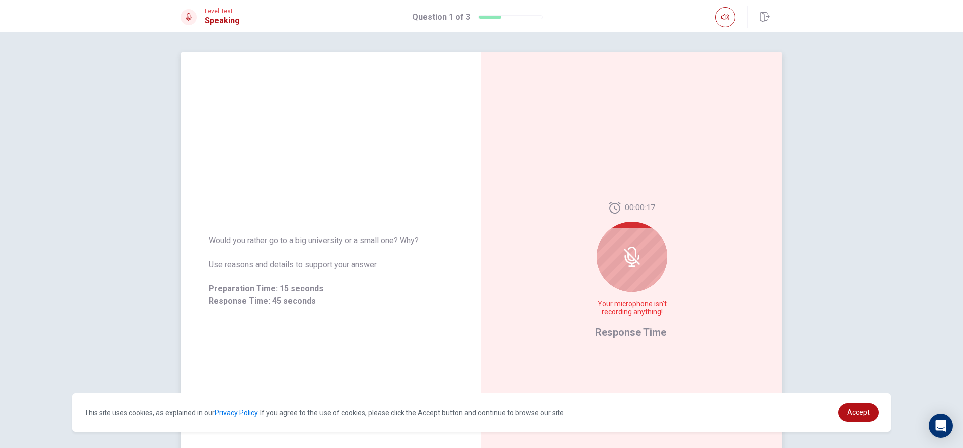
drag, startPoint x: 634, startPoint y: 250, endPoint x: 643, endPoint y: 234, distance: 19.1
click at [643, 234] on div at bounding box center [632, 257] width 70 height 70
drag, startPoint x: 720, startPoint y: 153, endPoint x: 700, endPoint y: 175, distance: 29.8
click at [717, 154] on div "00:00:15 Your microphone isn't recording anything! Response Time" at bounding box center [632, 270] width 301 height 437
drag, startPoint x: 700, startPoint y: 175, endPoint x: 694, endPoint y: 181, distance: 7.8
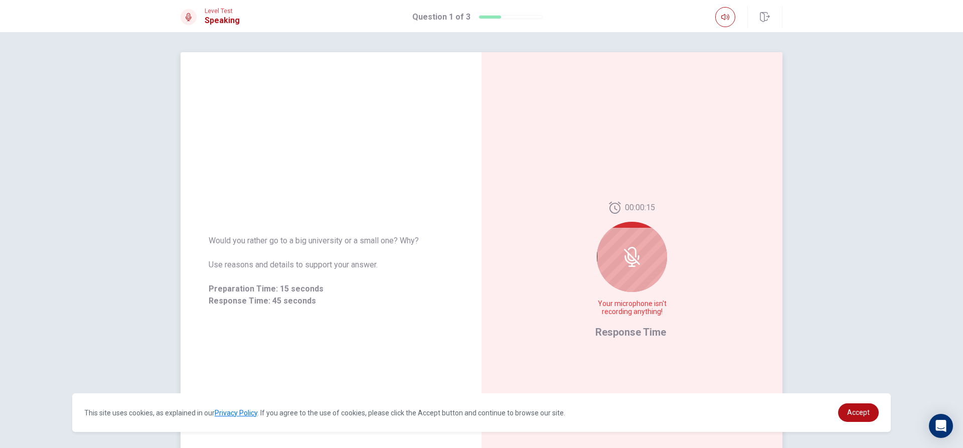
click at [694, 181] on div "00:00:15 Your microphone isn't recording anything! Response Time" at bounding box center [632, 270] width 301 height 437
drag, startPoint x: 694, startPoint y: 181, endPoint x: 698, endPoint y: 172, distance: 9.4
click at [698, 172] on div "00:00:15 Your microphone isn't recording anything! Response Time" at bounding box center [632, 270] width 301 height 437
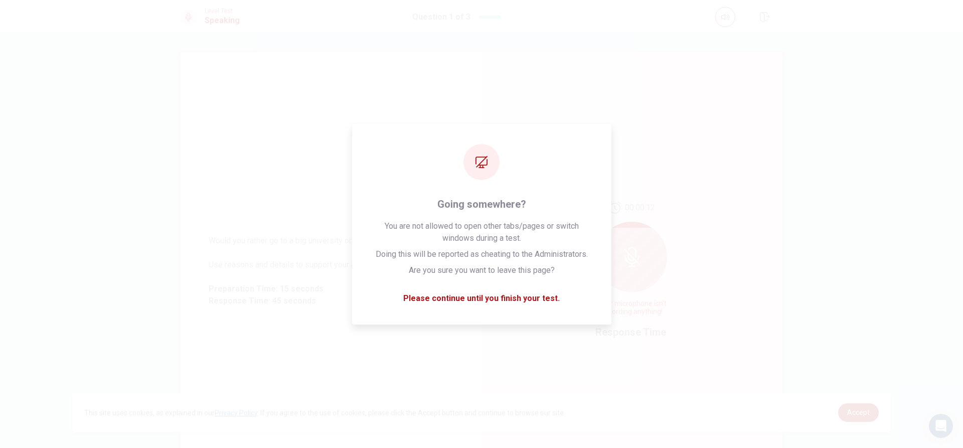
drag, startPoint x: 690, startPoint y: 154, endPoint x: 393, endPoint y: 106, distance: 300.4
click at [393, 106] on div "Would you rather go to a big university or a small one? Why? Use reasons and de…" at bounding box center [331, 270] width 301 height 437
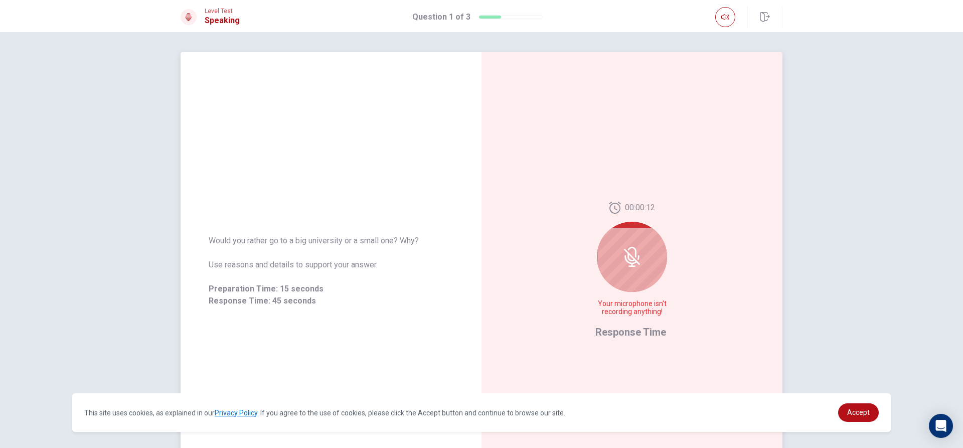
scroll to position [94, 0]
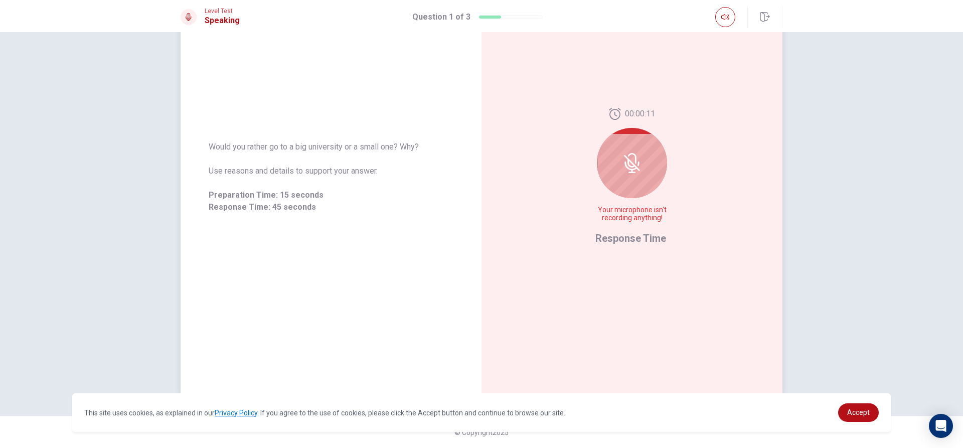
click at [631, 156] on icon at bounding box center [632, 163] width 20 height 20
click at [630, 157] on icon at bounding box center [632, 163] width 20 height 20
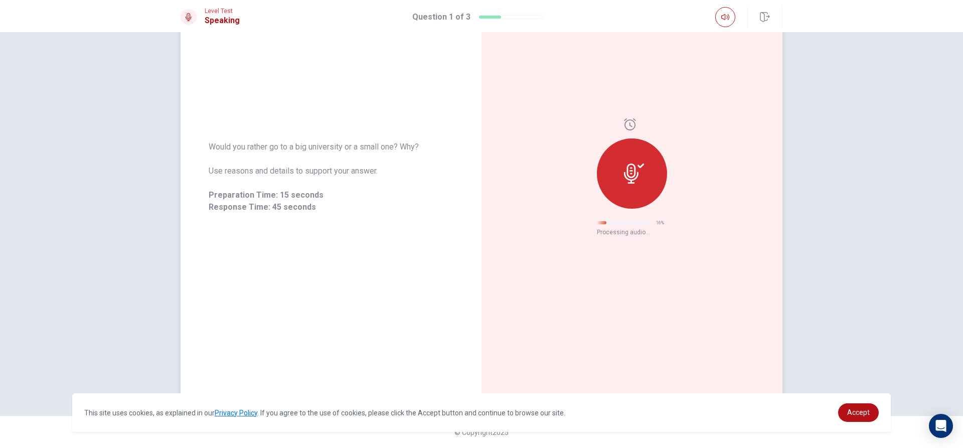
click at [619, 156] on div at bounding box center [632, 173] width 70 height 70
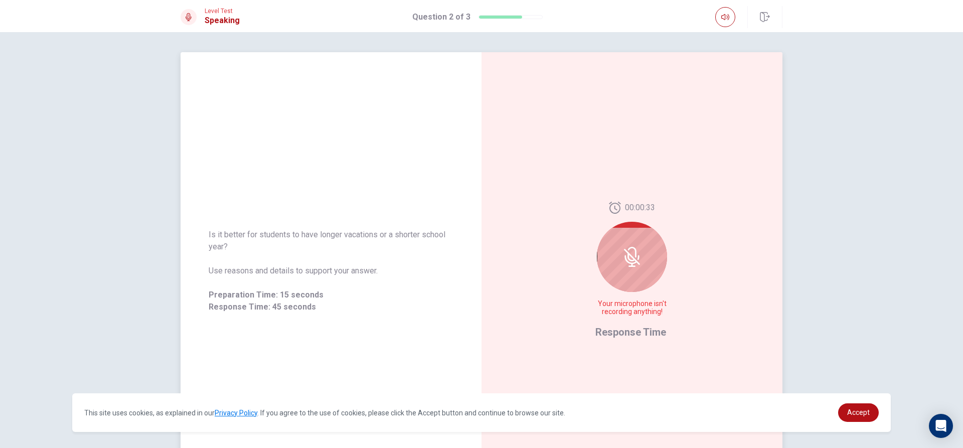
click at [660, 255] on div at bounding box center [632, 257] width 70 height 70
drag, startPoint x: 660, startPoint y: 255, endPoint x: 639, endPoint y: 264, distance: 22.5
click at [651, 260] on div at bounding box center [632, 257] width 70 height 70
click at [638, 265] on div at bounding box center [632, 257] width 70 height 70
drag, startPoint x: 630, startPoint y: 248, endPoint x: 621, endPoint y: 232, distance: 18.9
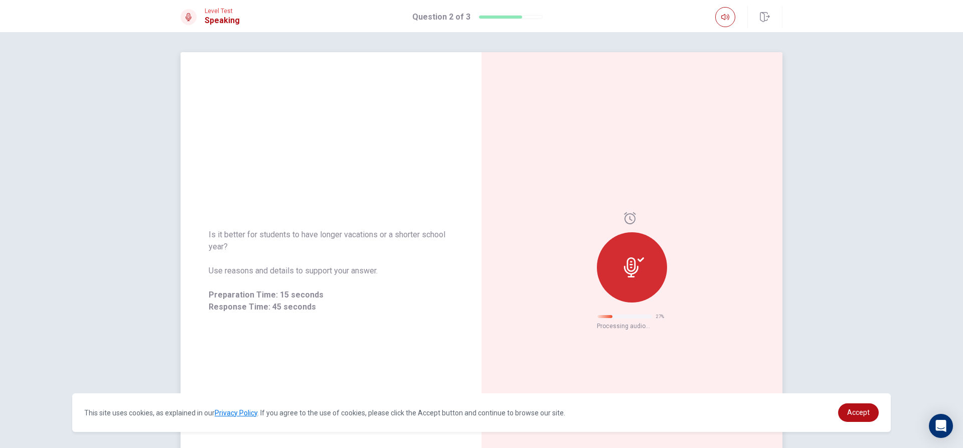
click at [624, 251] on div at bounding box center [632, 267] width 70 height 70
click at [620, 253] on div at bounding box center [632, 267] width 70 height 70
click at [618, 257] on div at bounding box center [632, 267] width 70 height 70
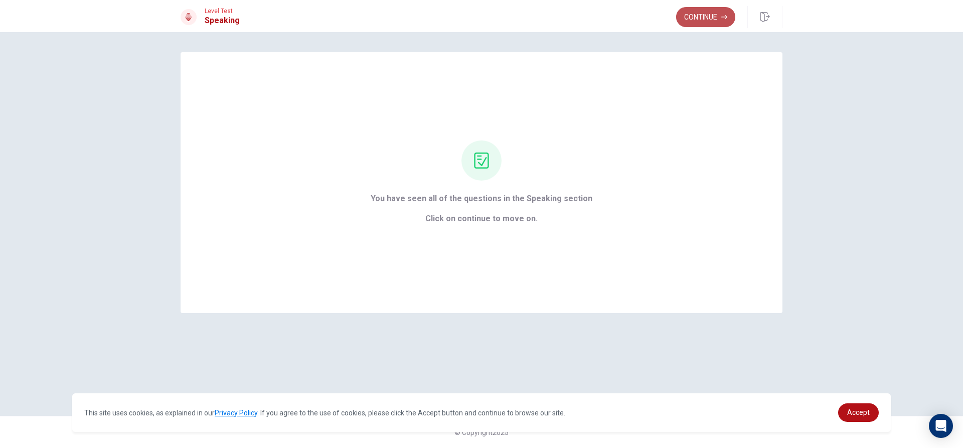
click at [707, 12] on button "Continue" at bounding box center [705, 17] width 59 height 20
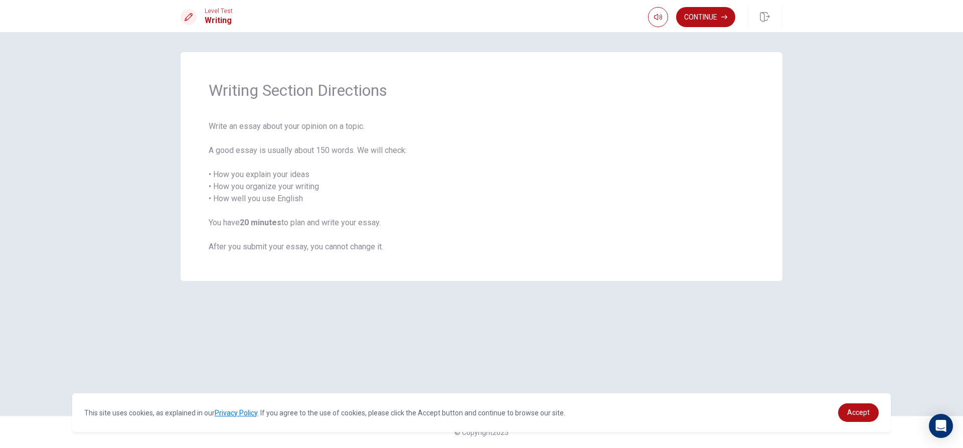
click at [696, 22] on button "Continue" at bounding box center [705, 17] width 59 height 20
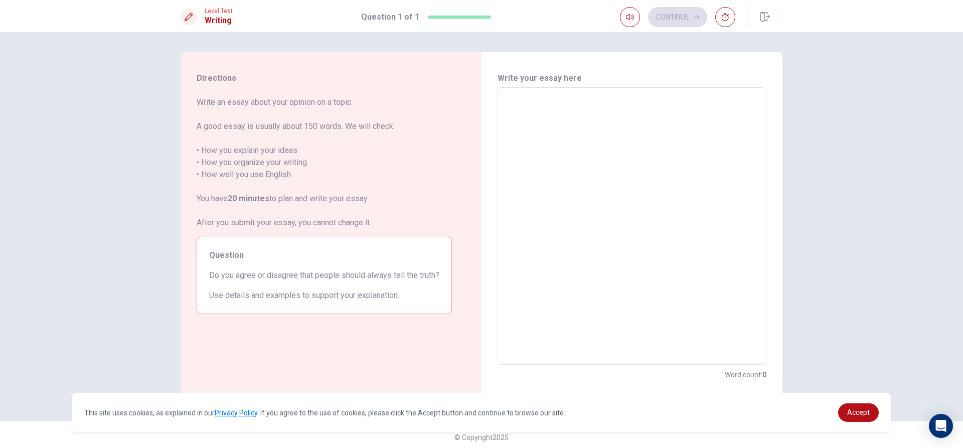
click at [698, 21] on div "Continue" at bounding box center [677, 17] width 115 height 20
click at [510, 102] on textarea at bounding box center [632, 226] width 255 height 261
type textarea "LGF;"
type textarea "x"
type textarea "LGF;M"
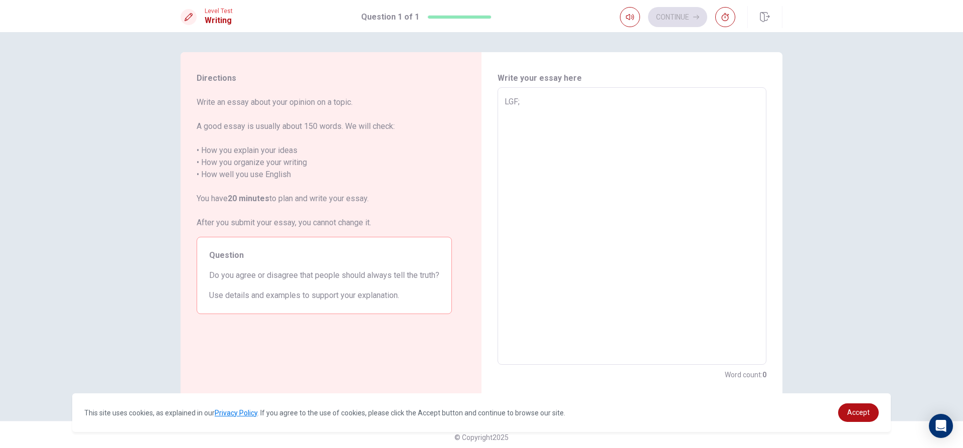
type textarea "x"
type textarea "LGF;MBG"
type textarea "x"
type textarea "LGF;MBGK"
type textarea "x"
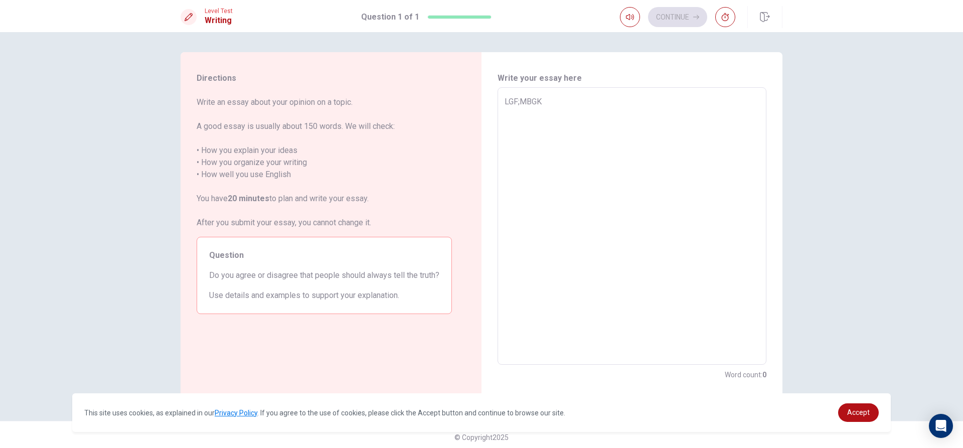
type textarea "LGF;MBGKG"
type textarea "x"
type textarea "LGF;MBGKGLVX;"
type textarea "x"
type textarea "LGF;MBGKGLVX;H"
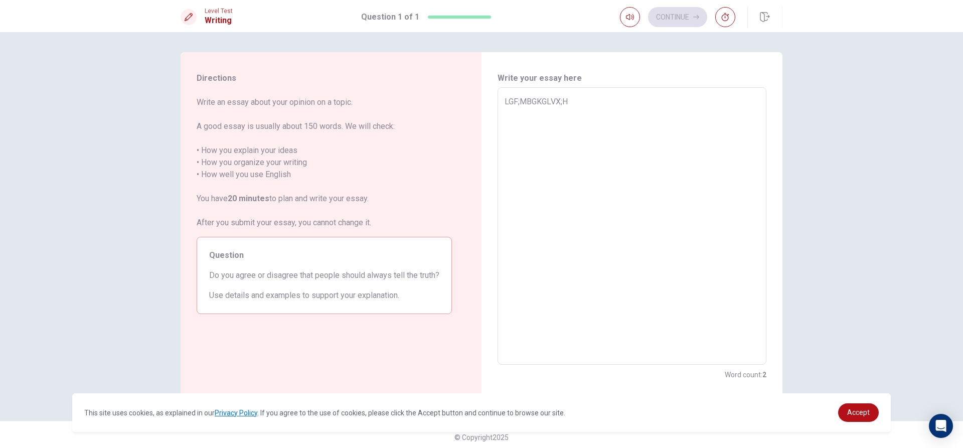
type textarea "x"
type textarea "LGF;MBGKGLVX;HV"
type textarea "x"
type textarea "LGF;MBGKGLVX;HV c?""
type textarea "x"
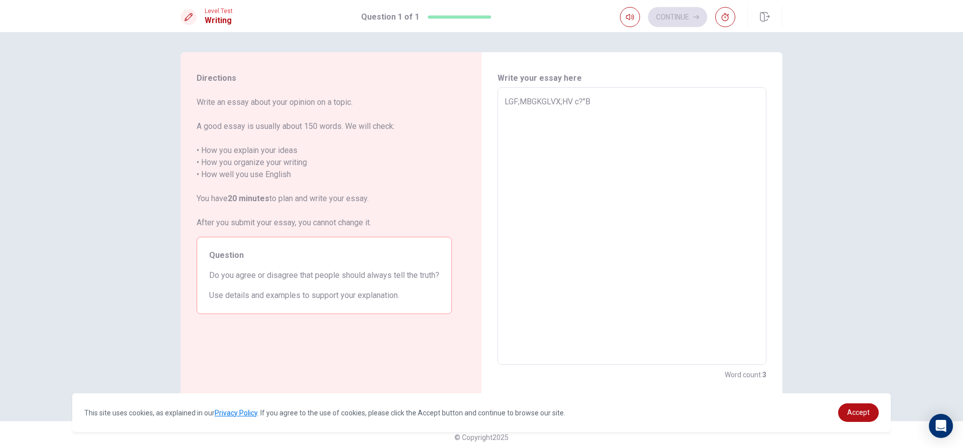
type textarea "LGF;MBGKGLVX;HV c?"BK"
type textarea "x"
type textarea "LGF;MBGKGLVX;HV c?"BKFX"
type textarea "x"
type textarea "LGF;MBGKGLVX;HV c?"BKFXBJ"
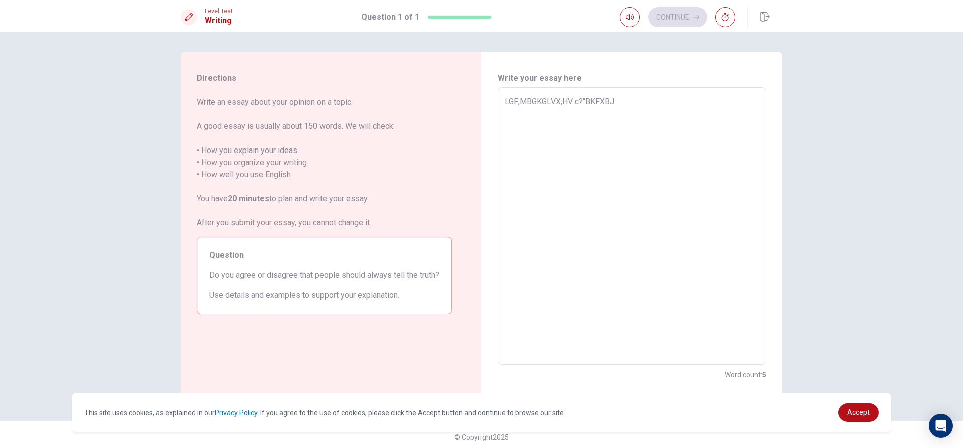
type textarea "x"
type textarea "LGF;MBGKGLVX;HV c?"BKFXBJ NM"
type textarea "x"
type textarea "LGF;MBGKGLVX;HV c?"BKFXBJ NM JV"
type textarea "x"
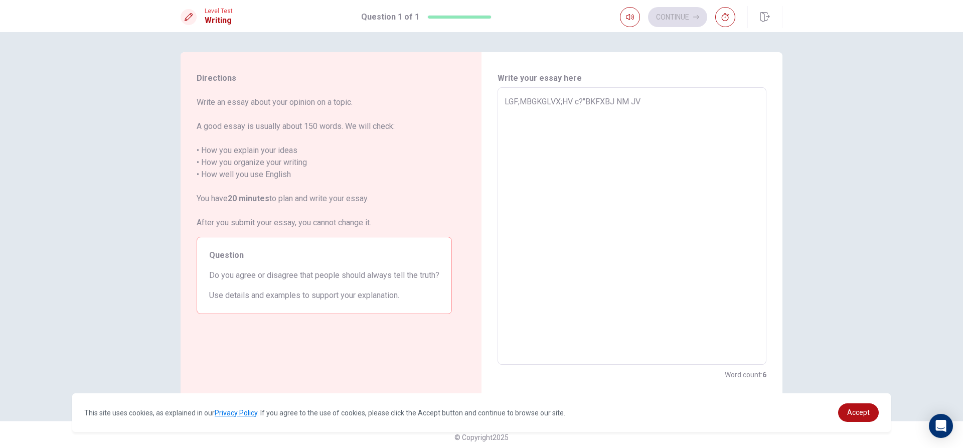
type textarea "LGF;MBGKGLVX;HV c?"BKFXBJ NM JVG"
type textarea "x"
type textarea "LGF;MBGKGLVX;HV c?"BKFXBJ NM JV"
type textarea "x"
type textarea "LGF;MBGKGLVX;HV c?"BKFXBJ NM"
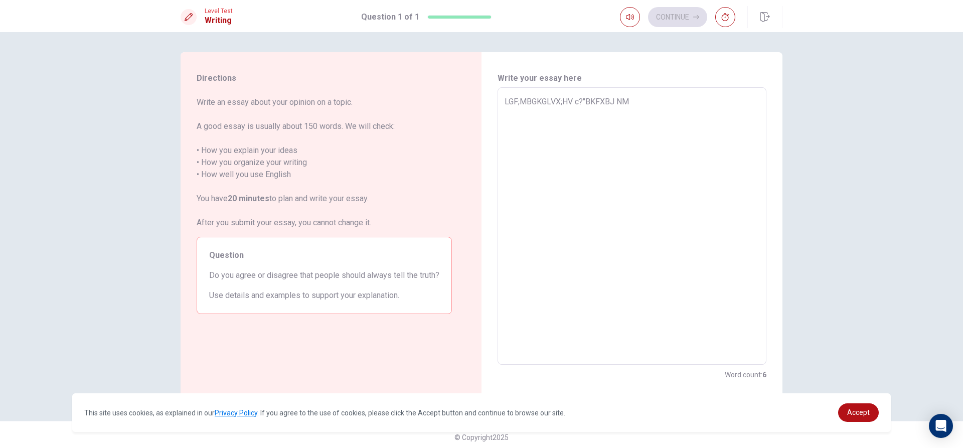
type textarea "x"
type textarea "LGF;MBGKGLVX;HV c?"BKFXBJ NM"
type textarea "x"
type textarea "LGF;MBGKGLVX;HV c?"BKFXBJ N"
type textarea "x"
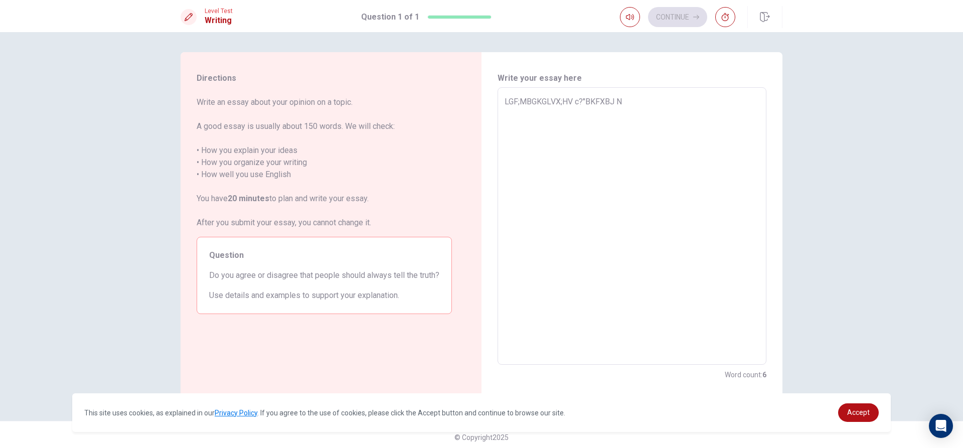
type textarea "LGF;MBGKGLVX;HV c?"BKFXBJ"
type textarea "x"
type textarea "LGF;MBGKGLVX;HV c?"BKFXBJ"
type textarea "x"
type textarea "LGF;MBGKGLVX;HV c?"BKFXB"
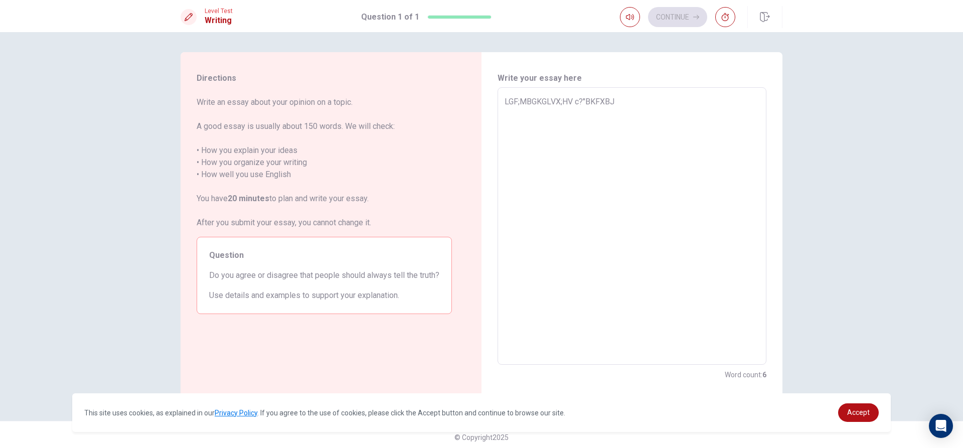
type textarea "x"
type textarea "LGF;MBGKGLVX;HV c?"BKFX"
type textarea "x"
type textarea "LGF;MBGKGLVX;HV c?"BK"
type textarea "x"
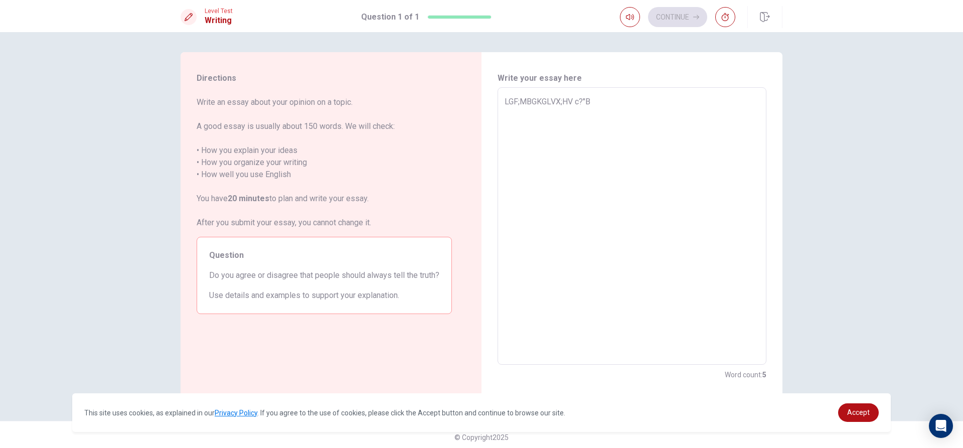
type textarea "LGF;MBGKGLVX;HV c?""
type textarea "x"
type textarea "LGF;MBGKGLVX;HV c?"
type textarea "x"
type textarea "LGF;MBGKGLVX;HV c"
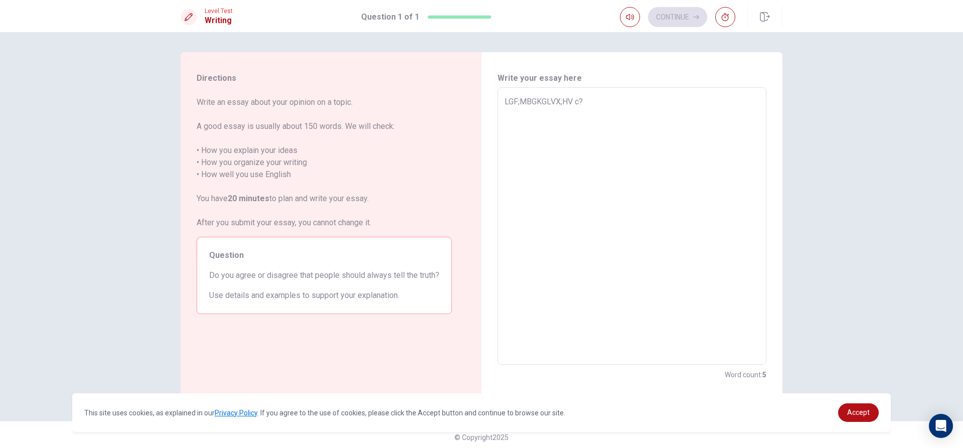
type textarea "x"
type textarea "LGF;MBGKGLVX;HV"
type textarea "x"
type textarea "LGF;MBGKGLVX;HV"
type textarea "x"
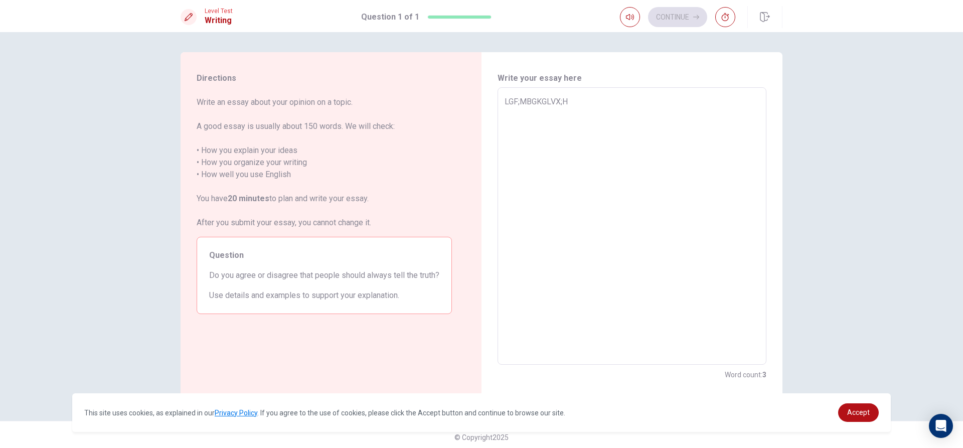
type textarea "LGF;MBGKGLVX;"
type textarea "x"
type textarea "LGF;MBGKGLVX"
type textarea "x"
type textarea "LGF;MBGKGL"
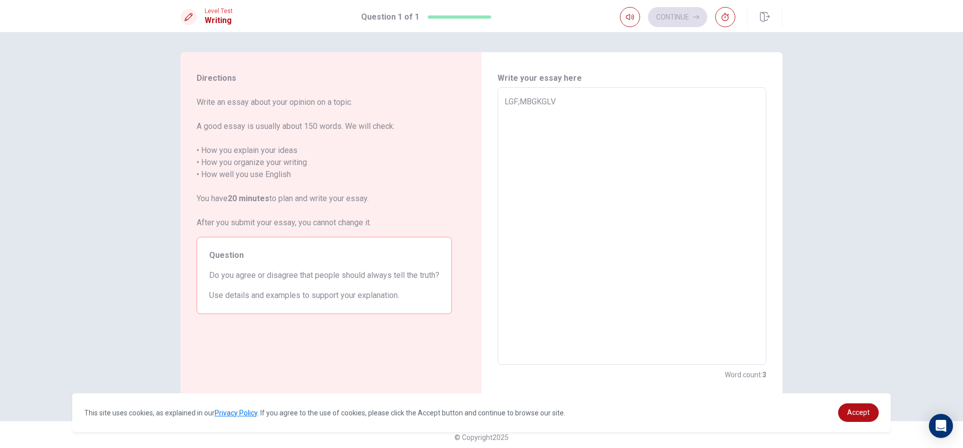
type textarea "x"
type textarea "LGF;MBGKG"
type textarea "x"
type textarea "LGF;MBGK"
type textarea "x"
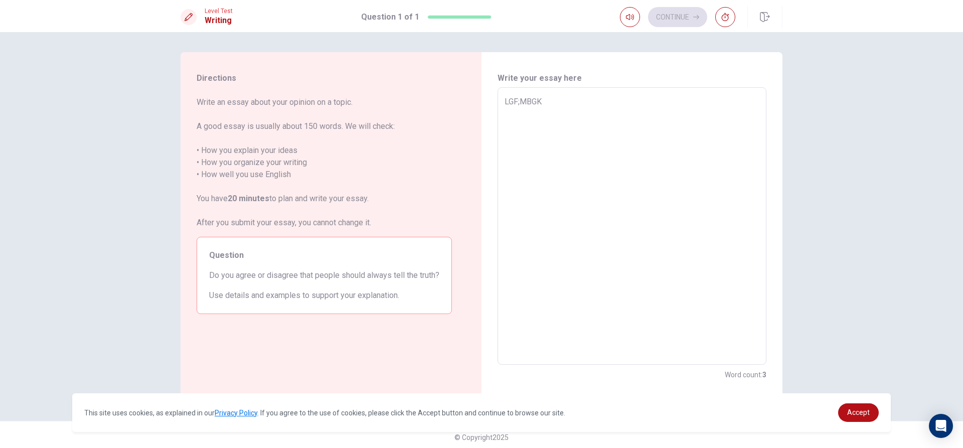
type textarea "LGF;MBG"
type textarea "x"
type textarea "LGF;MB"
type textarea "x"
type textarea "LGF;M"
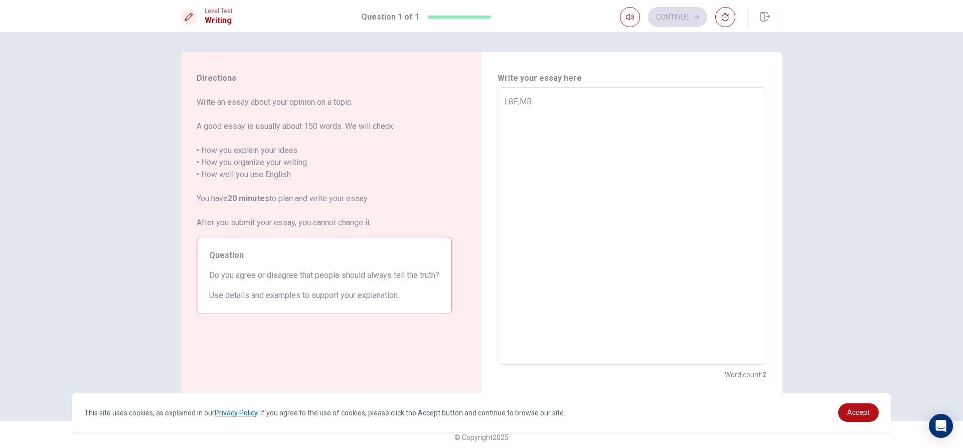
type textarea "x"
type textarea "LGF;"
type textarea "x"
type textarea "LGF"
type textarea "x"
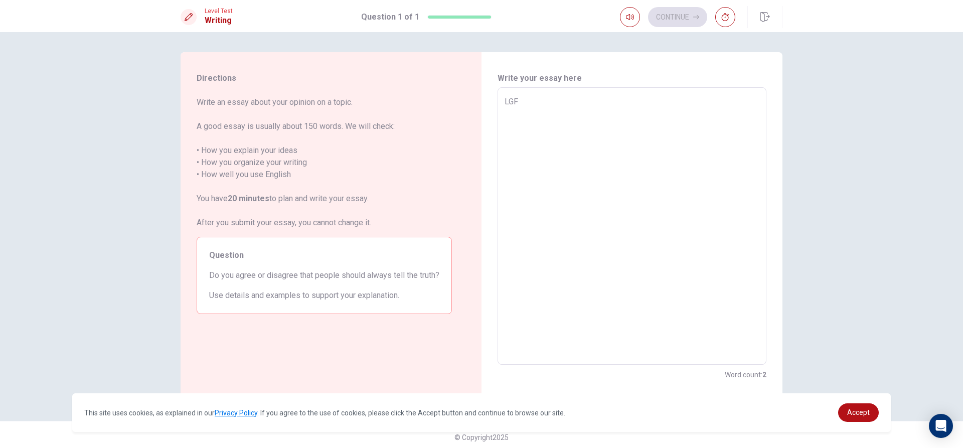
type textarea "LG"
type textarea "x"
type textarea "L"
type textarea "x"
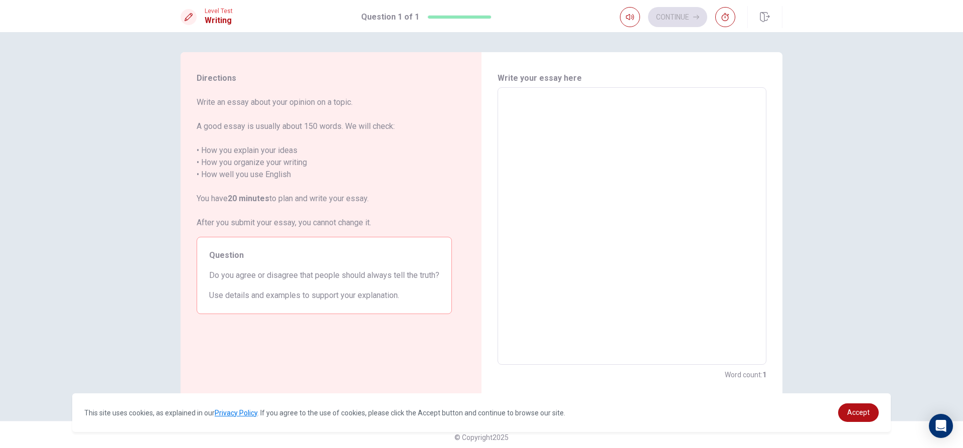
type textarea "X"
type textarea "x"
type textarea "XX"
type textarea "x"
type textarea "XXX"
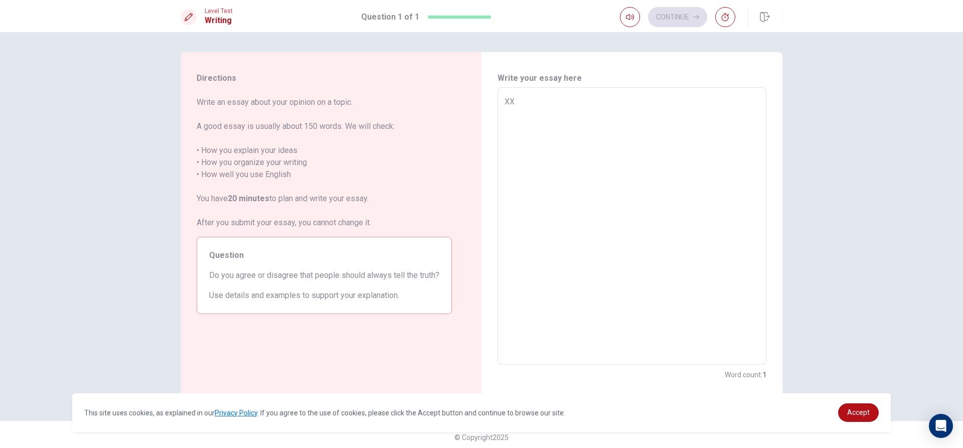
type textarea "x"
type textarea "XXXX"
type textarea "x"
type textarea "XXXXX"
type textarea "x"
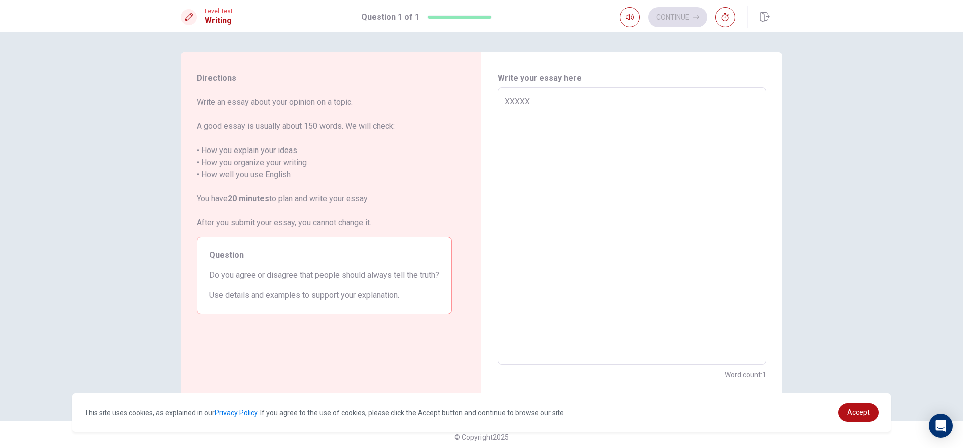
type textarea "XXXXXX"
type textarea "x"
type textarea "XXXXXXX"
type textarea "x"
type textarea "XXXXXXXX"
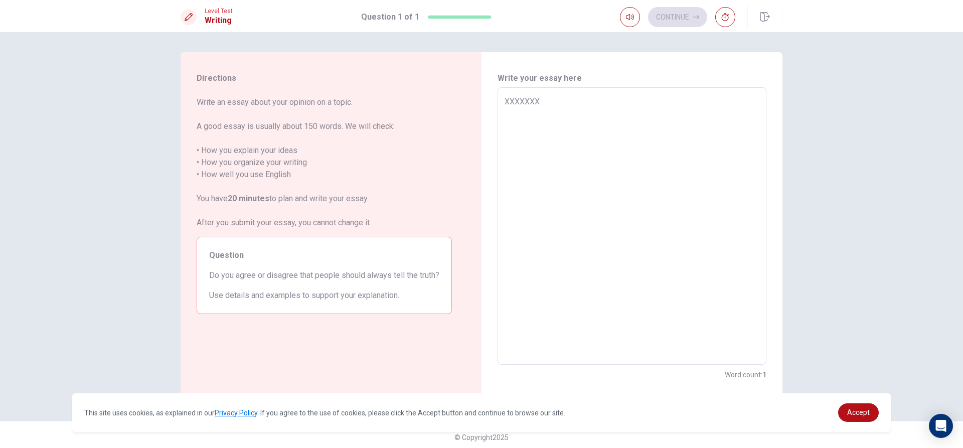
type textarea "x"
type textarea "XXXXXXXXX"
type textarea "x"
type textarea "XXXXXXXXXX"
type textarea "x"
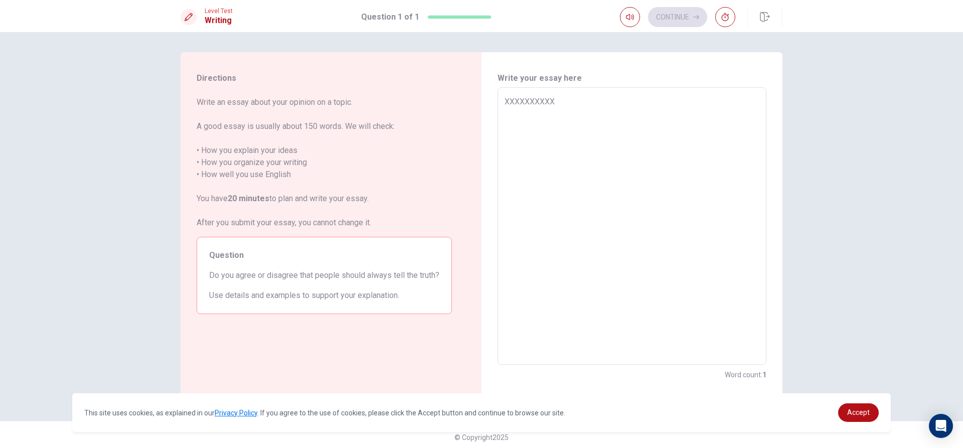
type textarea "XXXXXXXXXXX"
type textarea "x"
type textarea "XXXXXXXXXXXX"
type textarea "x"
type textarea "XXXXXXXXXXXXX"
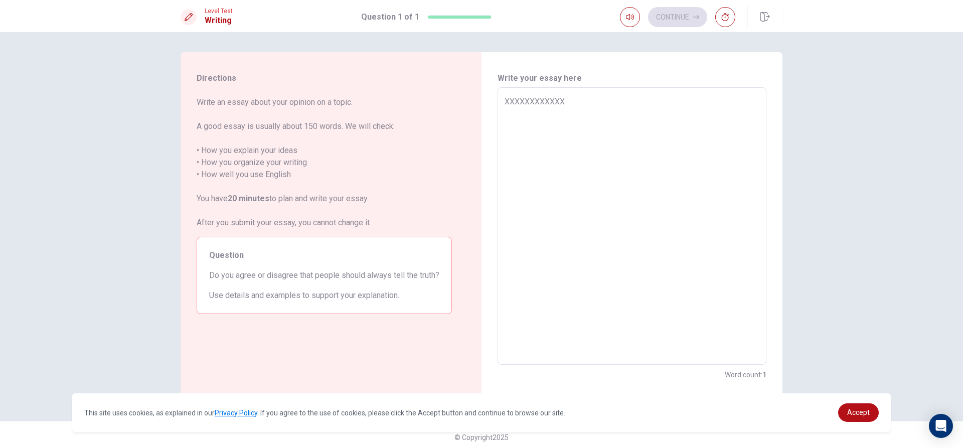
type textarea "x"
type textarea "XXXXXXXXXXXXXX"
type textarea "x"
type textarea "XXXXXXXXXXXXXXX"
type textarea "x"
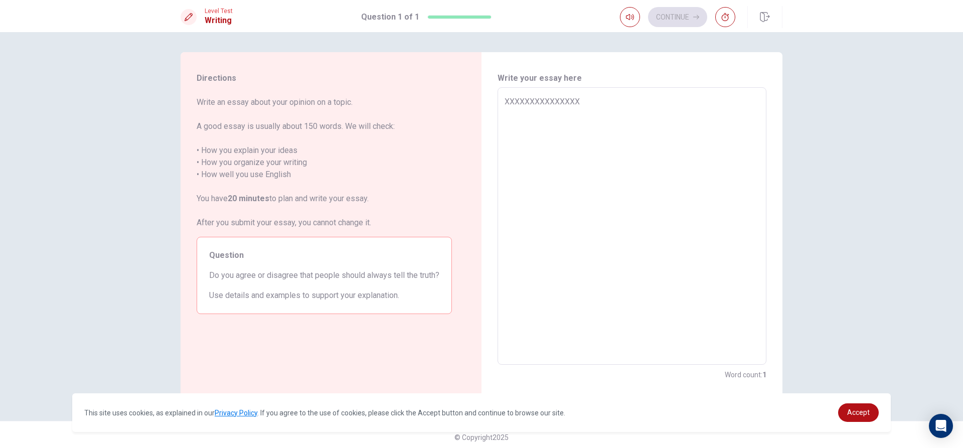
type textarea "XXXXXXXXXXXXXXXX"
type textarea "x"
type textarea "XXXXXXXXXXXXXXXXX"
type textarea "x"
type textarea "XXXXXXXXXXXXXXXXXX"
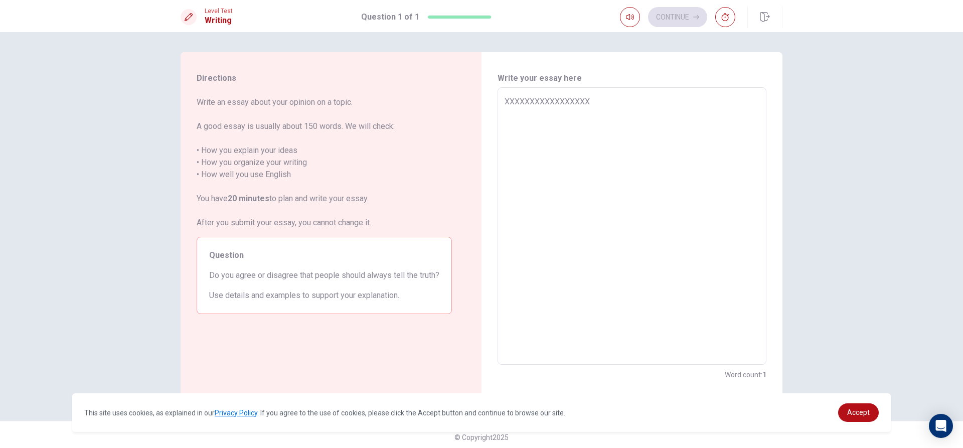
type textarea "x"
type textarea "XXXXXXXXXXXXXXXXXXX"
type textarea "x"
type textarea "XXXXXXXXXXXXXXXXXXXXX"
type textarea "x"
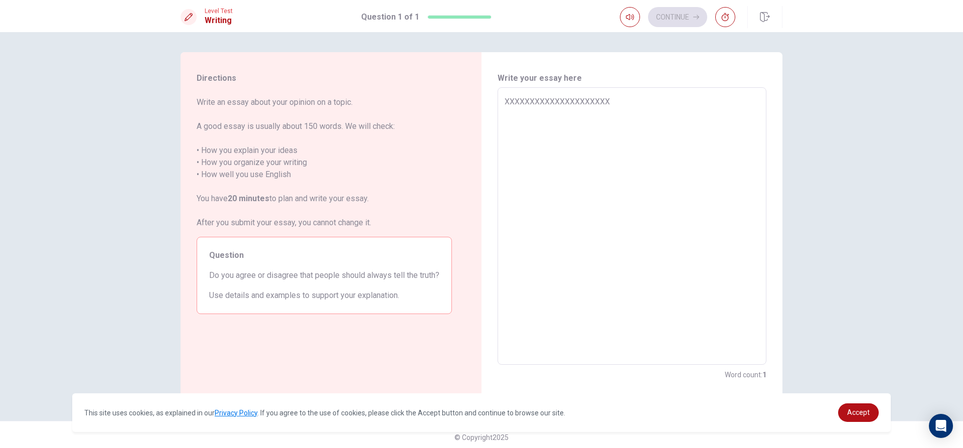
type textarea "XXXXXXXXXXXXXXXXXXXXXX"
type textarea "x"
type textarea "XXXXXXXXXXXXXXXXXXXXXXX"
type textarea "x"
type textarea "XXXXXXXXXXXXXXXXXXXXXXXX"
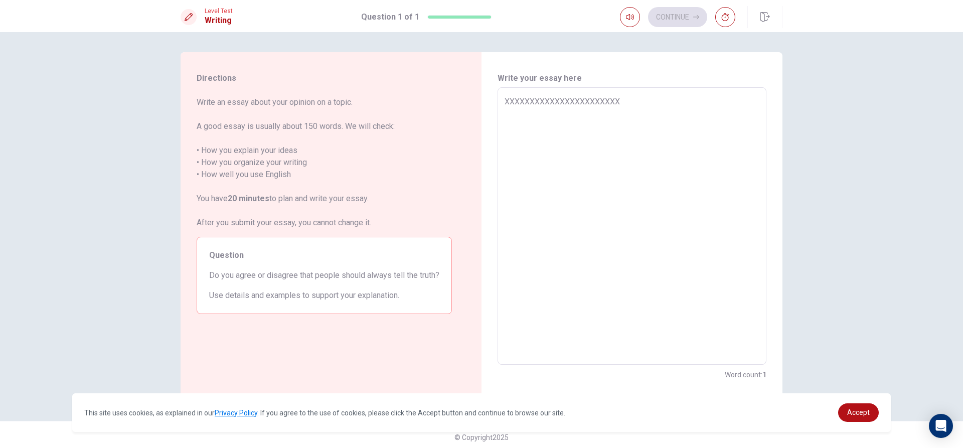
type textarea "x"
type textarea "XXXXXXXXXXXXXXXXXXXXXXXXX"
type textarea "x"
type textarea "XXXXXXXXXXXXXXXXXXXXXXXXXX"
type textarea "x"
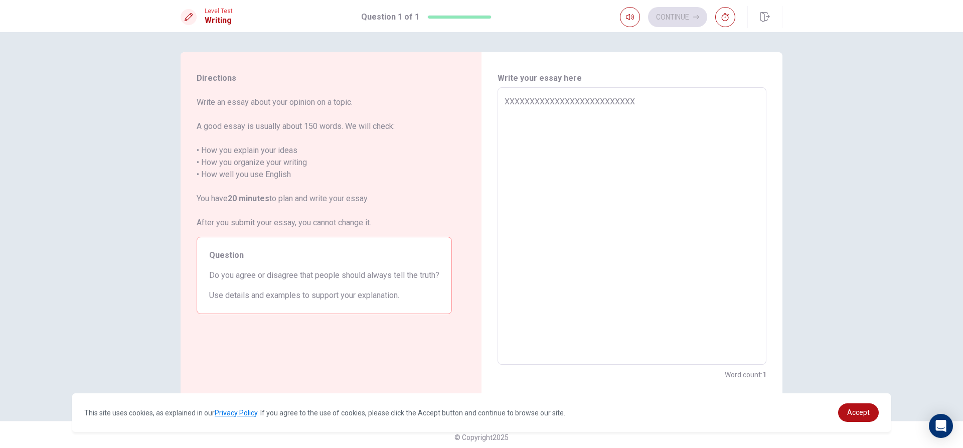
type textarea "XXXXXXXXXXXXXXXXXXXXXXXXXXX"
type textarea "x"
type textarea "XXXXXXXXXXXXXXXXXXXXXXXXXXXXX"
type textarea "x"
type textarea "XXXXXXXXXXXXXXXXXXXXXXXXXXXXXX"
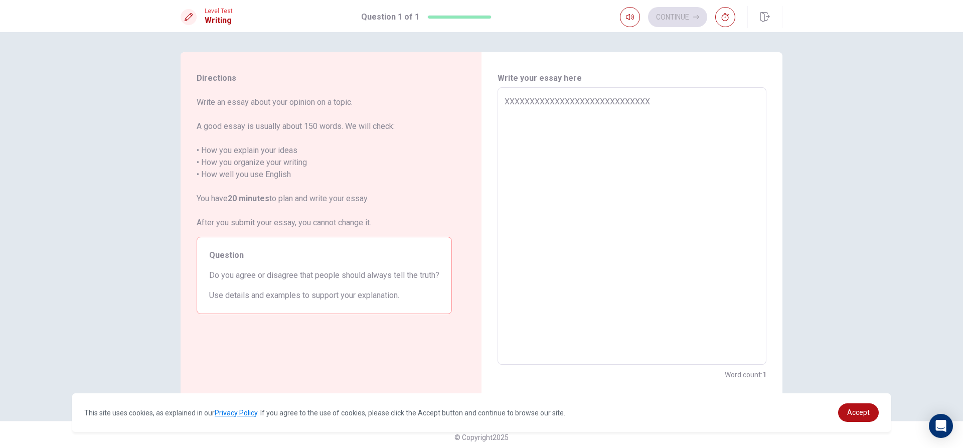
type textarea "x"
type textarea "XXXXXXXXXXXXXXXXXXXXXXXXXXXXXXX"
type textarea "x"
type textarea "XXXXXXXXXXXXXXXXXXXXXXXXXXXXXXXX"
type textarea "x"
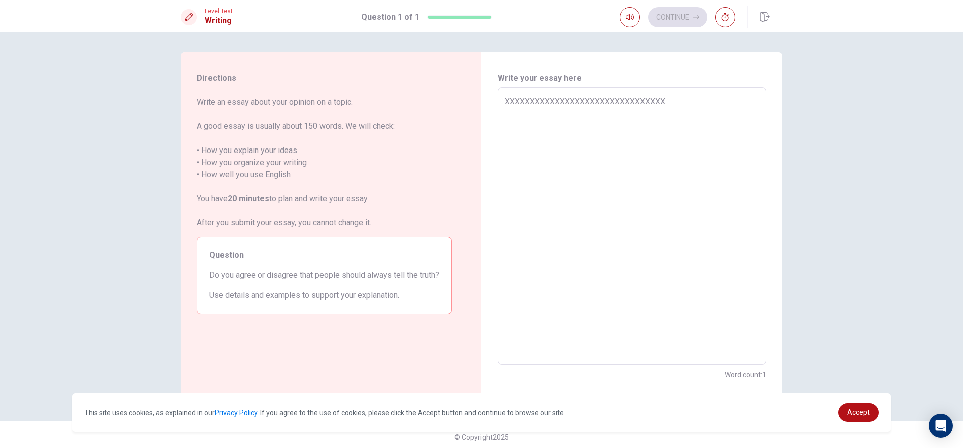
type textarea "XXXXXXXXXXXXXXXXXXXXXXXXXXXXXXXXX"
type textarea "x"
type textarea "XXXXXXXXXXXXXXXXXXXXXXXXXXXXXXXX"
type textarea "x"
type textarea "XXXXXXXXXXXXXXXXXXXXXXXXXXXXXXX"
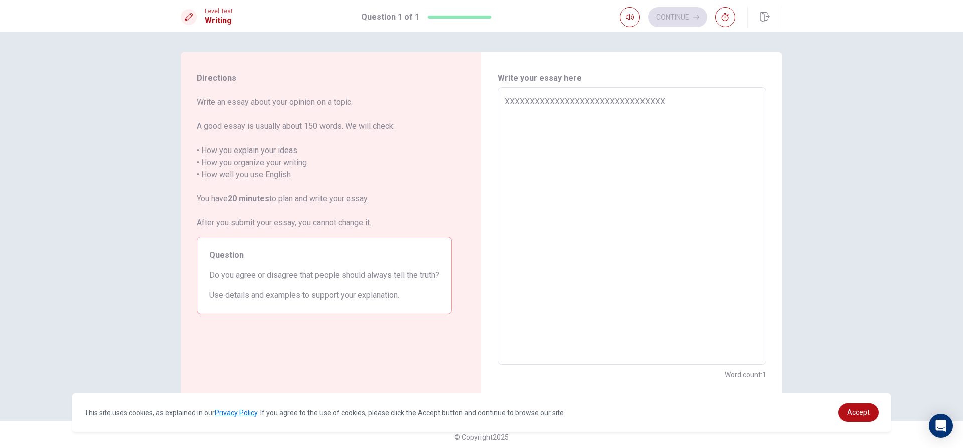
type textarea "x"
type textarea "XXXXXXXXXXXXXXXXXXXXXXXXXXXXXX"
type textarea "x"
type textarea "XXXXXXXXXXXXXXXXXXXXXXXXXXXXX"
type textarea "x"
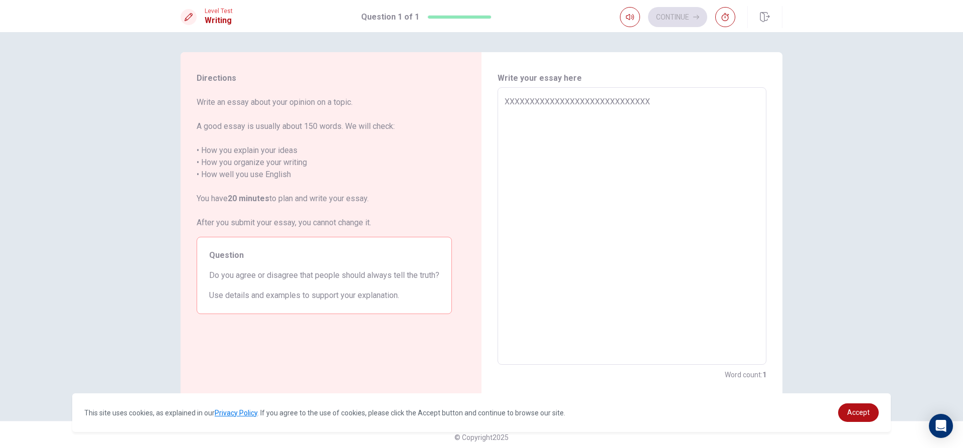
type textarea "XXXXXXXXXXXXXXXXXXXXXXXXXXXX"
type textarea "x"
type textarea "XXXXXXXXXXXXXXXXXXXXXXXXXXX"
type textarea "x"
type textarea "XXXXXXXXXXXXXXXXXXXXXXXXXX"
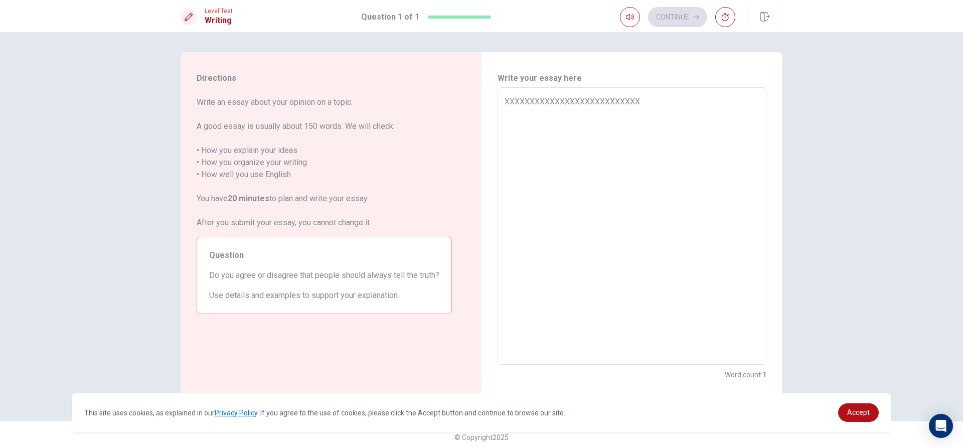
type textarea "x"
type textarea "XXXXXXXXXXXXXXXXXXXXXXXX"
type textarea "x"
type textarea "XXXXXXXXXXXXXXXXXXXXXX"
type textarea "x"
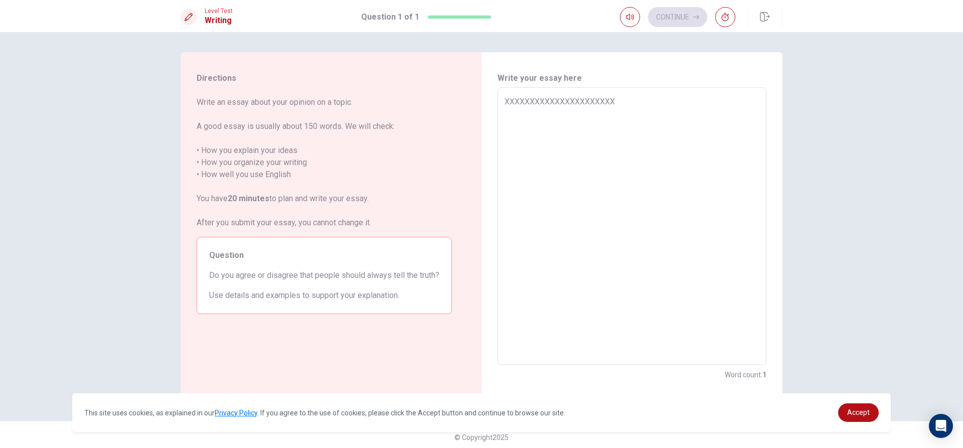
type textarea "XXXXXXXXXXXXXXXXXXXXX"
type textarea "x"
type textarea "XXXXXXXXXXXXXXXXXXXX"
type textarea "x"
type textarea "XXXXXXXXXXXXXXXXXXX"
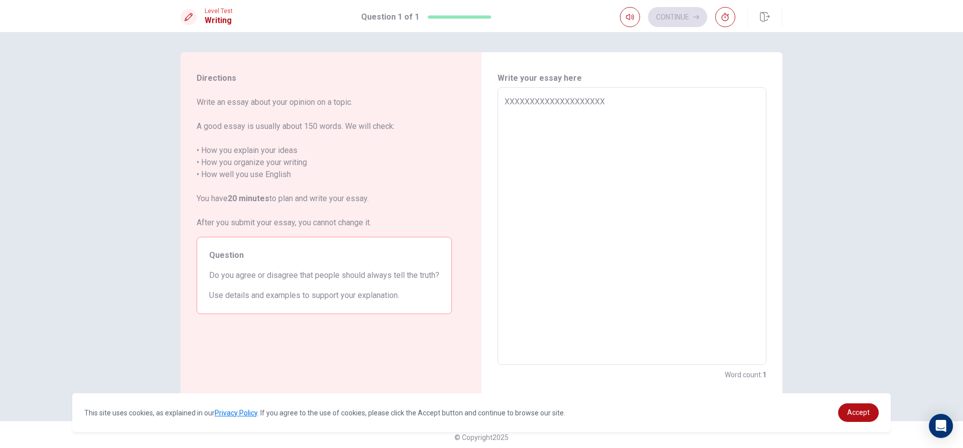
type textarea "x"
type textarea "XXXXXXXXXXXXXXXXXX"
type textarea "x"
type textarea "XXXXXXXXXXXXXXXXX"
type textarea "x"
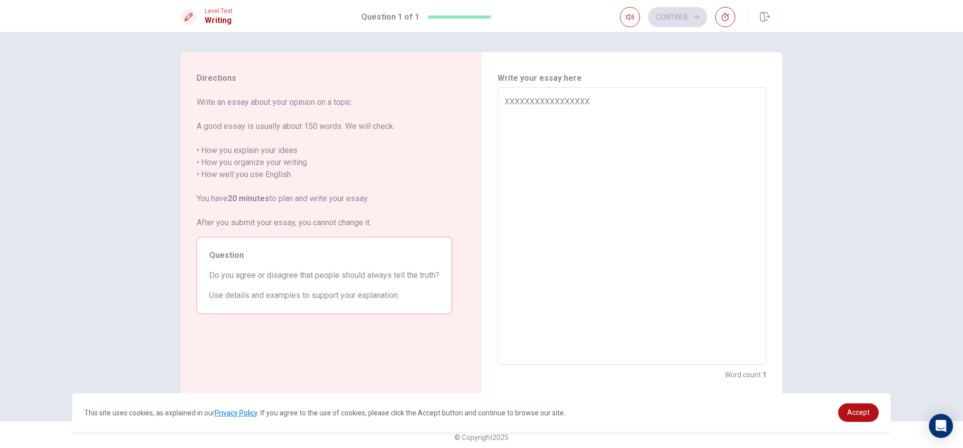
type textarea "XXXXXXXXXXXXXXXXX\"
type textarea "x"
type textarea "XXXXXXXXXXXXXXXXX"
type textarea "x"
type textarea "XXXXXXXXXXXXXXXX"
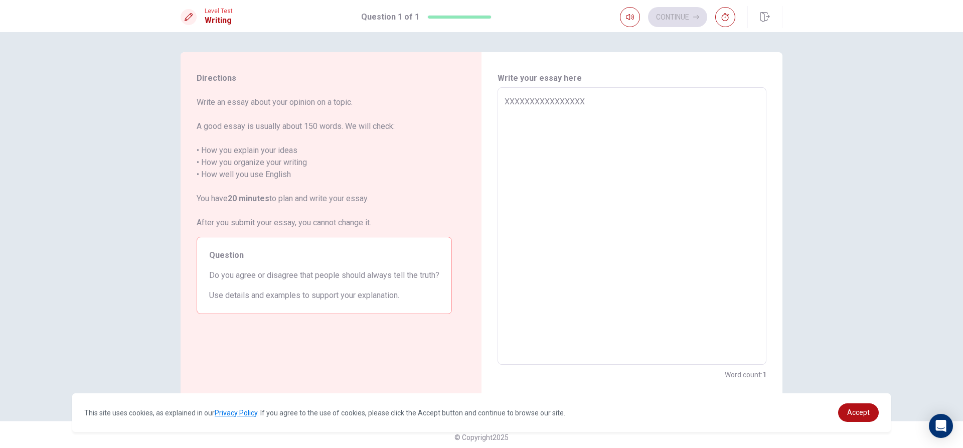
type textarea "x"
type textarea "XXXXXXXXXXXXXXX"
type textarea "x"
type textarea "XXXXXXXXXXXXX"
type textarea "x"
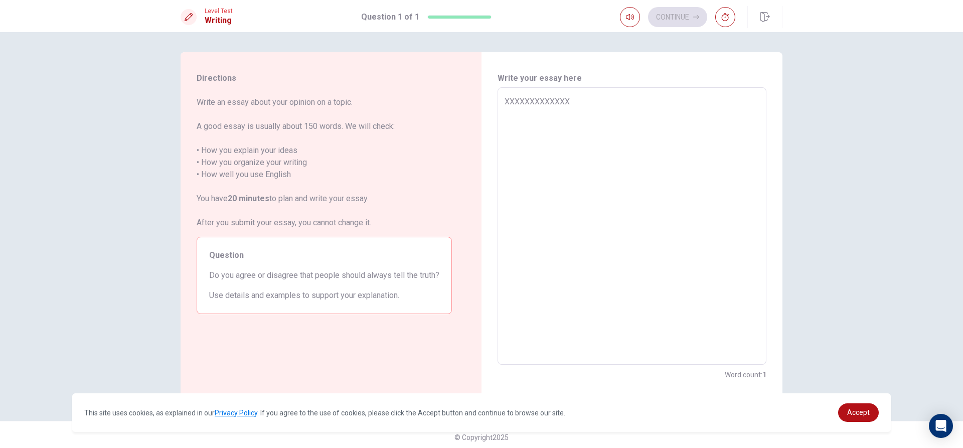
type textarea "XXXXXXXXXXXX"
type textarea "x"
type textarea "XXXXXXXXXXX"
type textarea "x"
type textarea "XXXXXXXXXX"
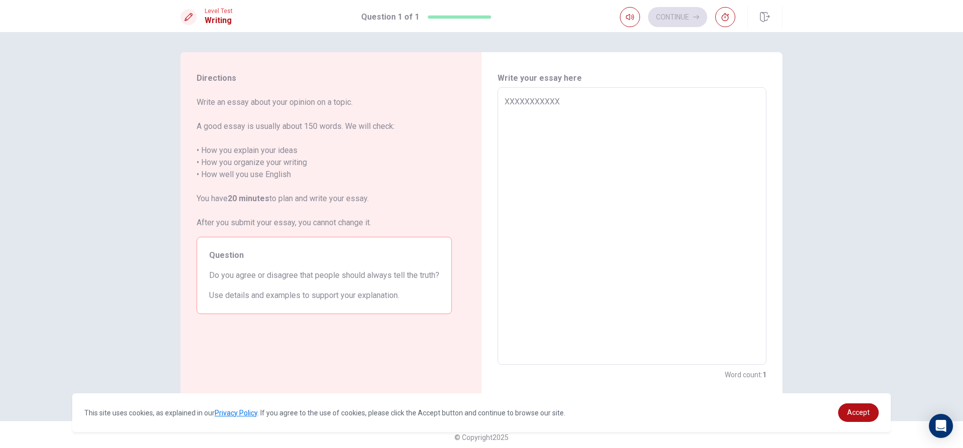
type textarea "x"
type textarea "XXXXXXXXX"
type textarea "x"
type textarea "XXXXXXXX"
type textarea "x"
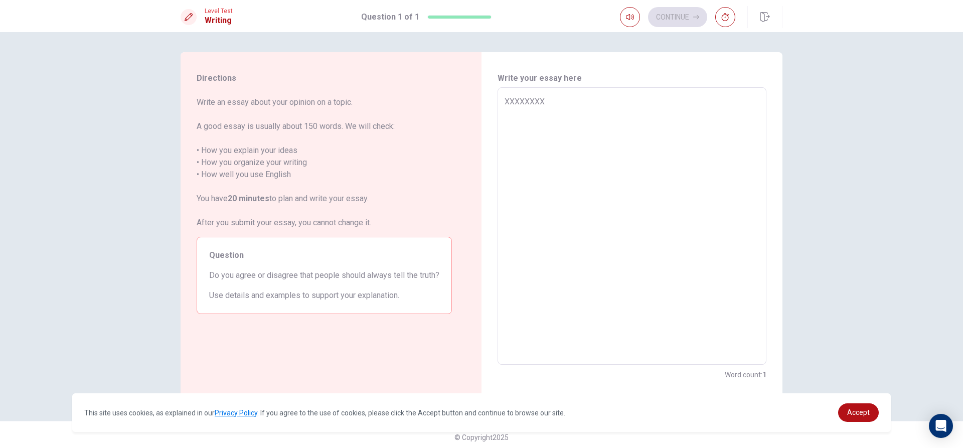
type textarea "XXXXXXX"
type textarea "x"
type textarea "XXXXXX"
type textarea "x"
click at [692, 102] on textarea "I believe that people should always try to tell the truth,because" at bounding box center [632, 226] width 255 height 261
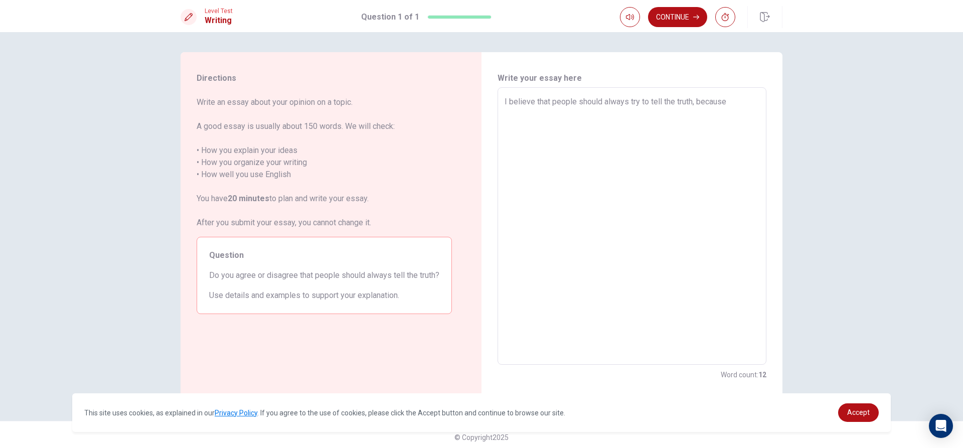
click at [730, 105] on textarea "I believe that people should always try to tell the truth, because" at bounding box center [632, 226] width 255 height 261
click at [701, 128] on textarea "I believe that people should always try to tell the truth, because honesty is t…" at bounding box center [632, 226] width 255 height 261
click at [738, 124] on textarea "I believe that people should always try to tell the truth, because honesty is t…" at bounding box center [632, 226] width 255 height 261
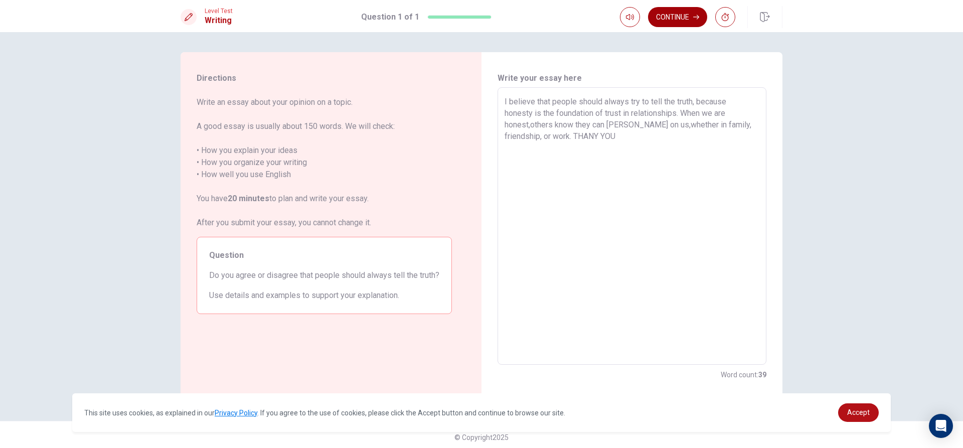
click at [676, 22] on button "Continue" at bounding box center [677, 17] width 59 height 20
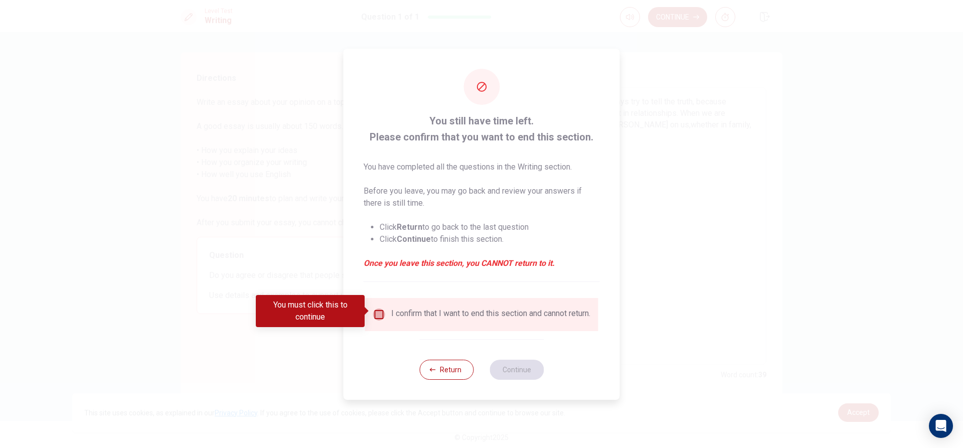
click at [381, 312] on input "You must click this to continue" at bounding box center [379, 315] width 12 height 12
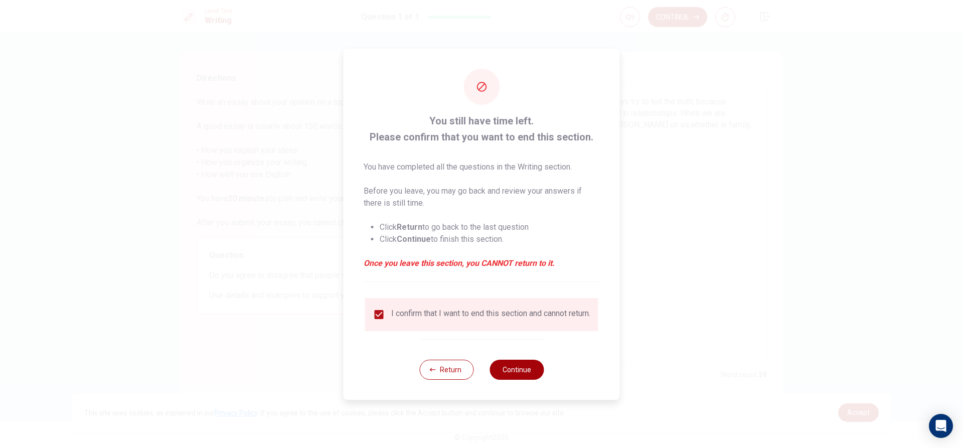
click at [521, 372] on button "Continue" at bounding box center [517, 370] width 54 height 20
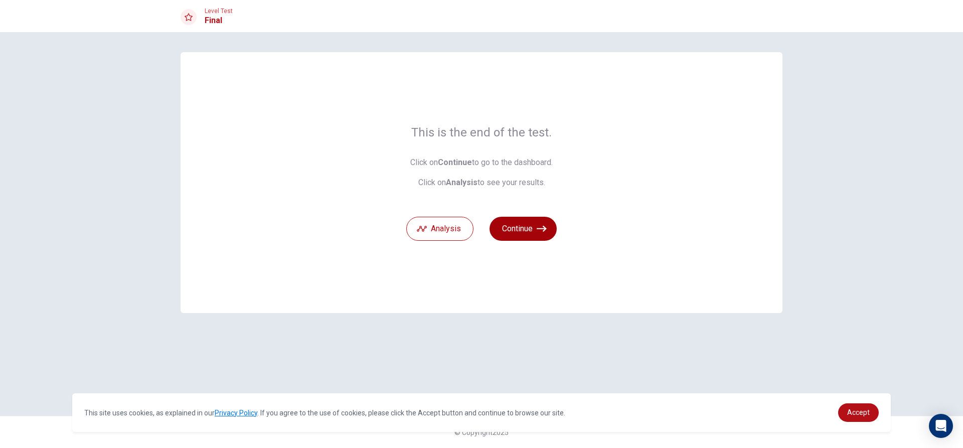
click at [522, 227] on button "Continue" at bounding box center [523, 229] width 67 height 24
